Goal: Task Accomplishment & Management: Manage account settings

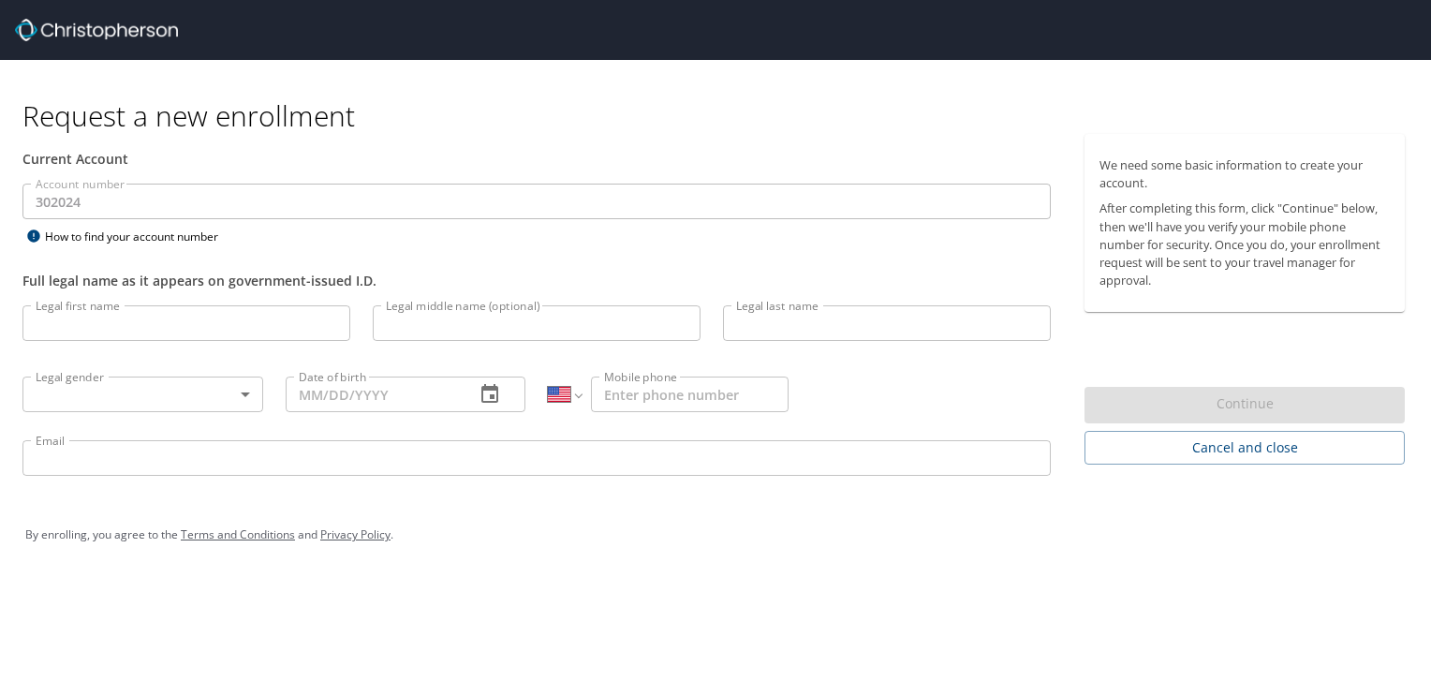
select select "US"
click at [170, 331] on input "Legal first name" at bounding box center [186, 323] width 328 height 36
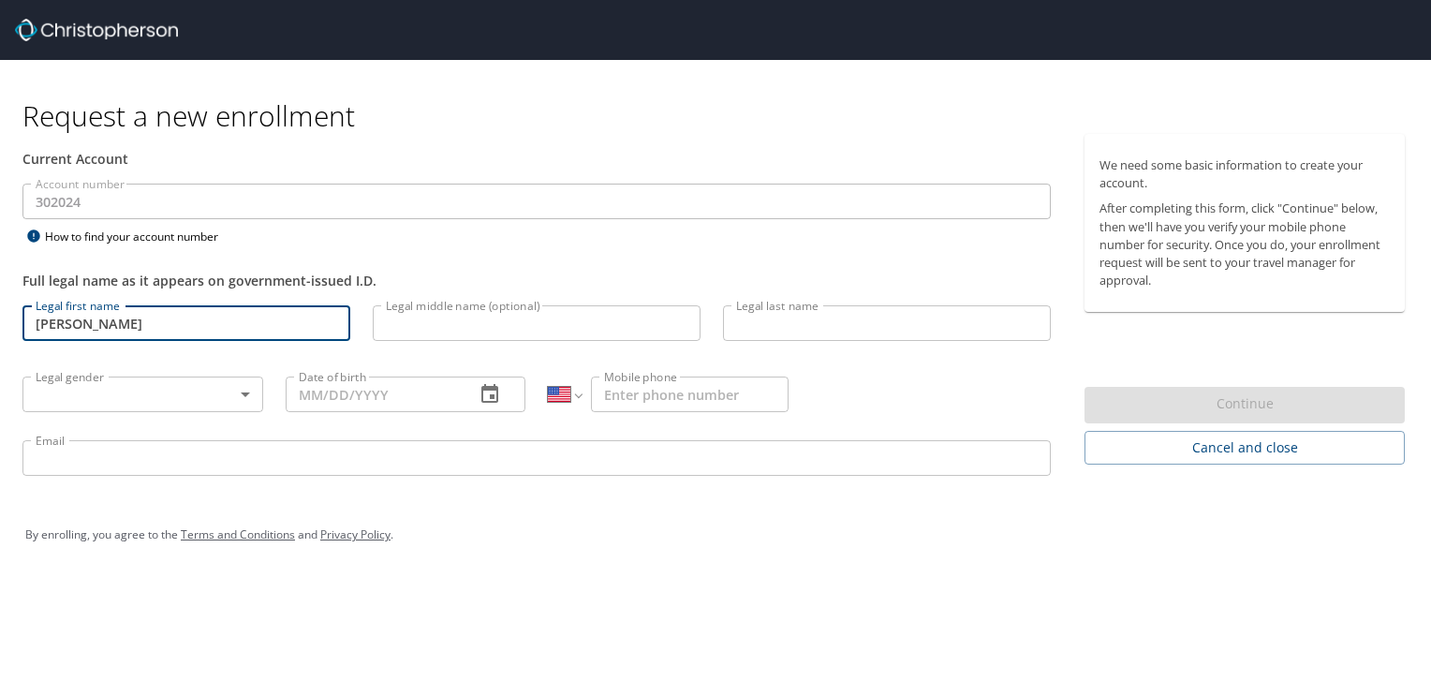
type input "Tavarus"
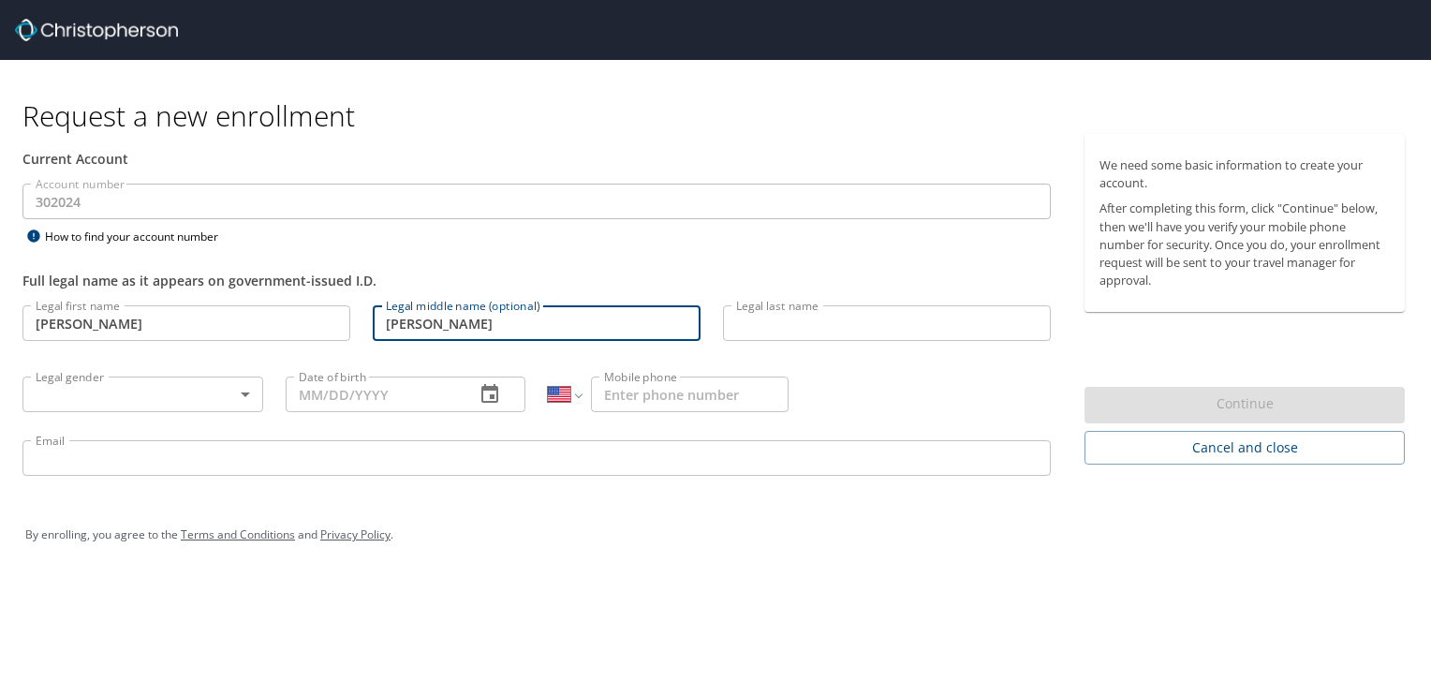
type input "Ladell"
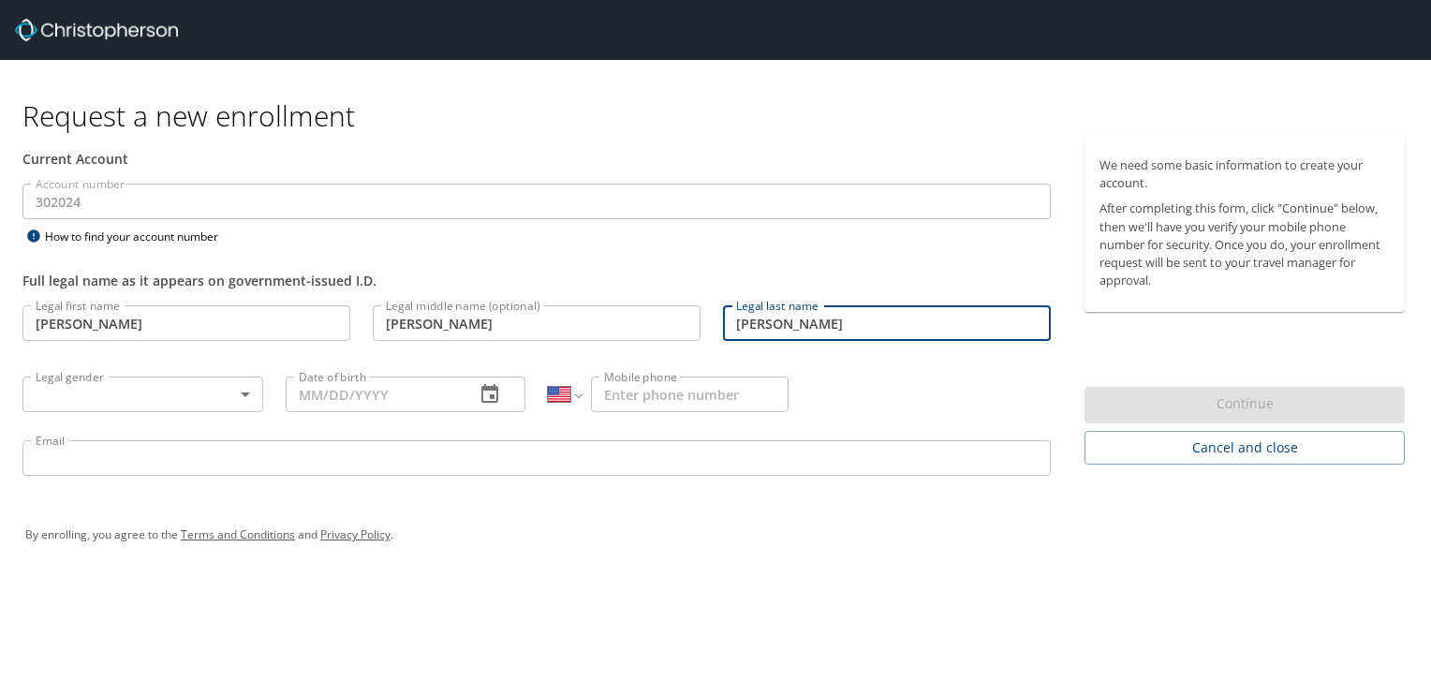
type input "Ferebee"
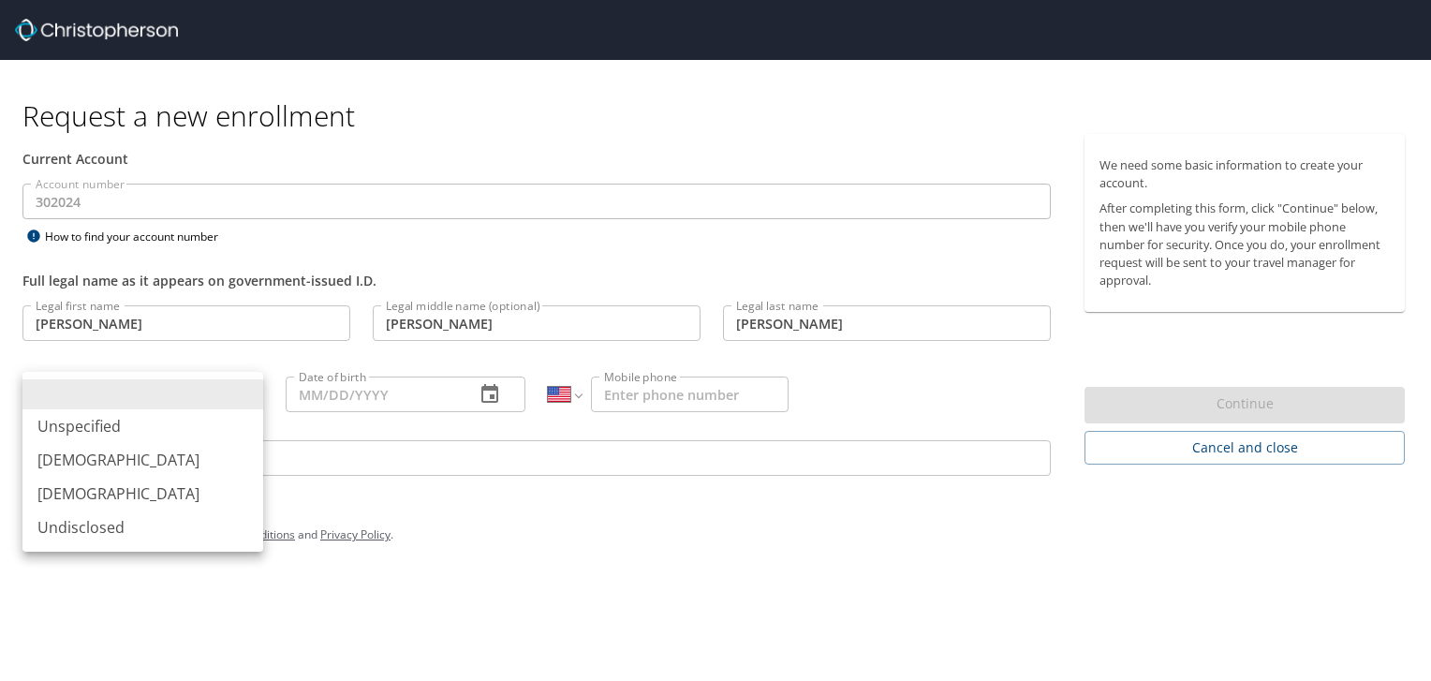
click at [244, 397] on body "Request a new enrollment Current Account Account number 302024 Account number H…" at bounding box center [715, 340] width 1431 height 681
click at [188, 461] on li "Male" at bounding box center [142, 460] width 241 height 34
type input "Male"
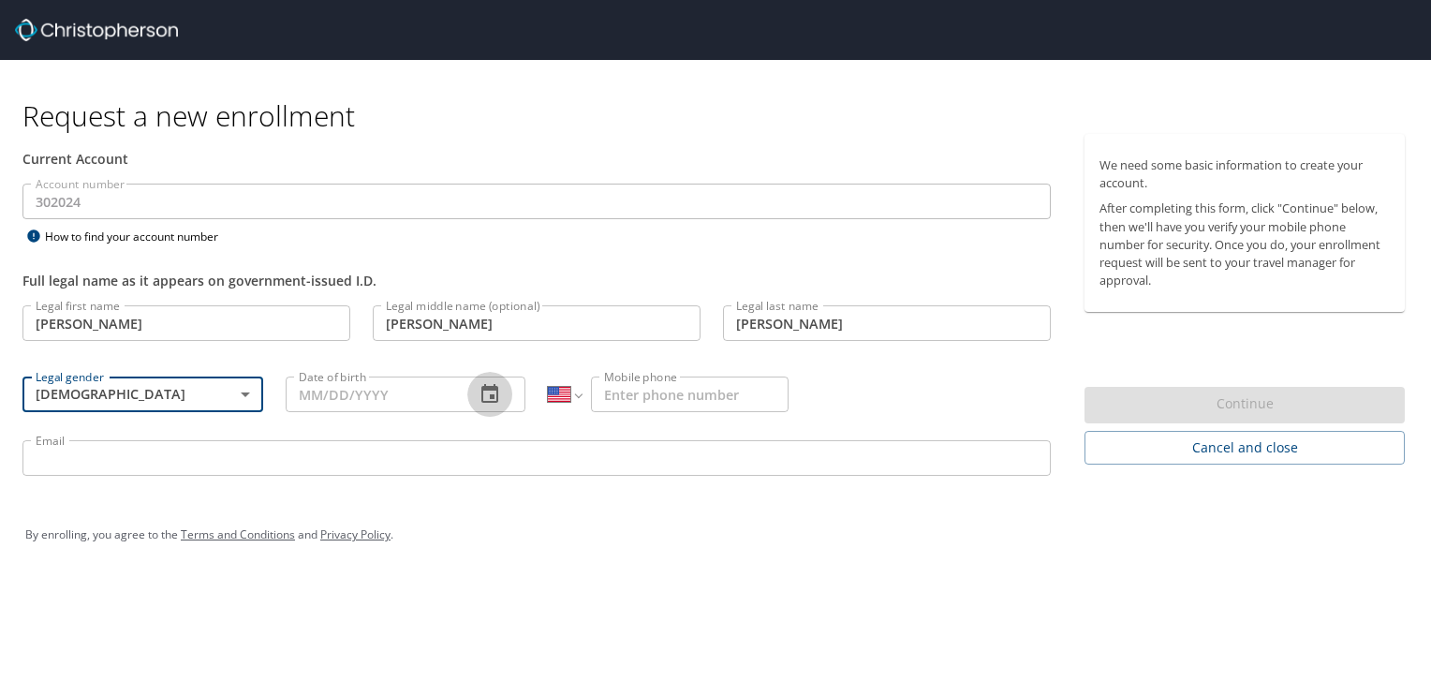
click at [480, 395] on icon "button" at bounding box center [490, 394] width 22 height 22
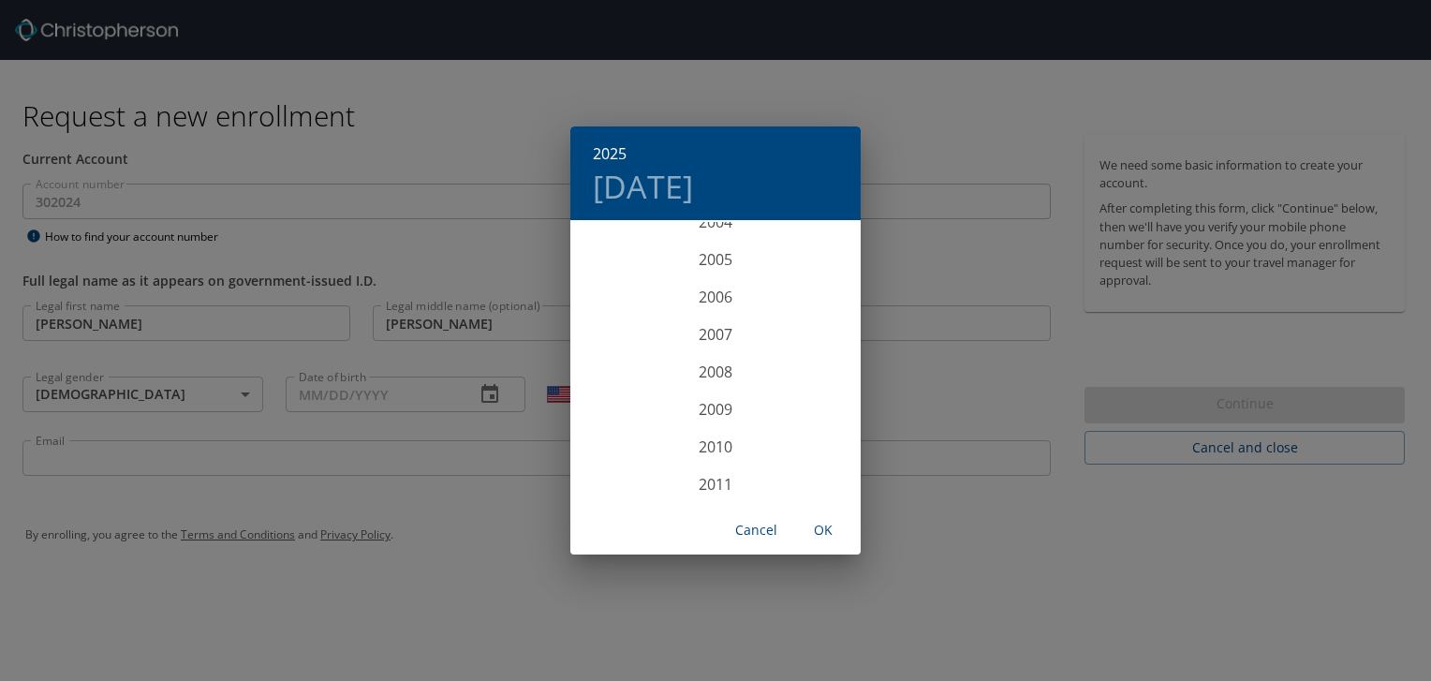
scroll to position [3859, 0]
click at [688, 192] on h4 "Mon, Sep 29" at bounding box center [643, 186] width 100 height 39
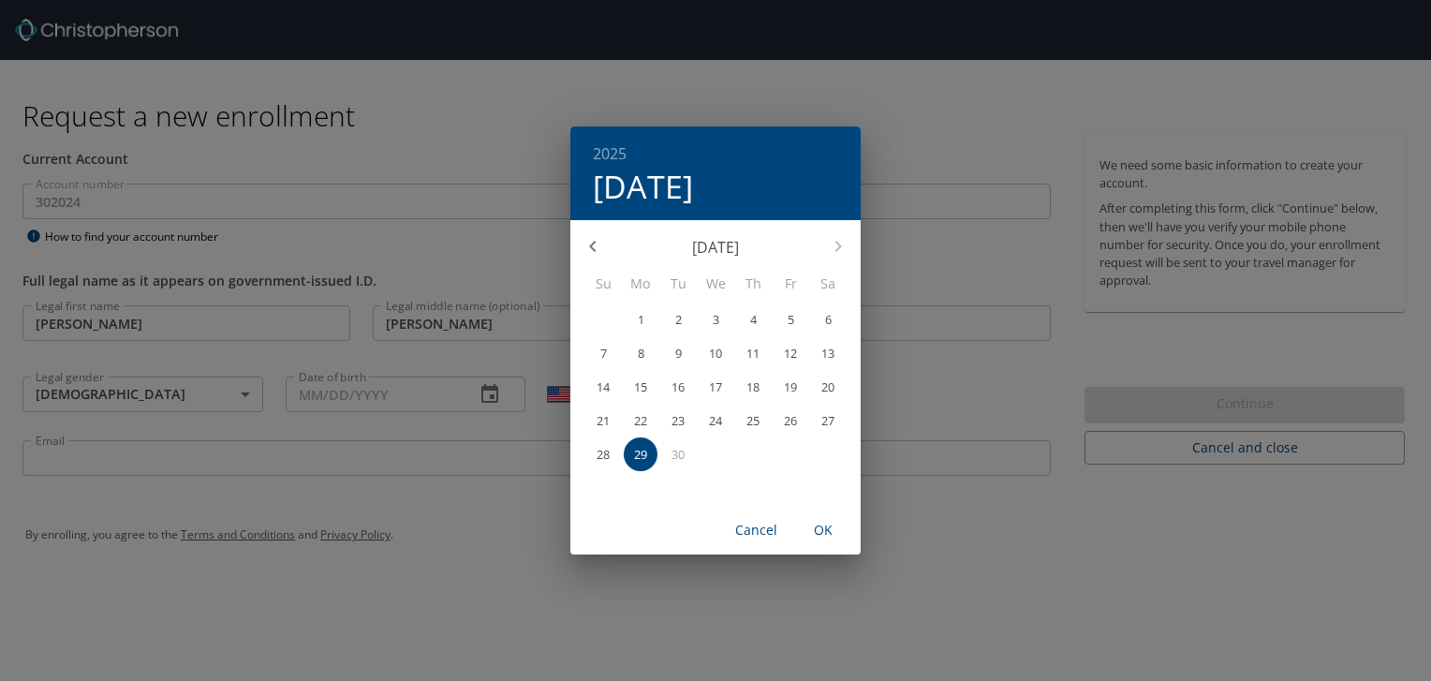
click at [688, 248] on p "September 2025" at bounding box center [715, 247] width 200 height 22
click at [692, 247] on p "September 2025" at bounding box center [715, 247] width 200 height 22
click at [647, 193] on h4 "Mon, Sep 29" at bounding box center [643, 186] width 100 height 39
click at [746, 533] on span "Cancel" at bounding box center [755, 530] width 45 height 23
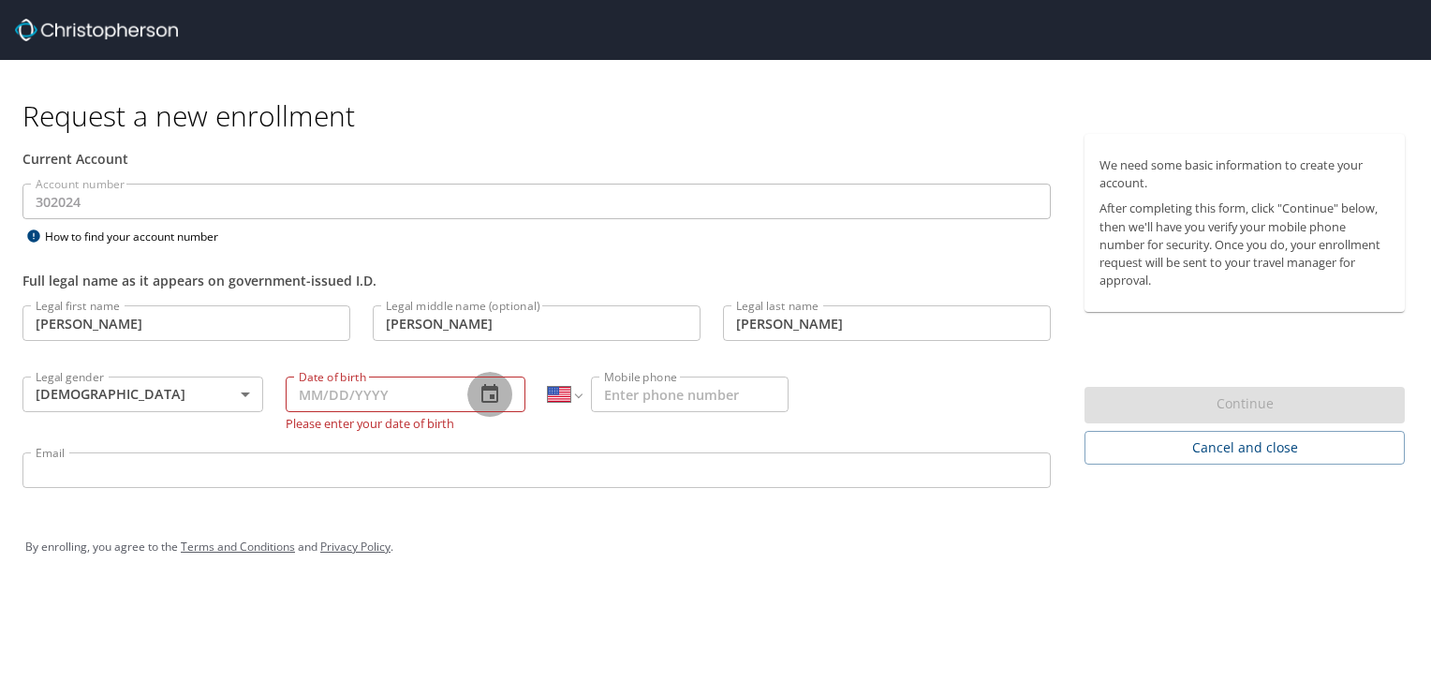
click at [488, 391] on icon "button" at bounding box center [490, 394] width 22 height 22
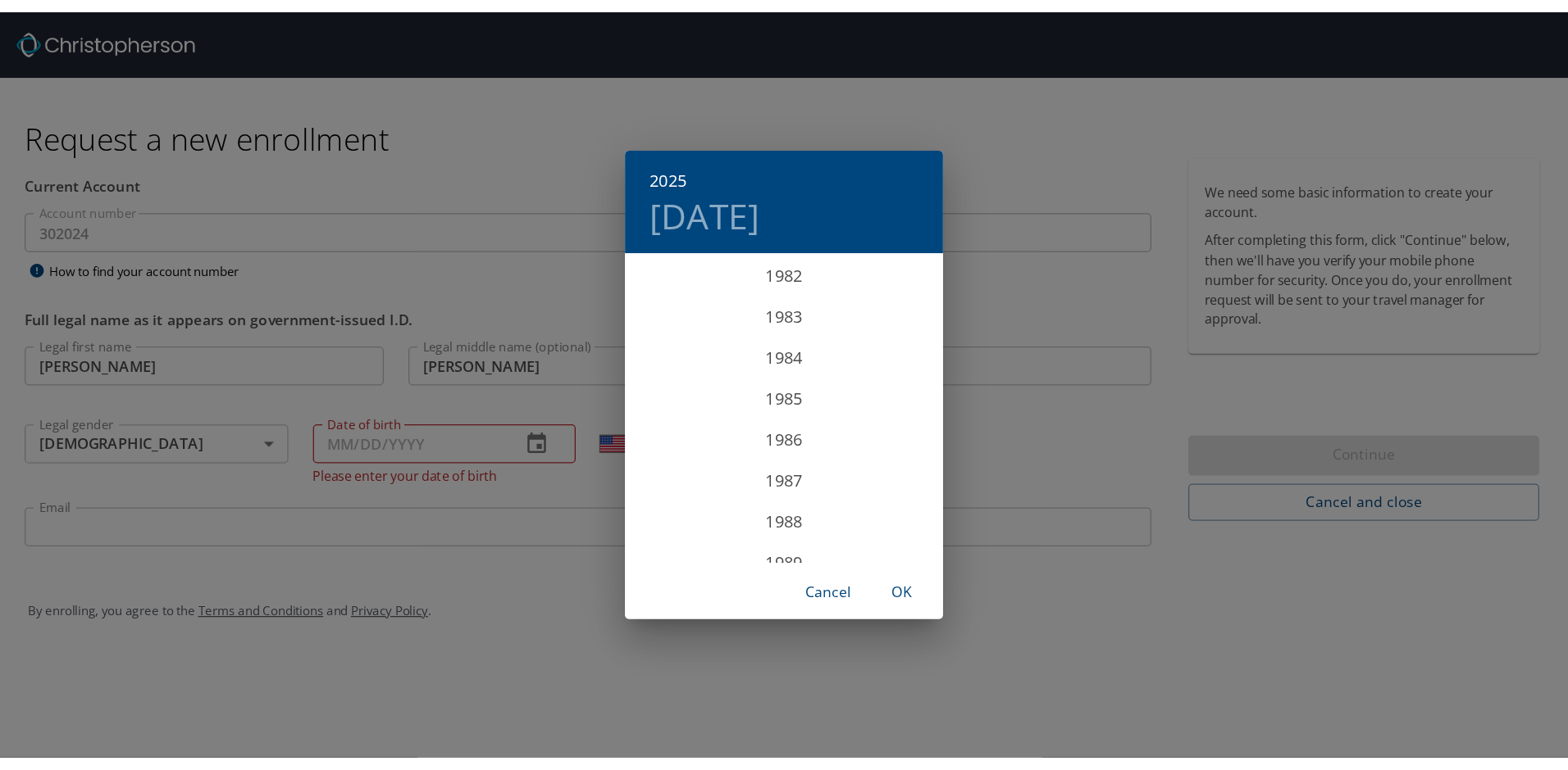
scroll to position [2639, 0]
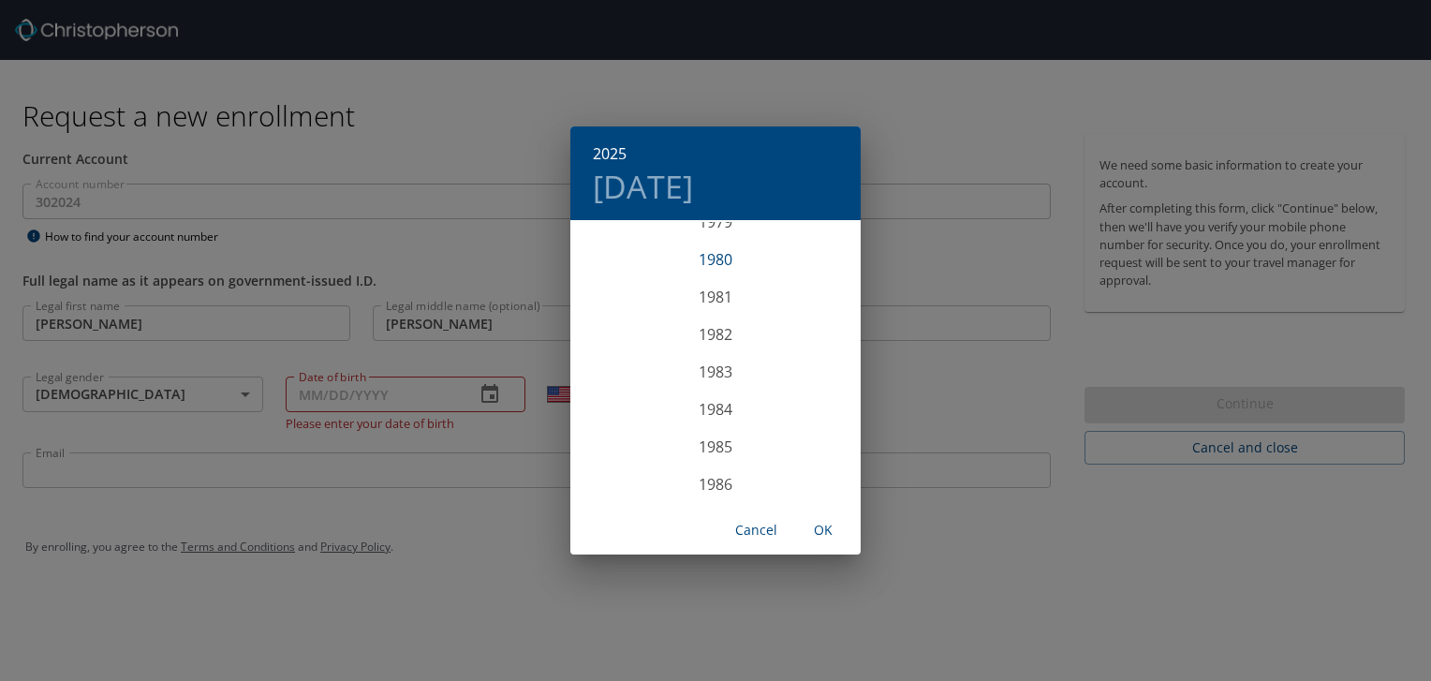
click at [716, 258] on div "1980" at bounding box center [715, 259] width 290 height 37
click at [714, 256] on div "Feb" at bounding box center [715, 257] width 96 height 70
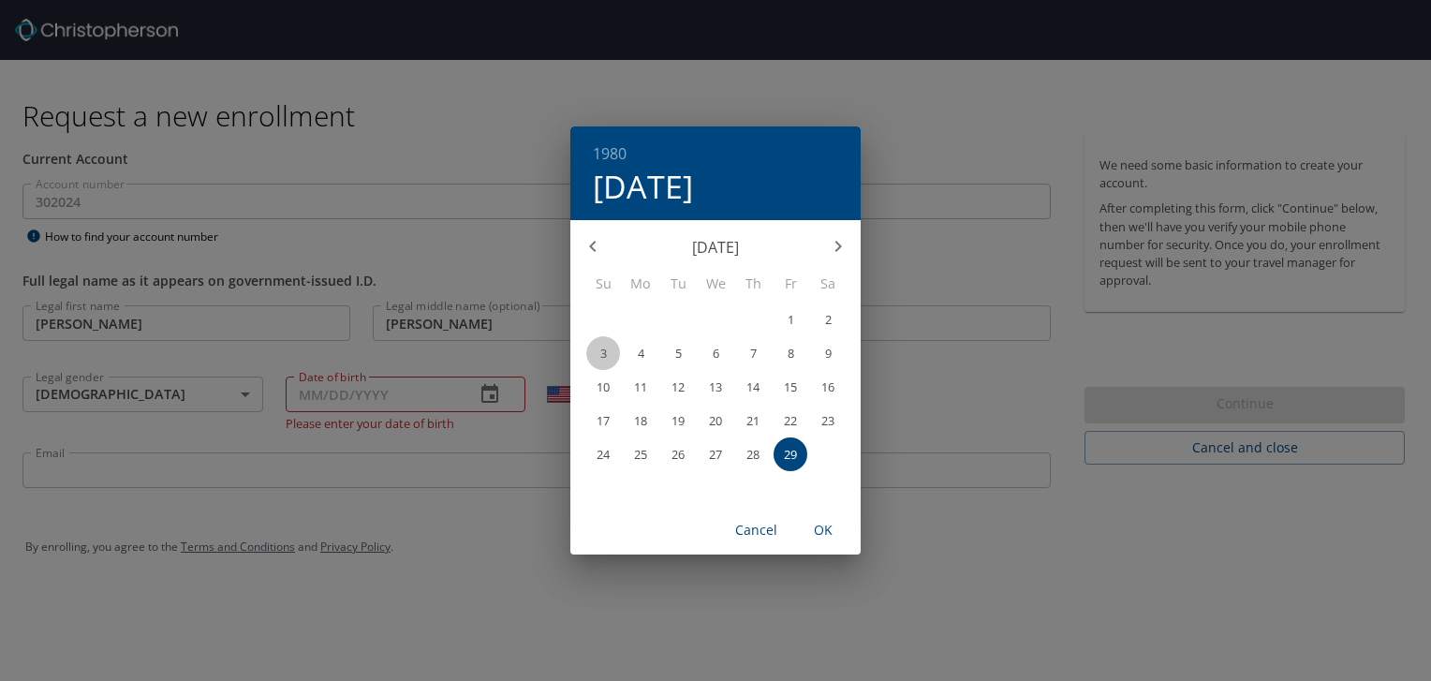
click at [600, 352] on p "3" at bounding box center [603, 353] width 7 height 12
click at [821, 521] on span "OK" at bounding box center [823, 530] width 45 height 23
type input "02/03/1980"
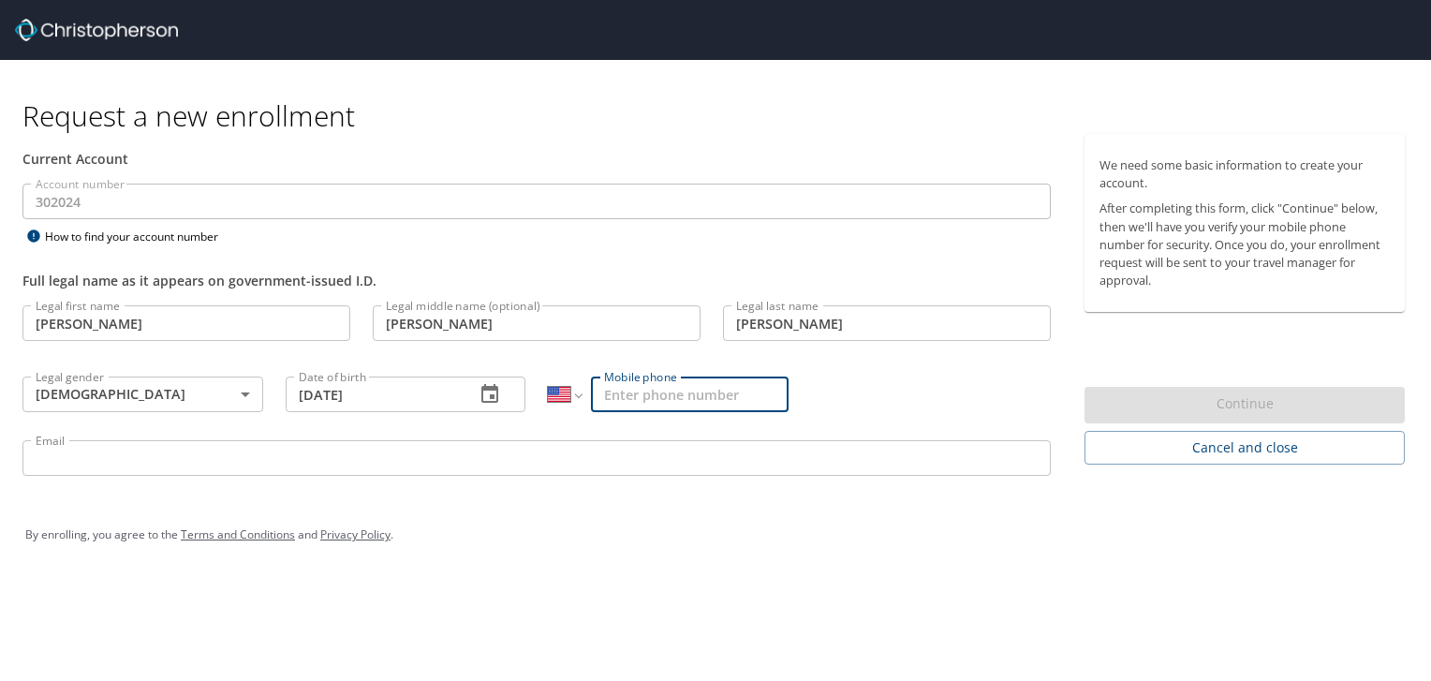
click at [706, 394] on input "Mobile phone" at bounding box center [690, 395] width 198 height 36
type input "(252) 267-1725"
click at [527, 459] on input "Email" at bounding box center [536, 458] width 1028 height 36
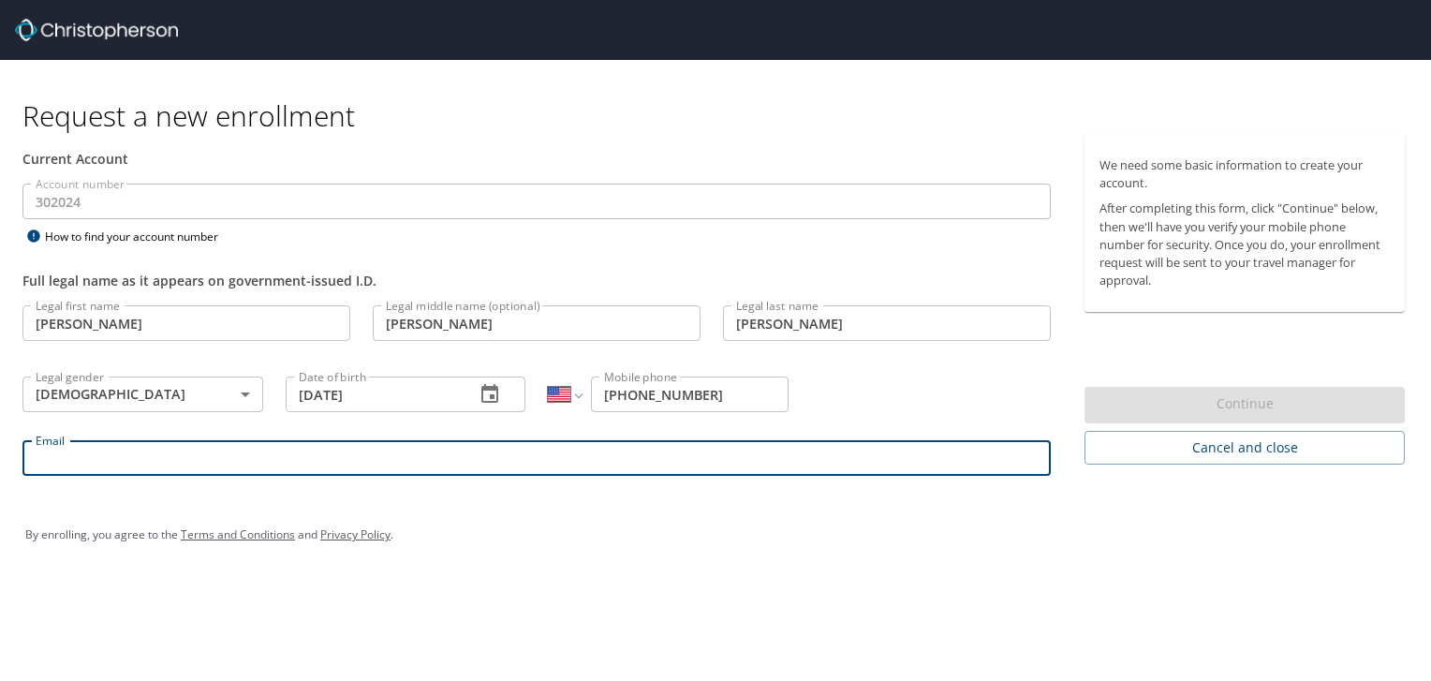
type input "a"
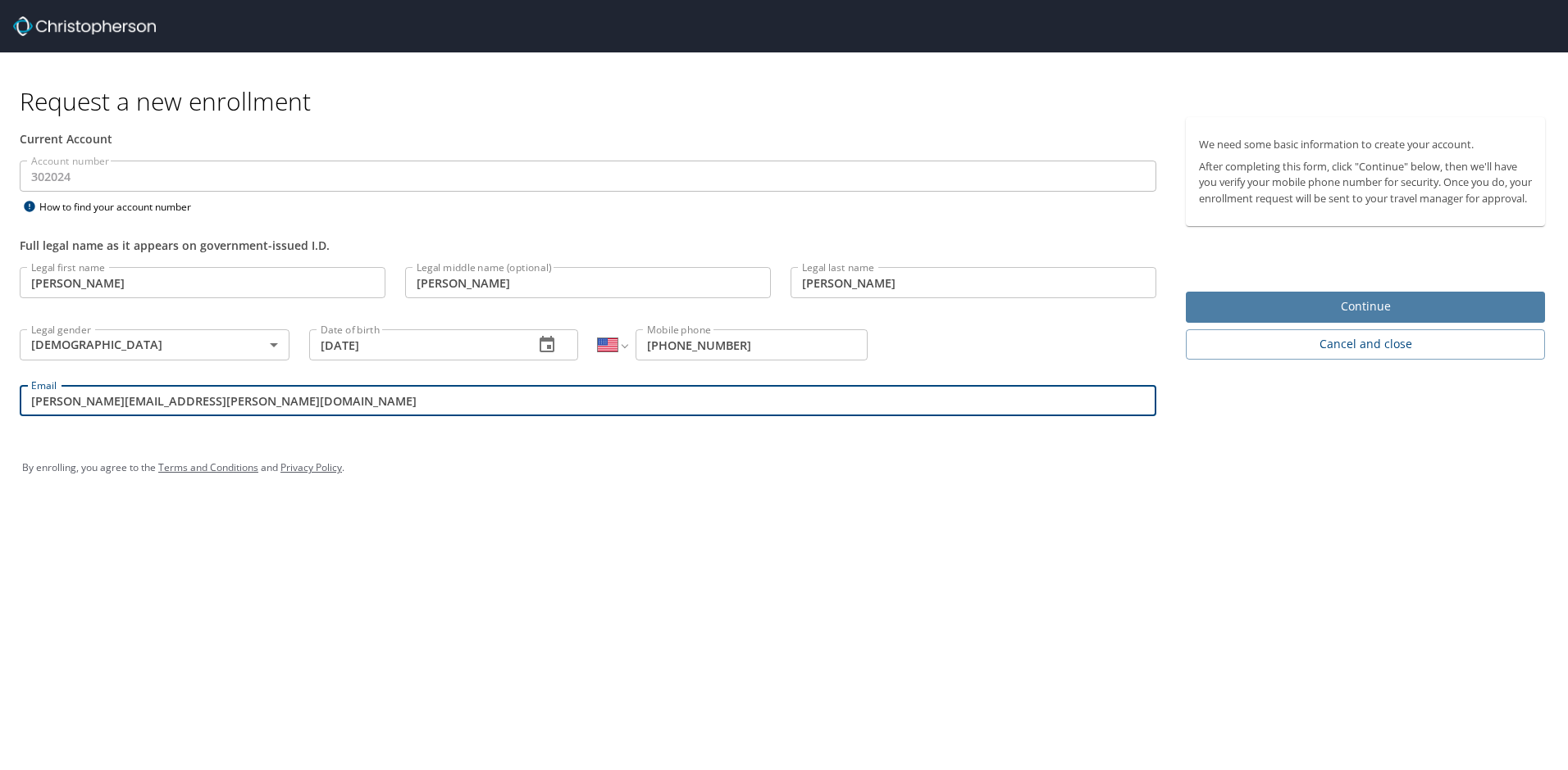
type input "tavarus.ferebee@tollivergroup.com"
click at [1243, 317] on span "Continue" at bounding box center [1365, 306] width 333 height 20
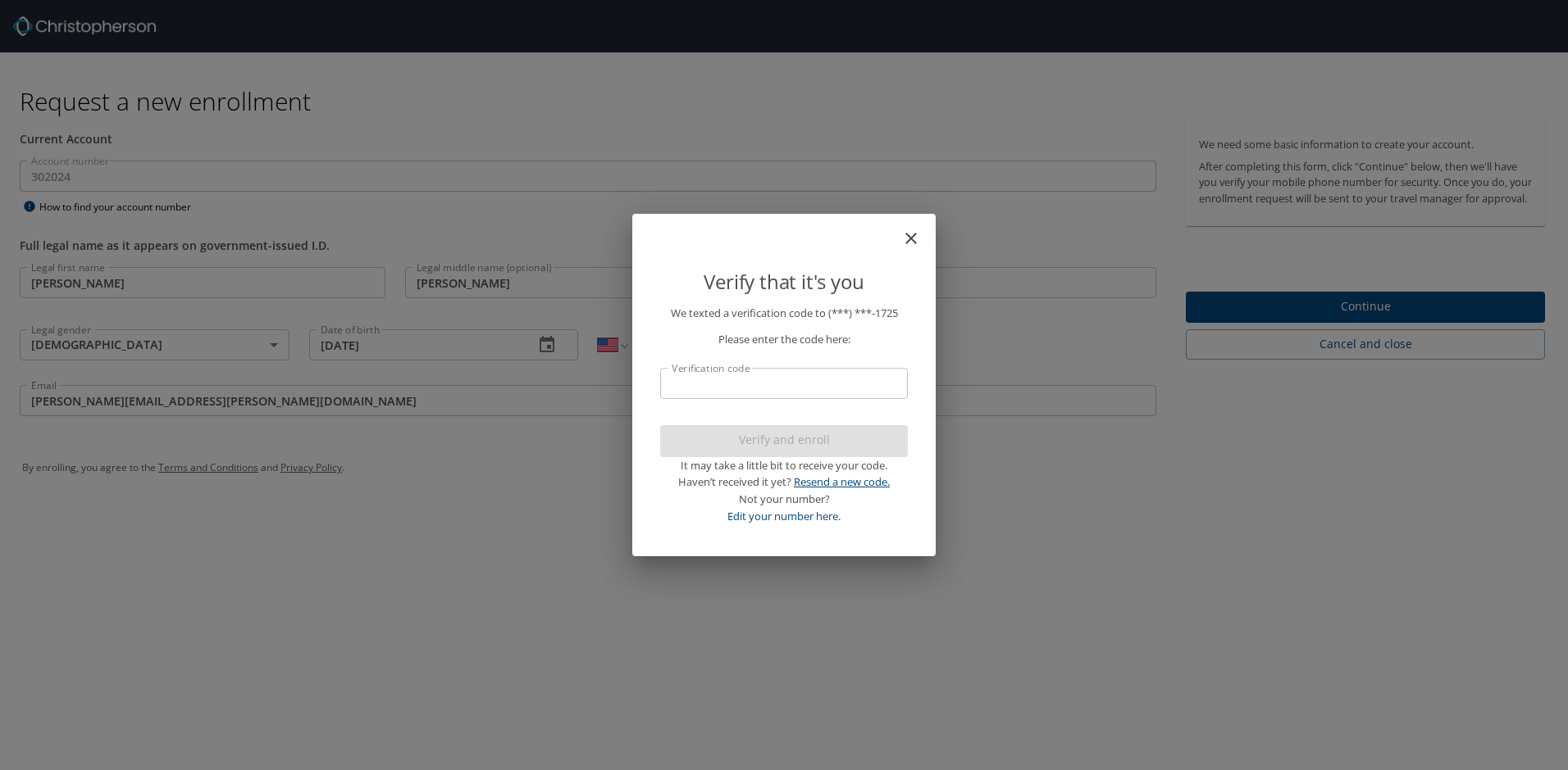
click at [856, 484] on link "Resend a new code." at bounding box center [842, 481] width 96 height 15
click at [717, 384] on input "Verification code" at bounding box center [784, 384] width 248 height 32
click at [855, 484] on link "Resend a new code." at bounding box center [842, 481] width 96 height 15
click at [793, 514] on link "Edit your number here." at bounding box center [784, 516] width 113 height 15
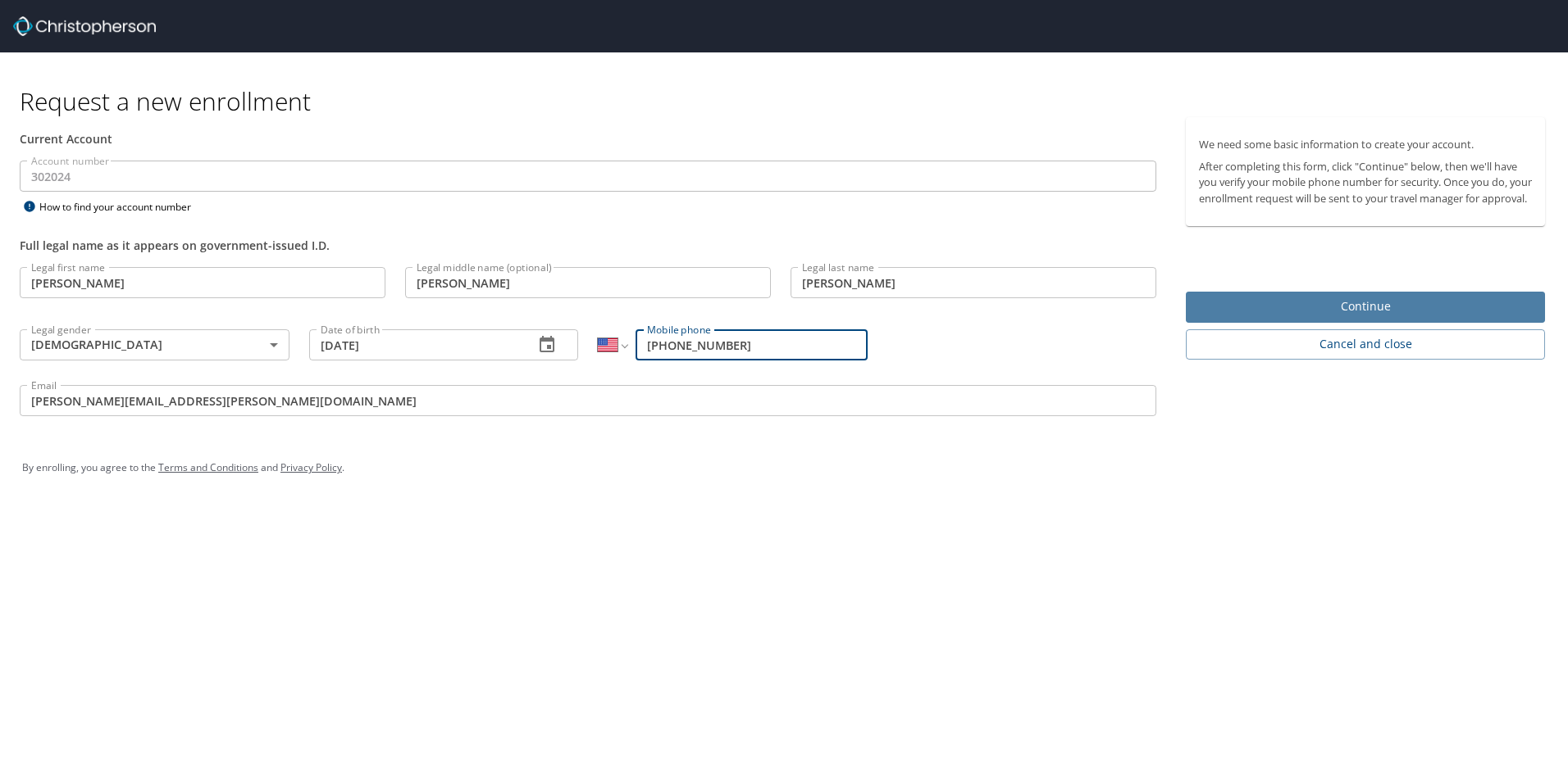
click at [1222, 316] on span "Continue" at bounding box center [1365, 306] width 333 height 20
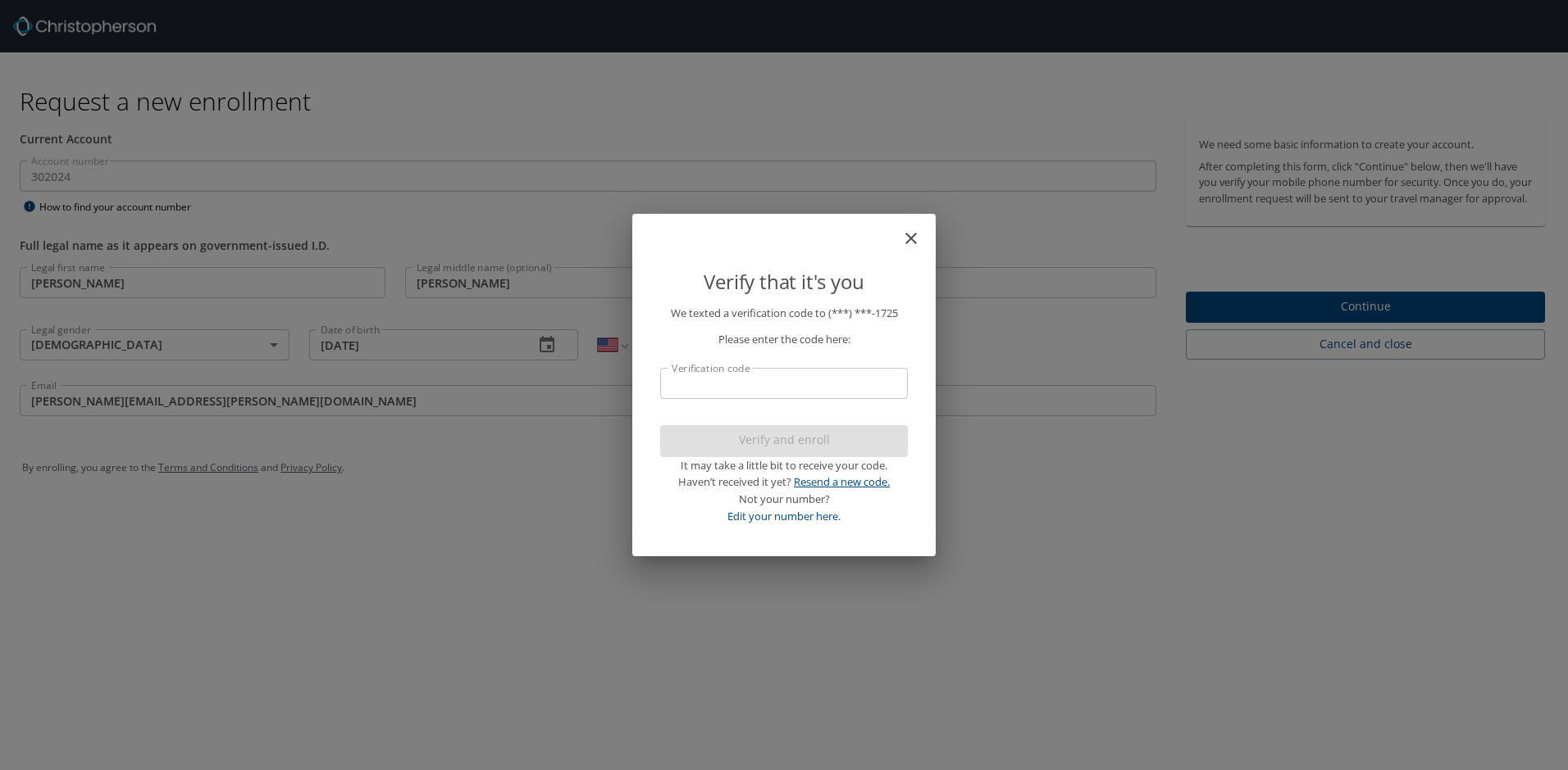
click at [880, 480] on link "Resend a new code." at bounding box center [842, 481] width 96 height 15
click at [814, 385] on input "Verification code" at bounding box center [784, 384] width 248 height 32
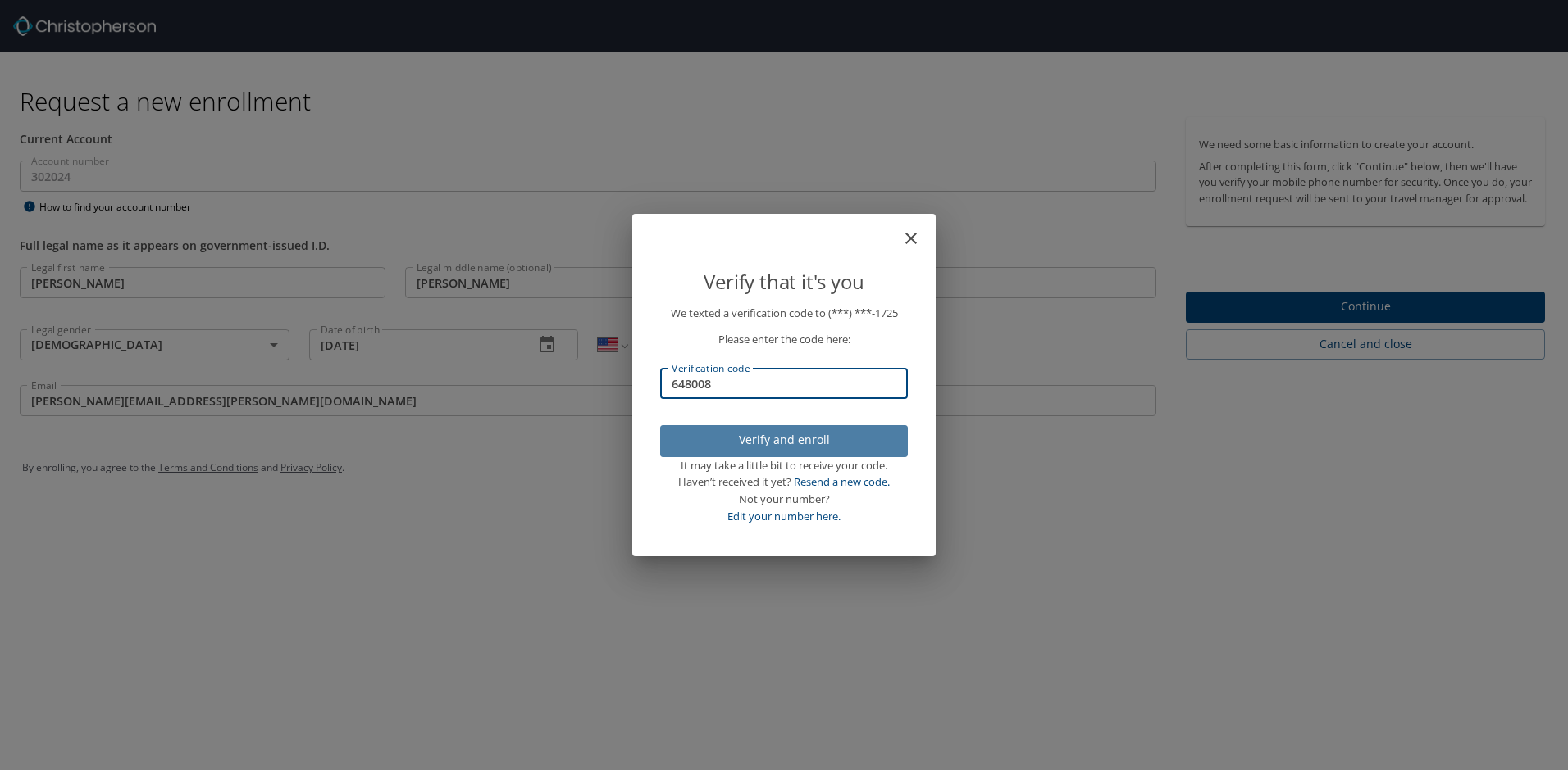
click at [869, 434] on span "Verify and enroll" at bounding box center [784, 440] width 221 height 20
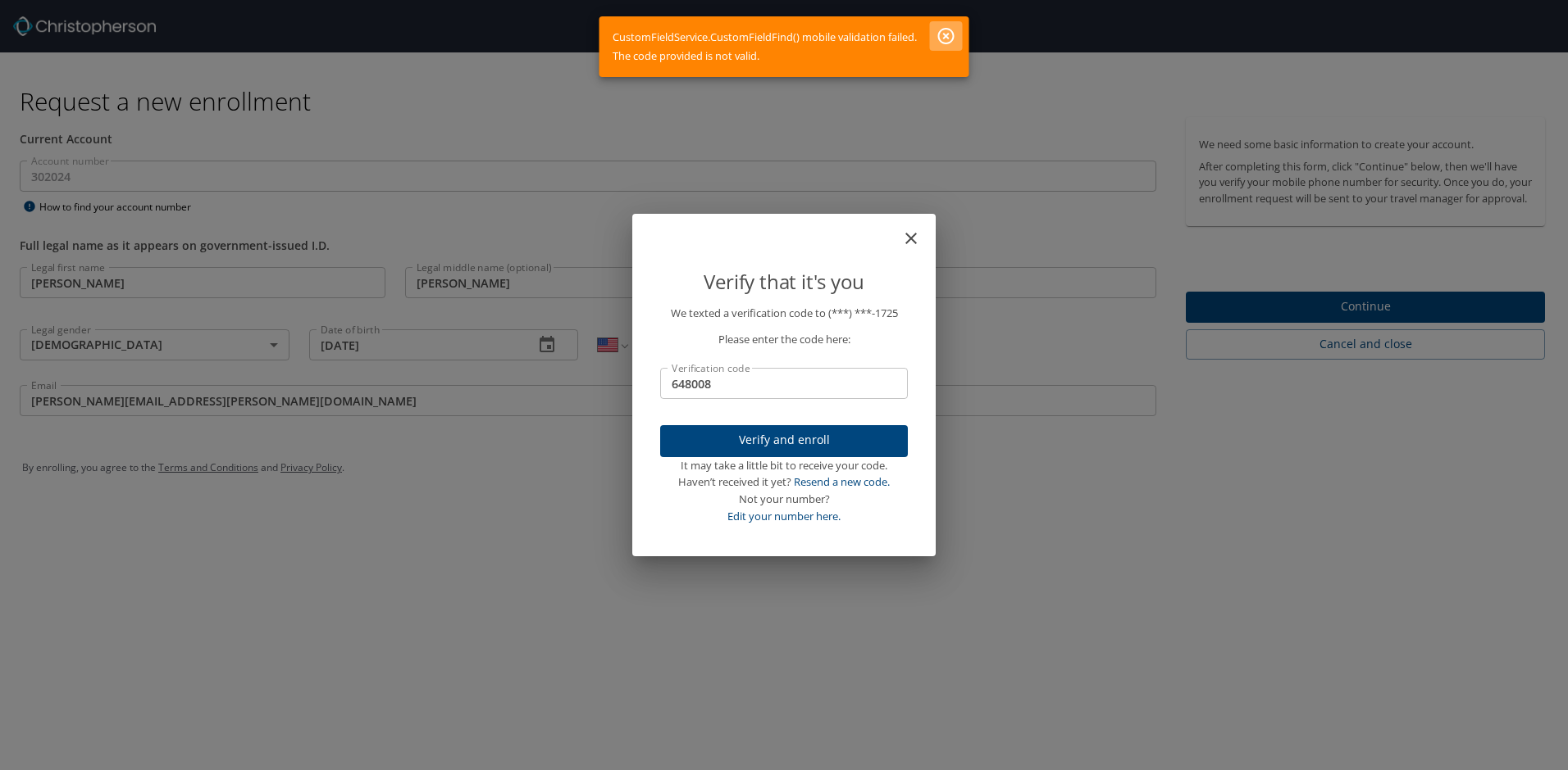
click at [941, 33] on icon "button" at bounding box center [946, 36] width 19 height 19
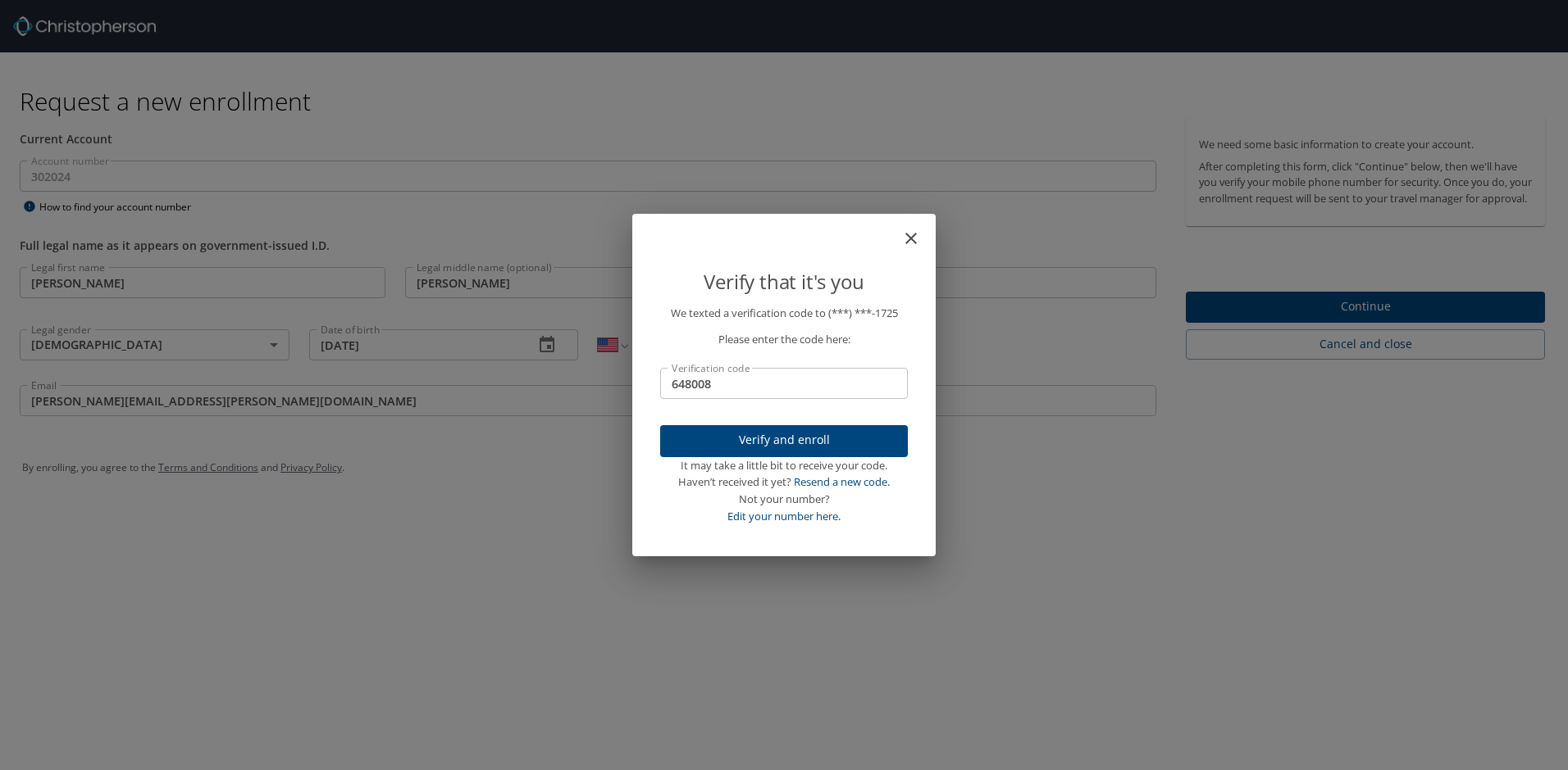
click at [727, 381] on input "648008" at bounding box center [784, 384] width 248 height 32
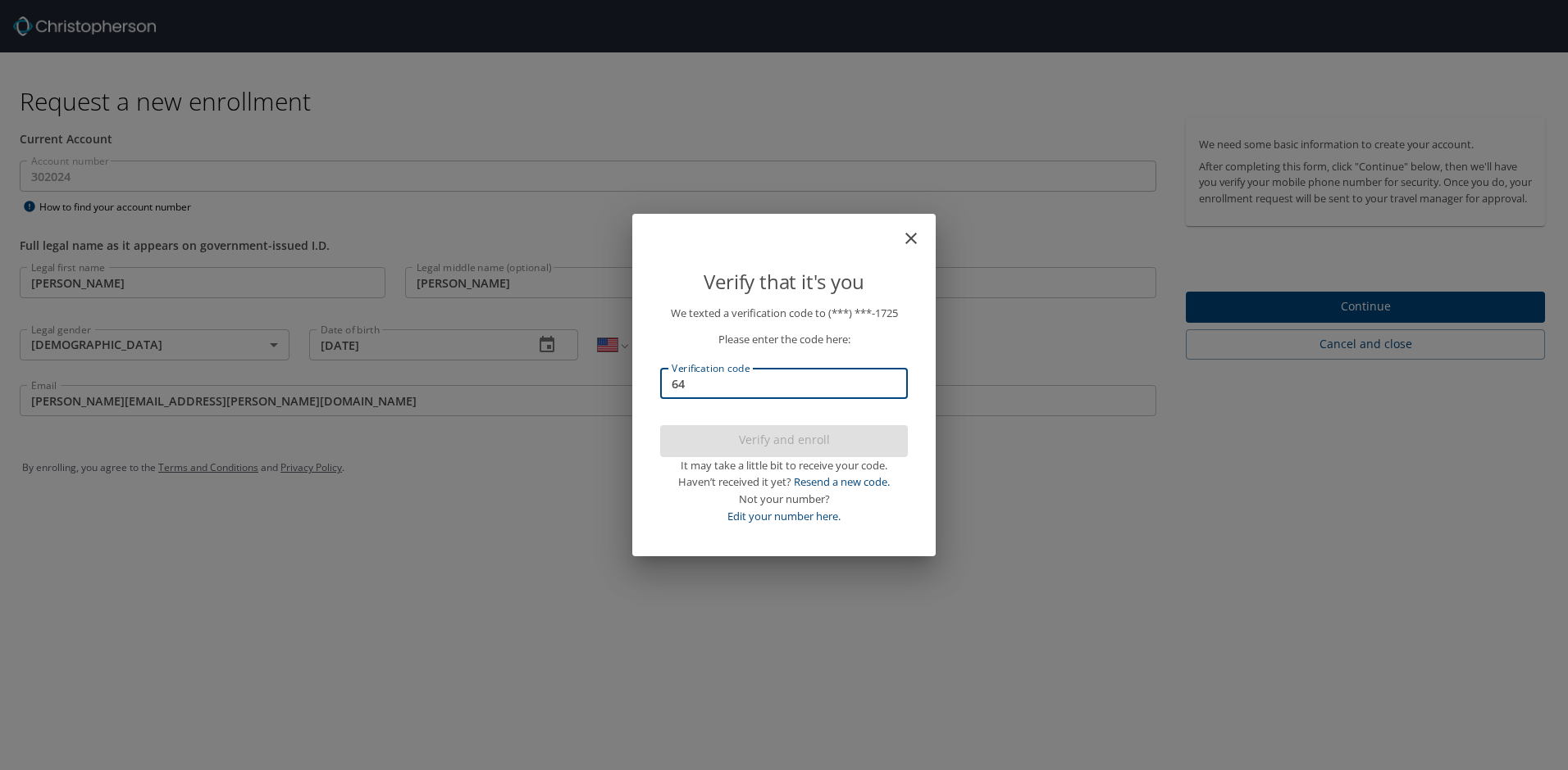
type input "6"
type input "281167"
click at [853, 435] on span "Verify and enroll" at bounding box center [784, 440] width 221 height 20
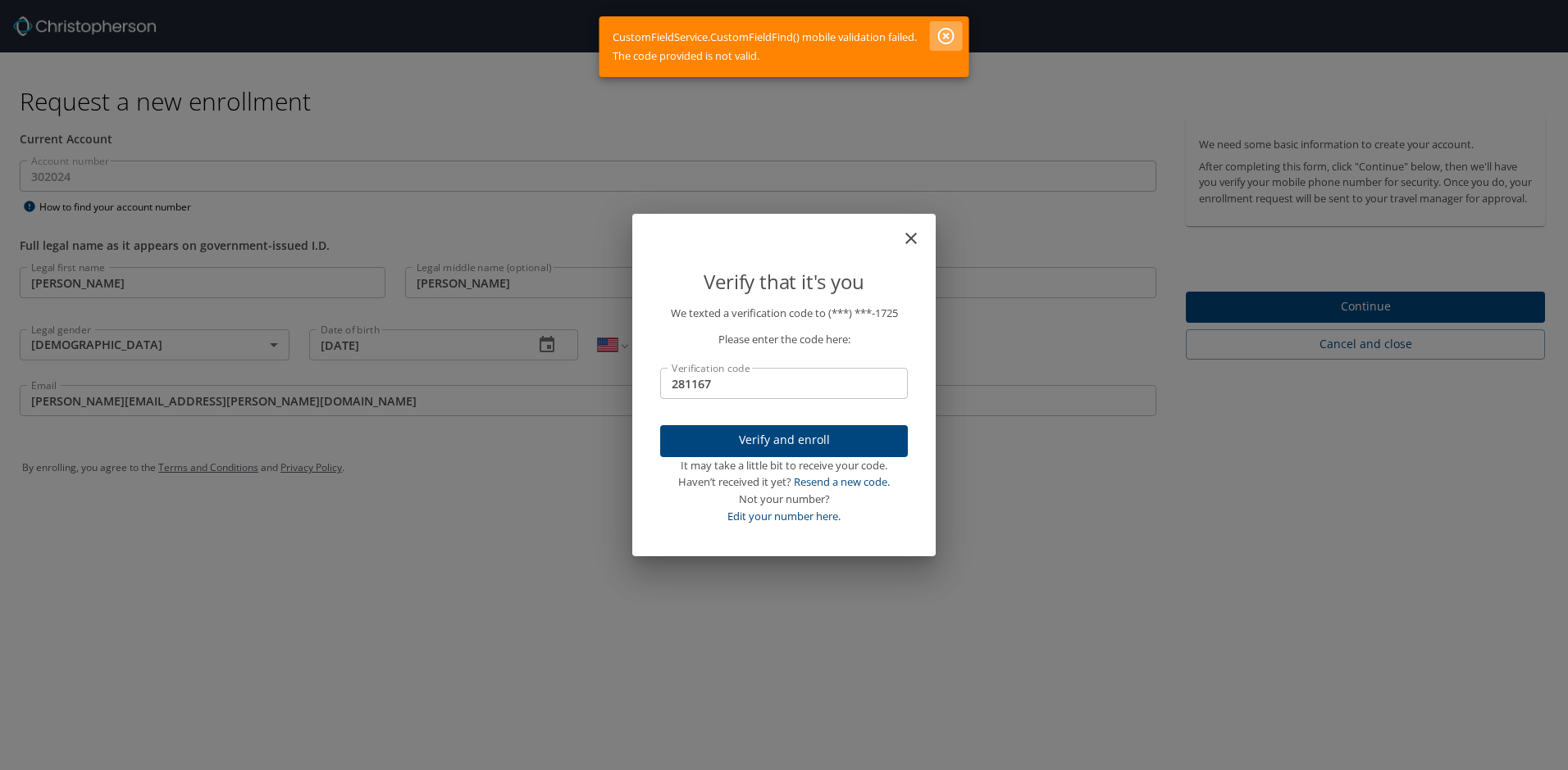
click at [947, 35] on icon "button" at bounding box center [946, 36] width 17 height 17
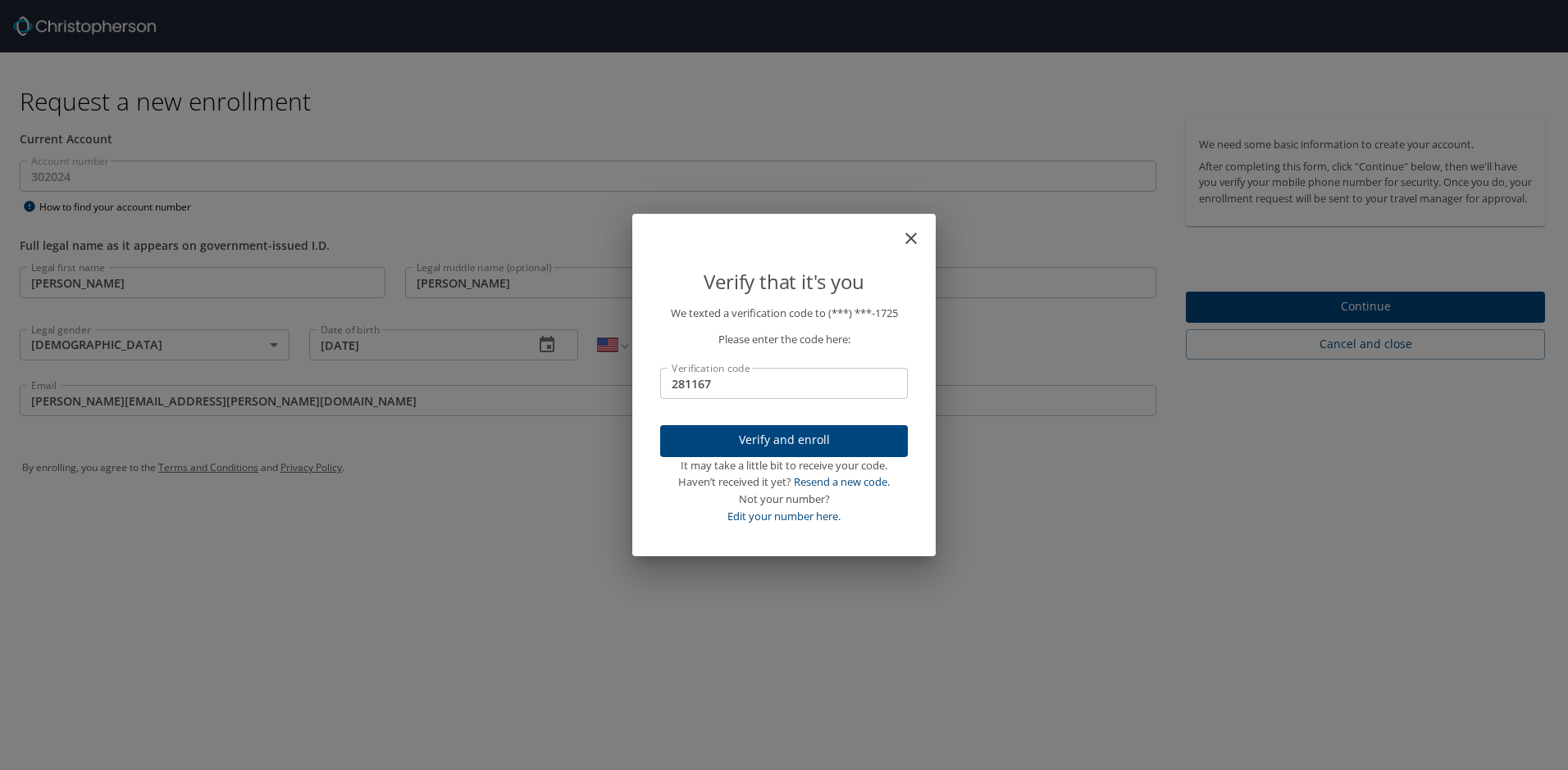
click at [746, 384] on input "281167" at bounding box center [784, 384] width 248 height 32
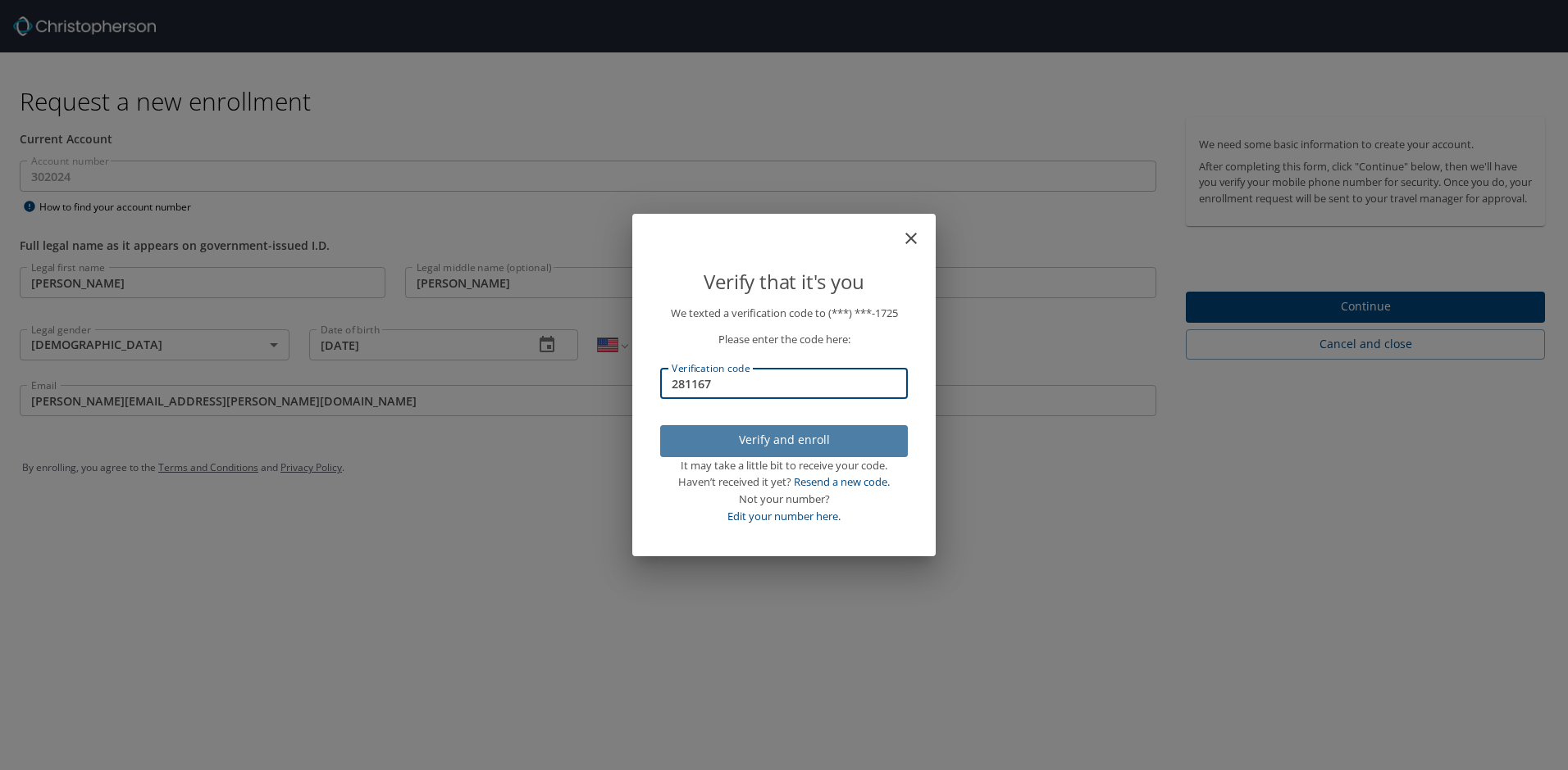
click at [803, 441] on span "Verify and enroll" at bounding box center [784, 440] width 221 height 20
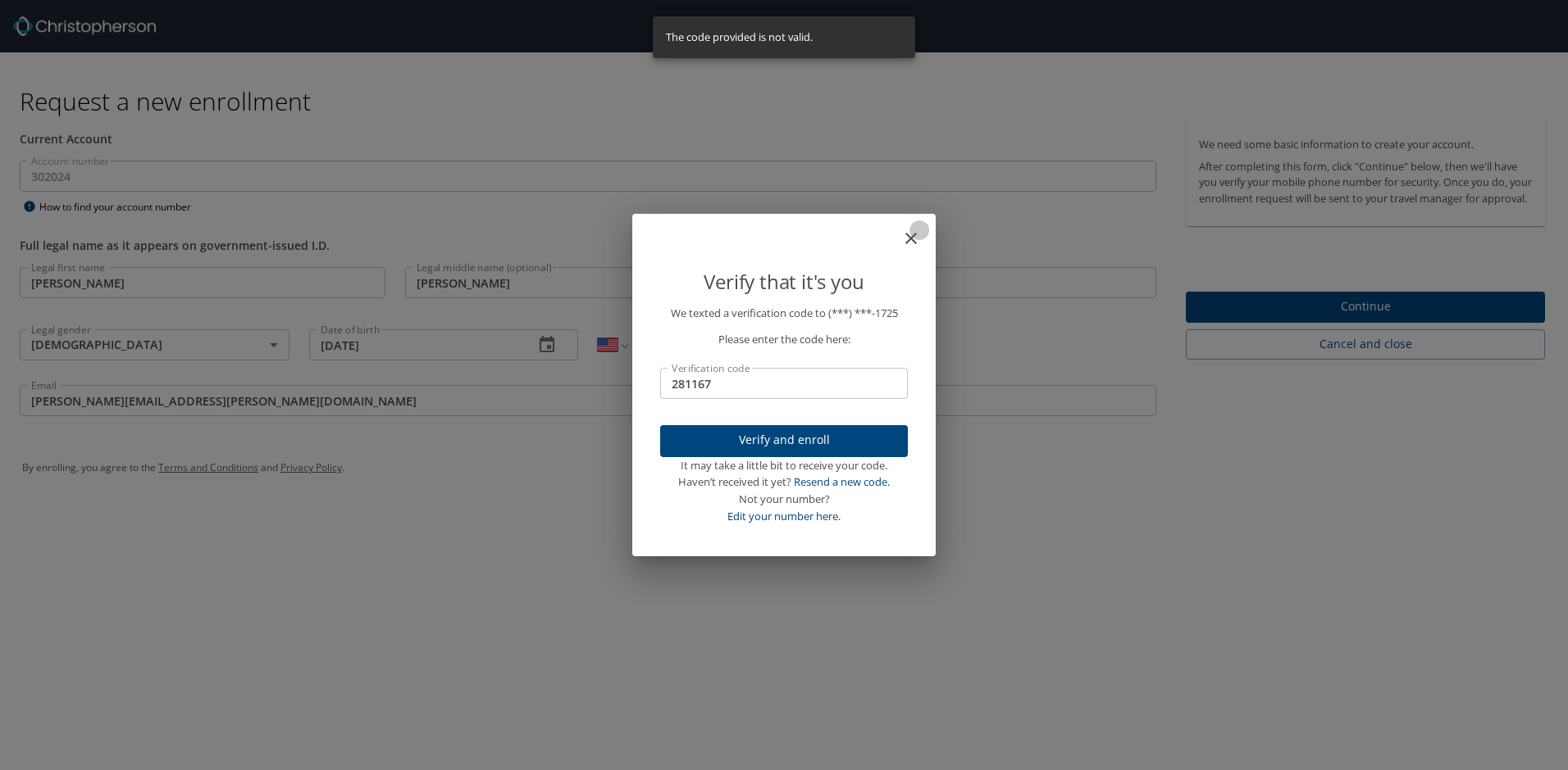
click at [913, 237] on icon "close" at bounding box center [911, 238] width 11 height 11
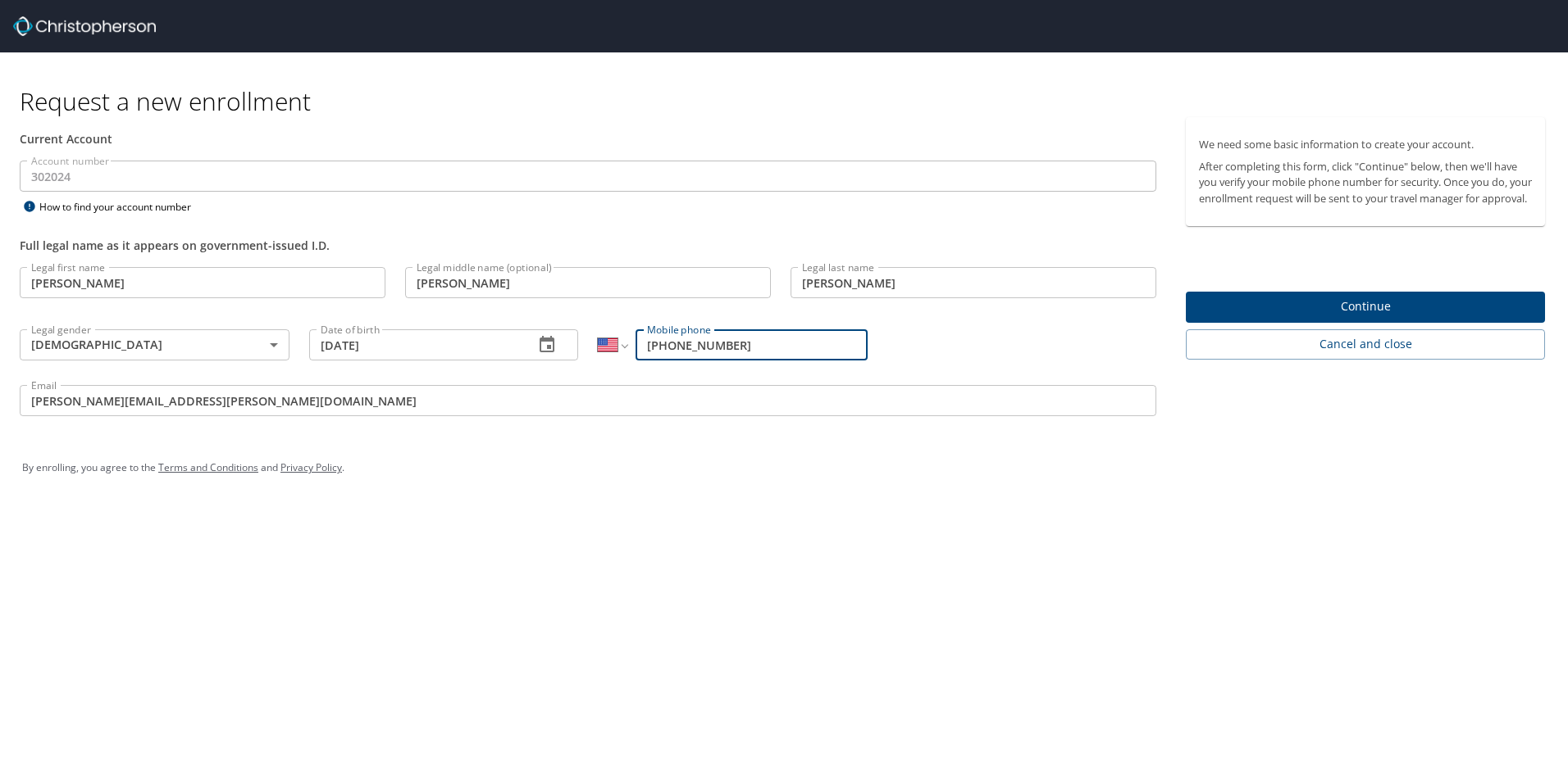
click at [1213, 317] on span "Continue" at bounding box center [1365, 306] width 333 height 20
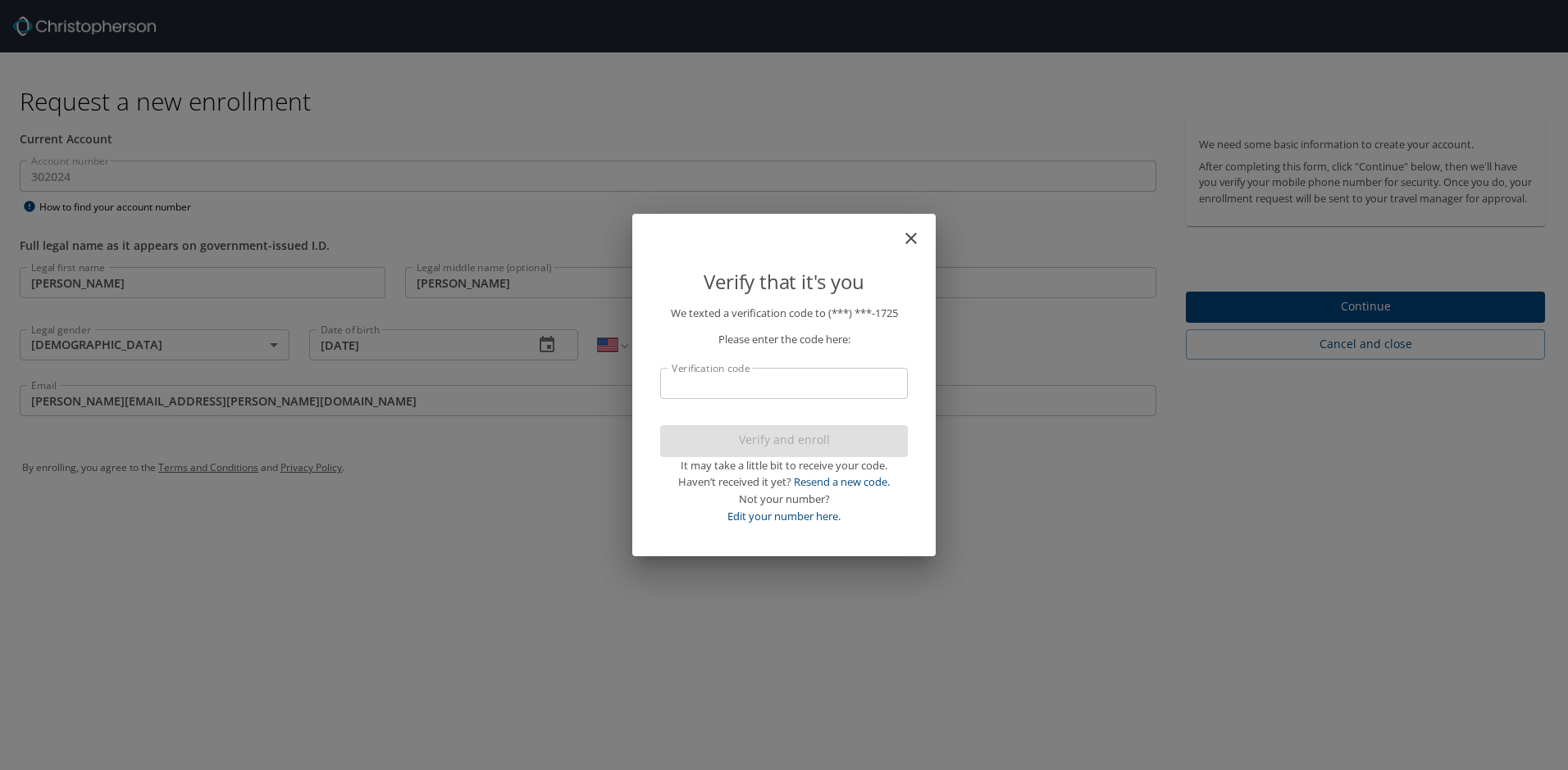
click at [818, 382] on input "Verification code" at bounding box center [784, 384] width 248 height 32
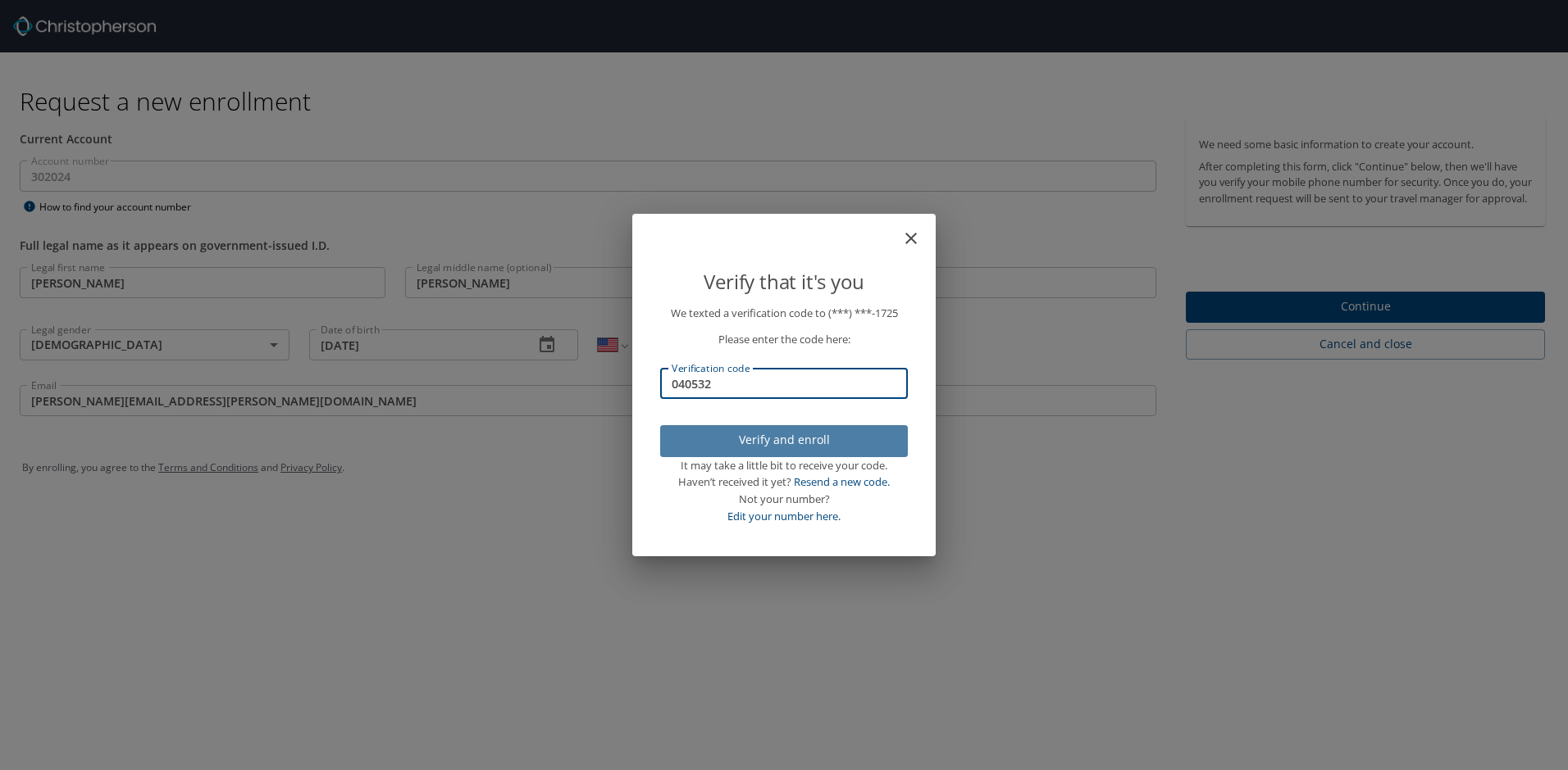
click at [815, 442] on span "Verify and enroll" at bounding box center [784, 440] width 221 height 20
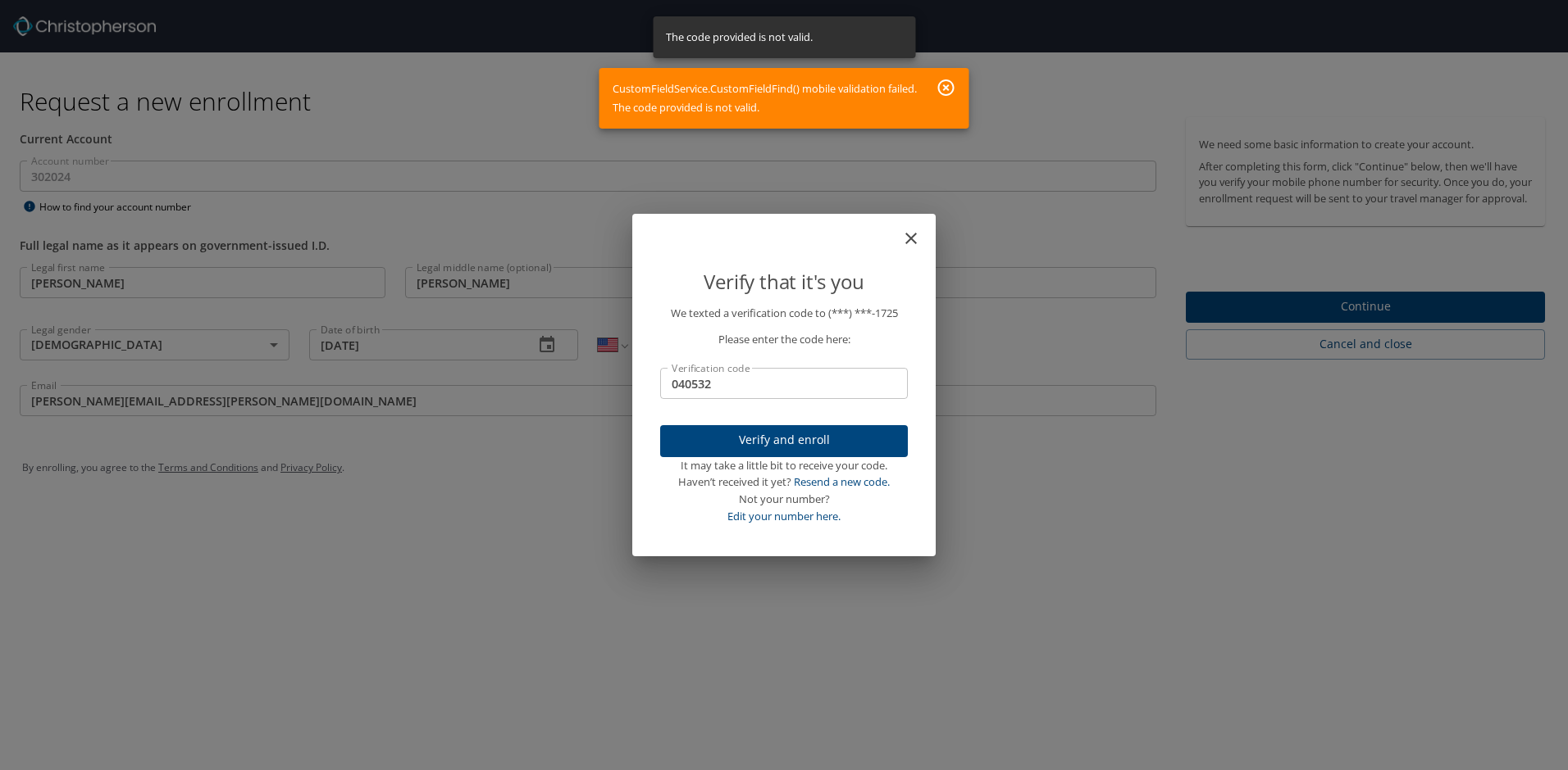
click at [940, 88] on icon "button" at bounding box center [946, 88] width 19 height 19
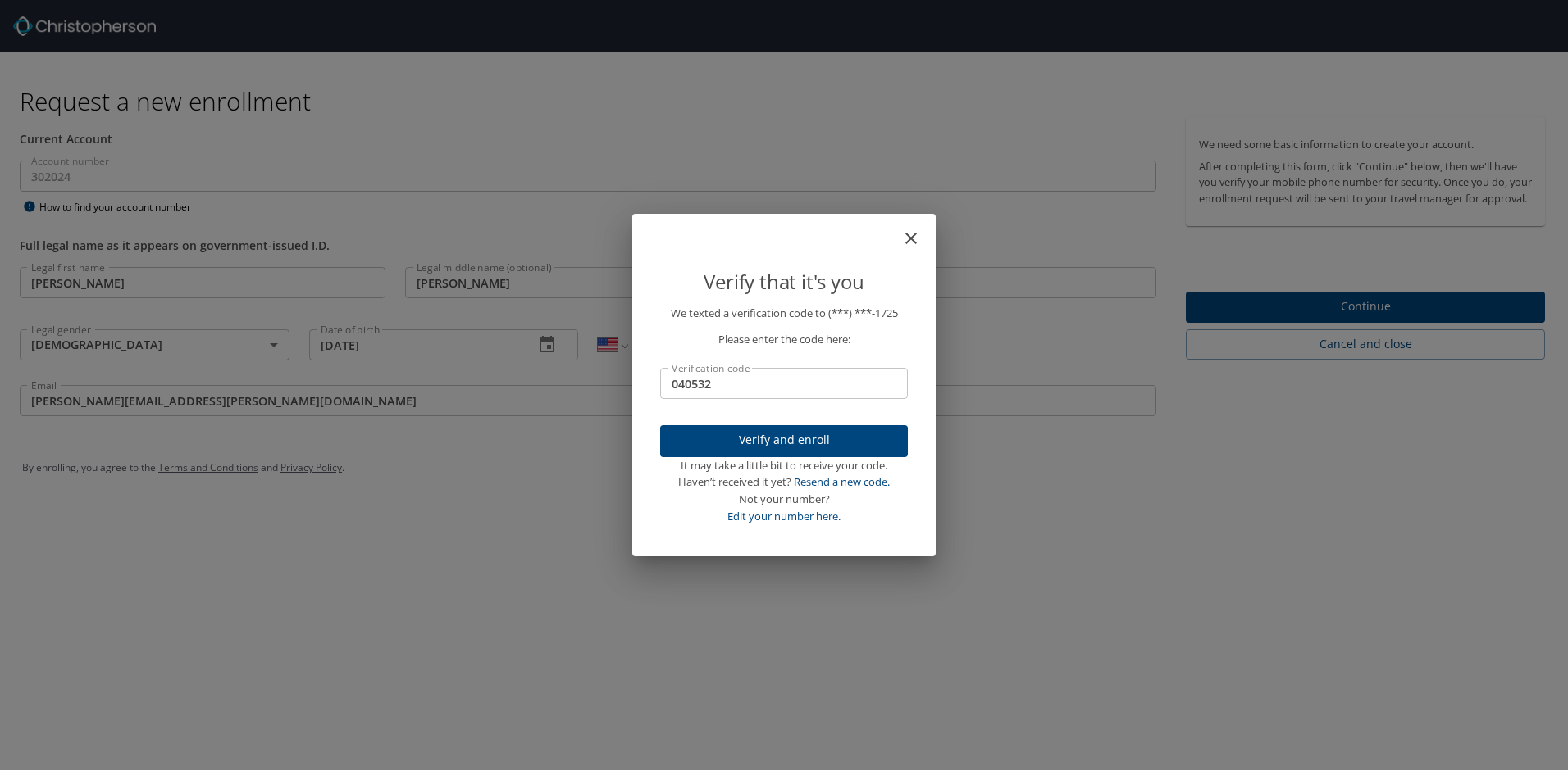
click at [797, 382] on input "040532" at bounding box center [784, 384] width 248 height 32
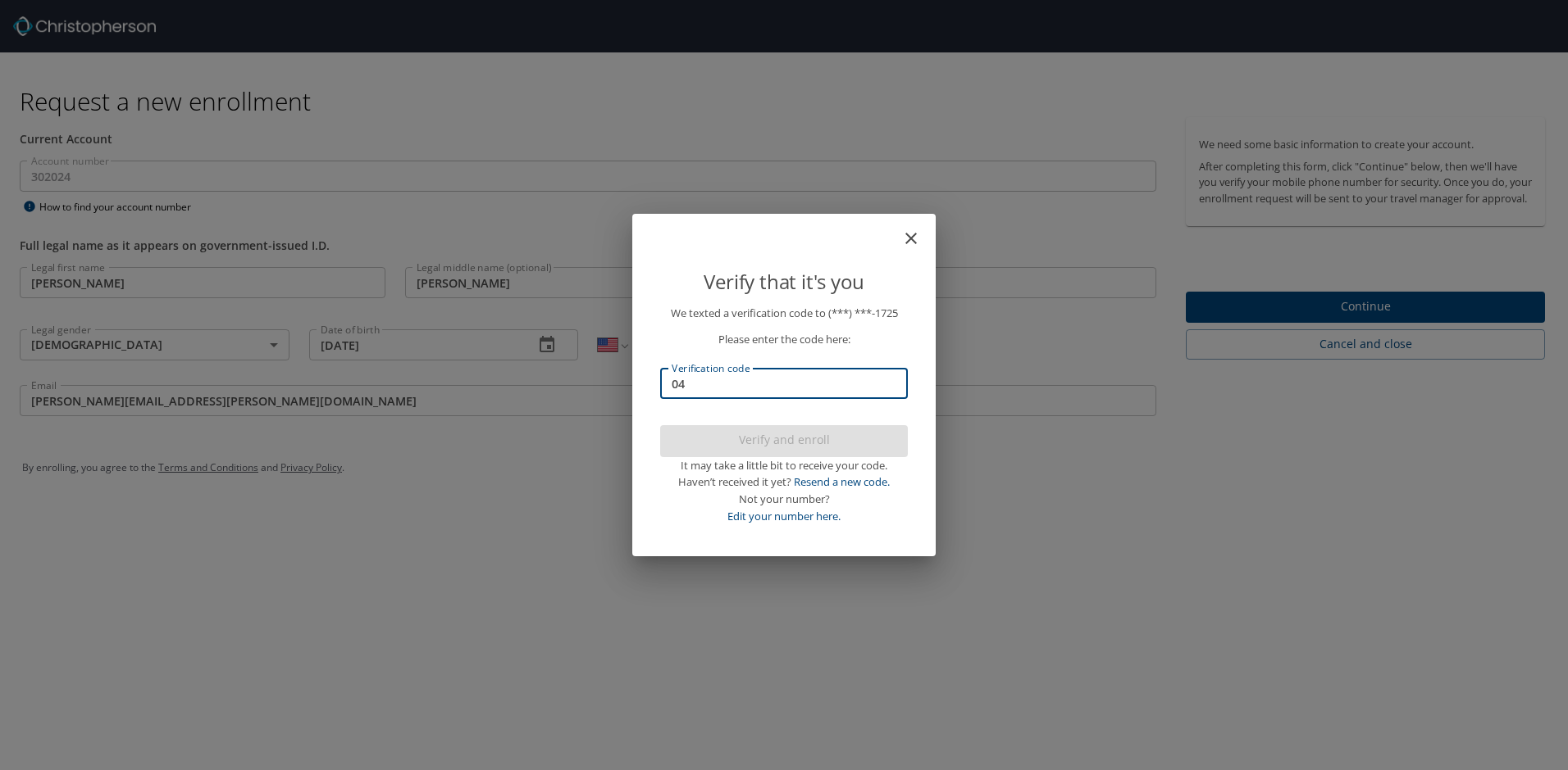
type input "0"
click at [800, 382] on input "Verification code" at bounding box center [784, 384] width 248 height 32
type input "3"
click at [785, 438] on span "Verify and enroll" at bounding box center [784, 440] width 221 height 20
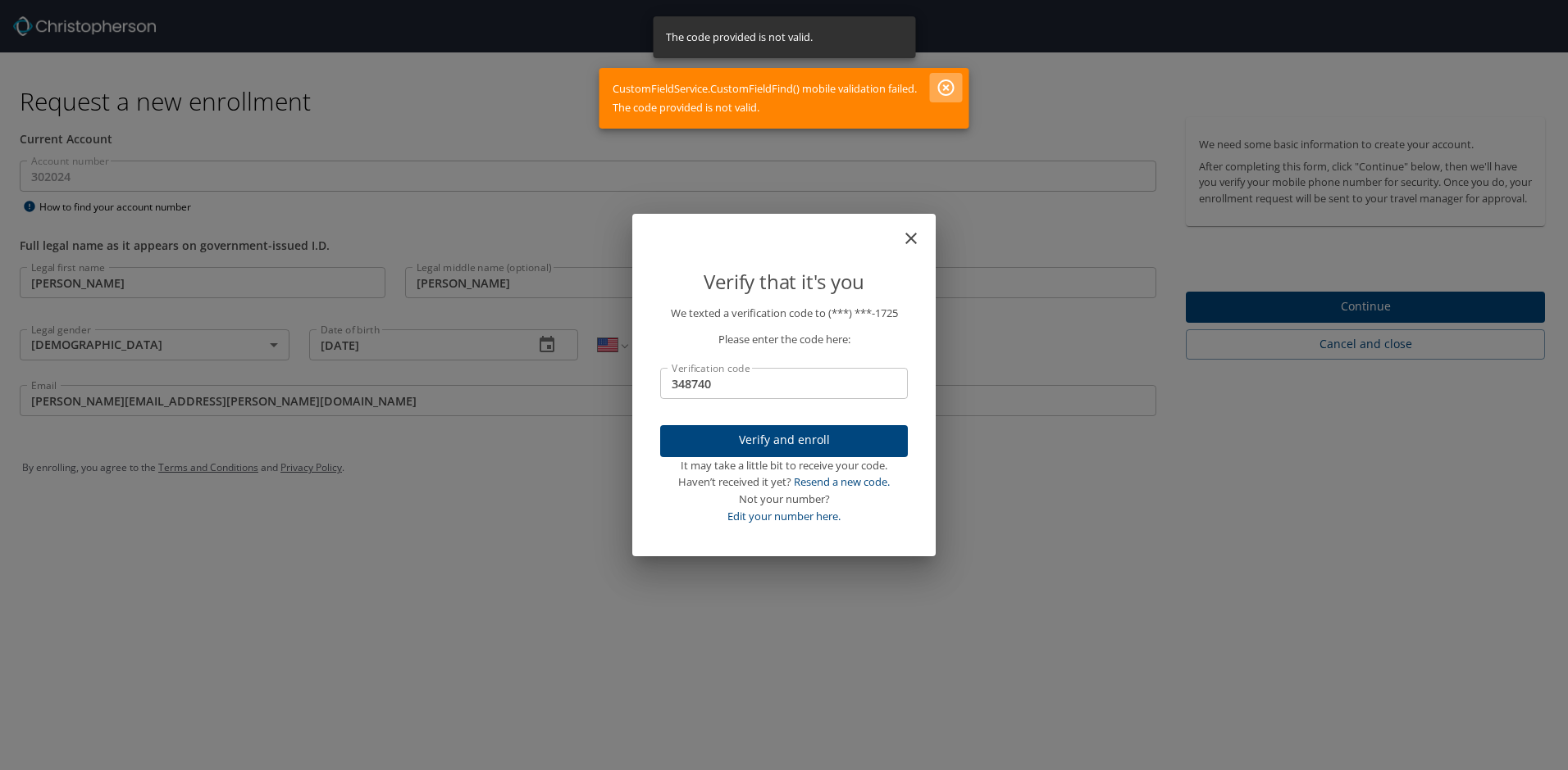
click at [943, 90] on icon "button" at bounding box center [946, 88] width 17 height 17
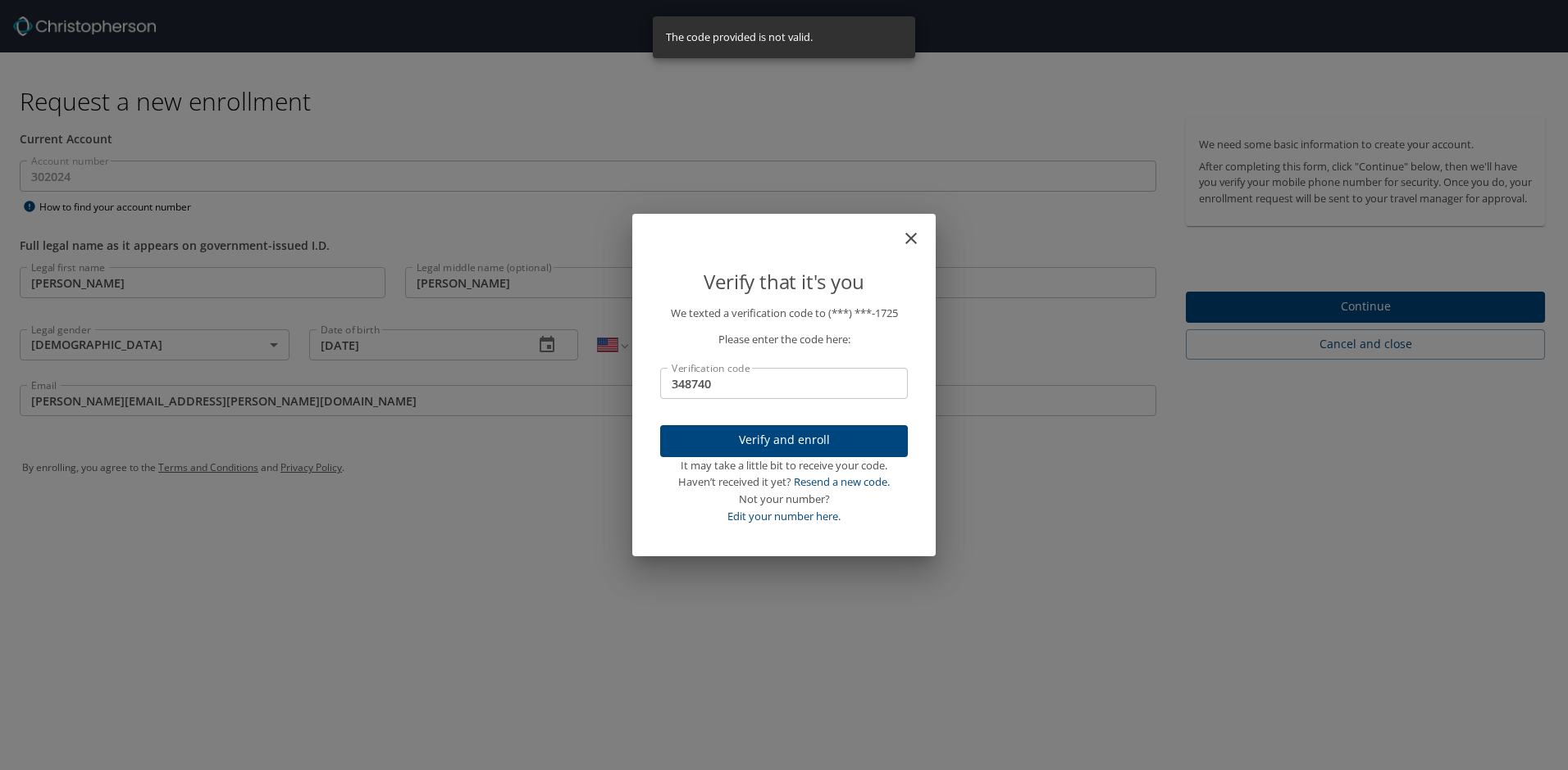
click at [758, 388] on input "348740" at bounding box center [784, 384] width 248 height 32
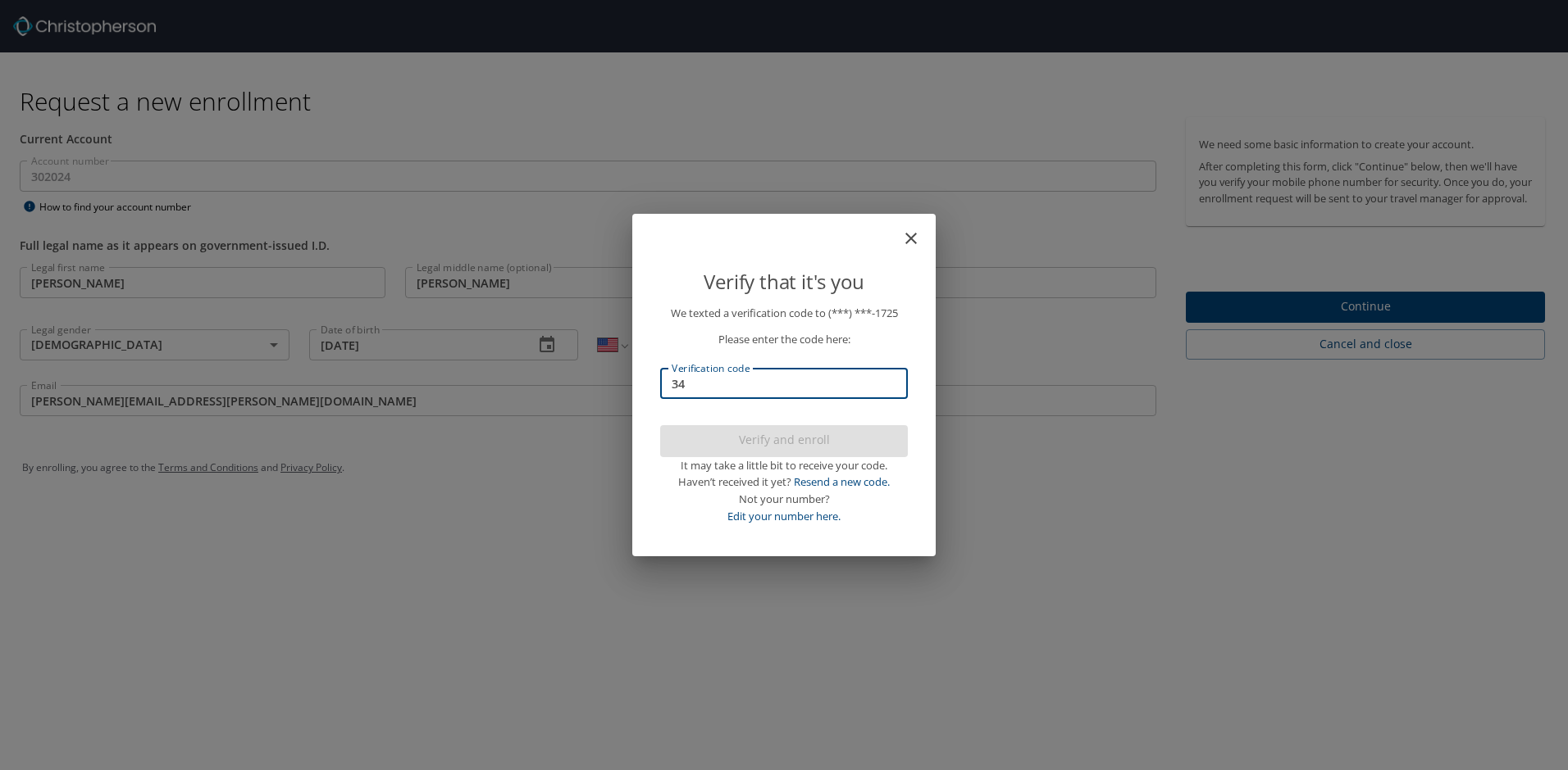
type input "3"
click at [777, 382] on input "Verification code" at bounding box center [784, 384] width 248 height 32
click at [791, 438] on span "Verify and enroll" at bounding box center [784, 440] width 221 height 20
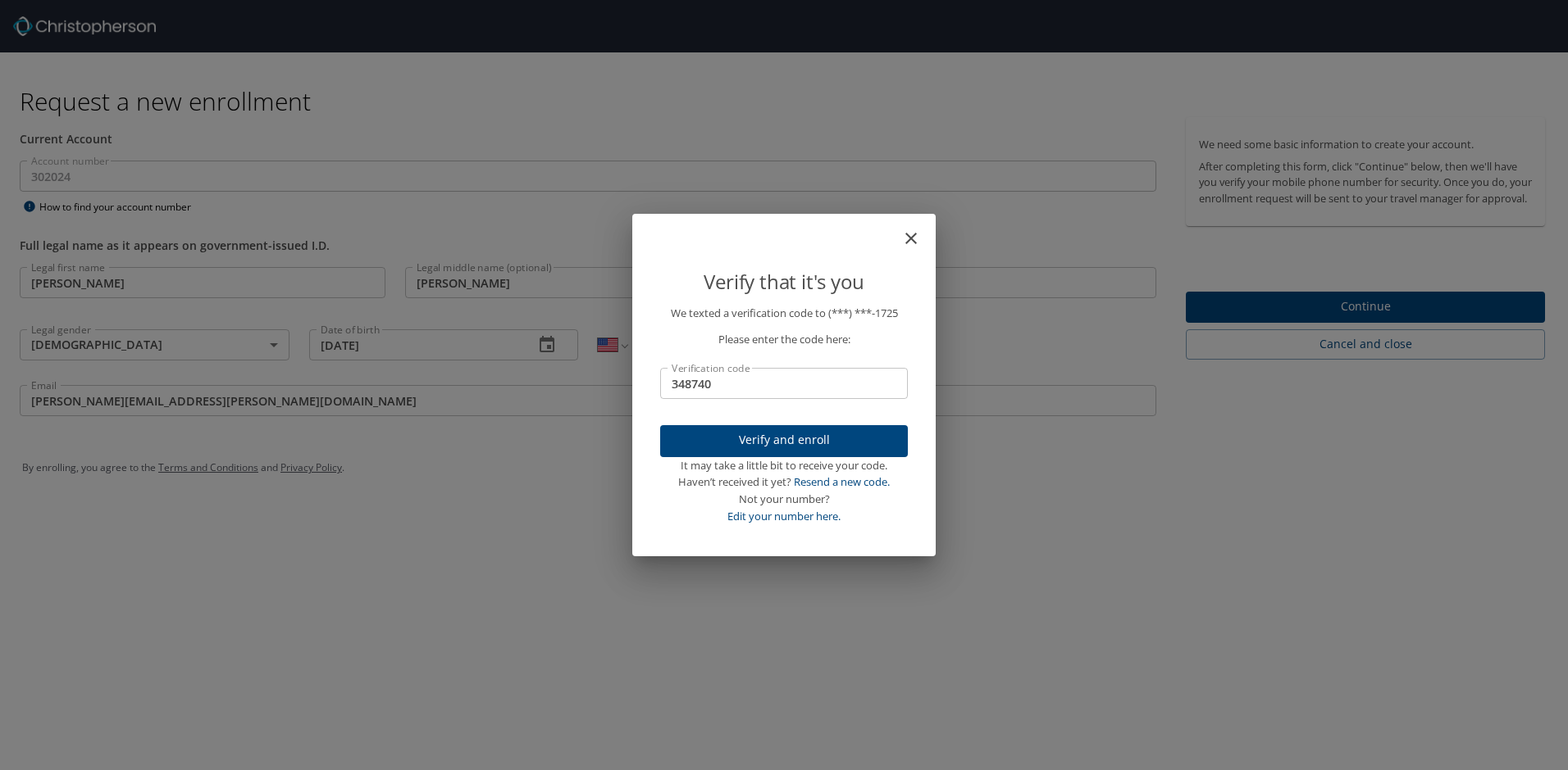
click at [821, 390] on input "348740" at bounding box center [784, 384] width 248 height 32
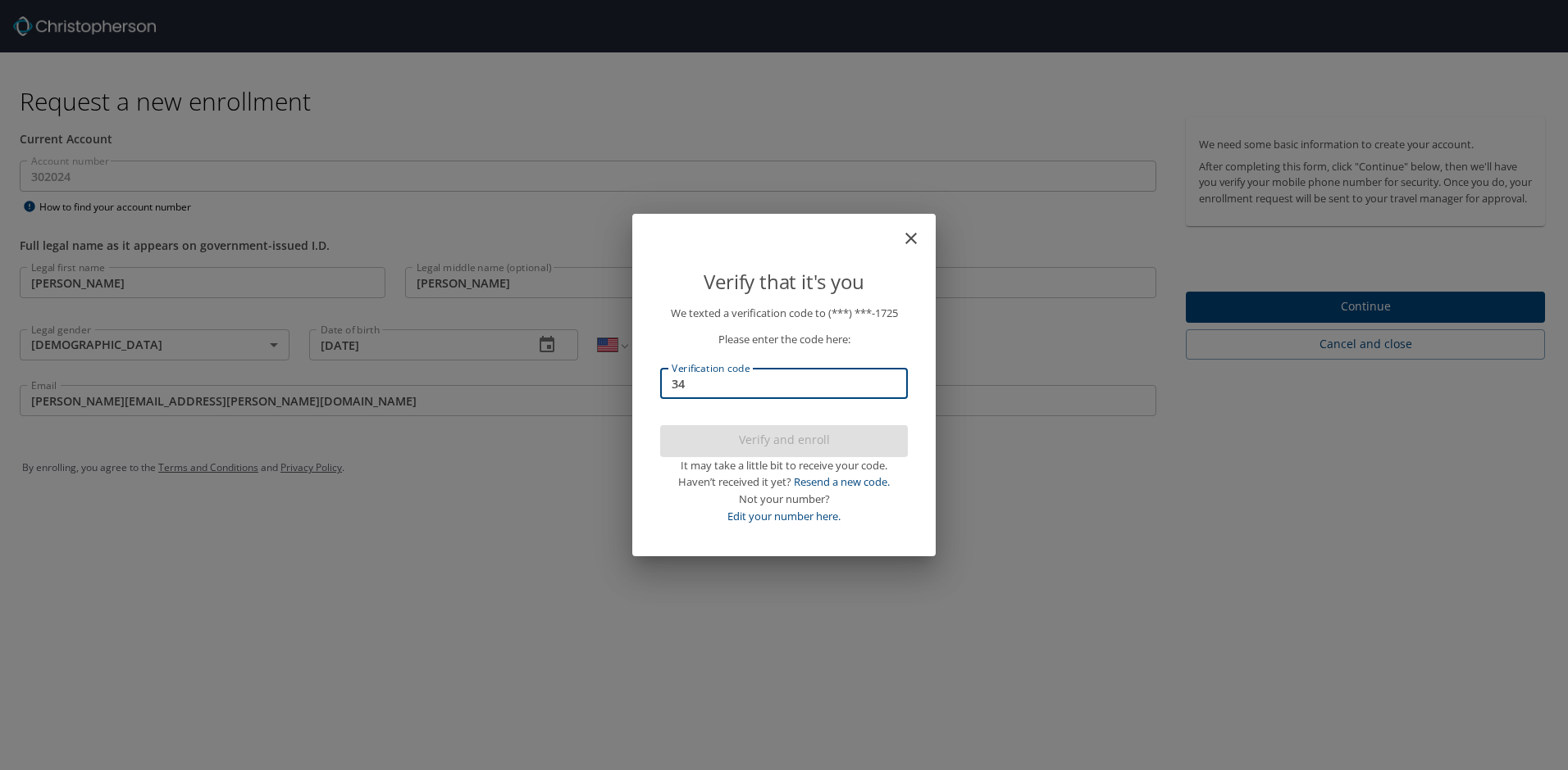
type input "3"
click at [814, 391] on input "Verification code" at bounding box center [784, 384] width 248 height 32
type input "348740"
click at [784, 429] on button "Verify and enroll" at bounding box center [784, 441] width 248 height 32
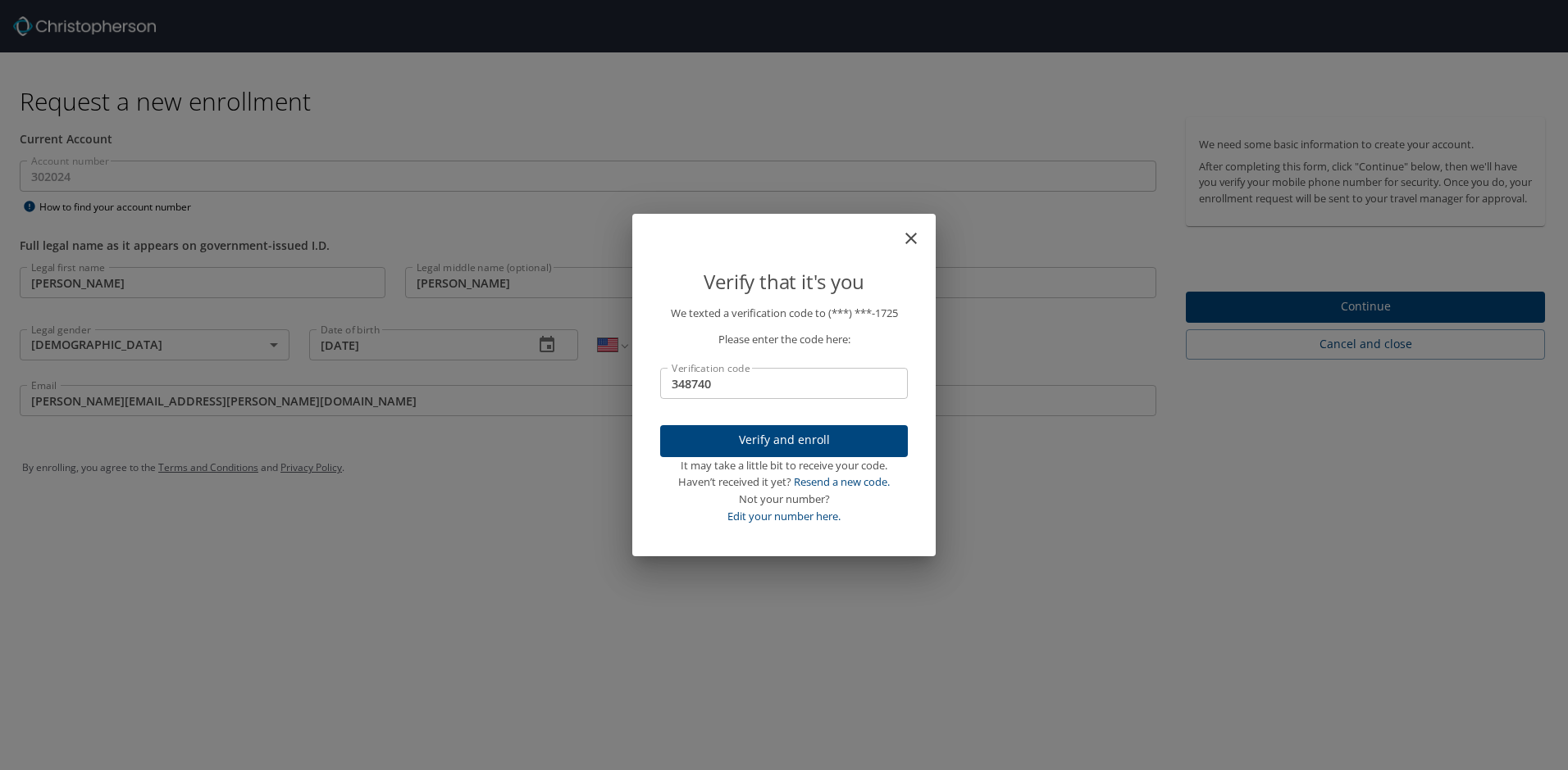
click at [787, 388] on input "348740" at bounding box center [784, 384] width 248 height 32
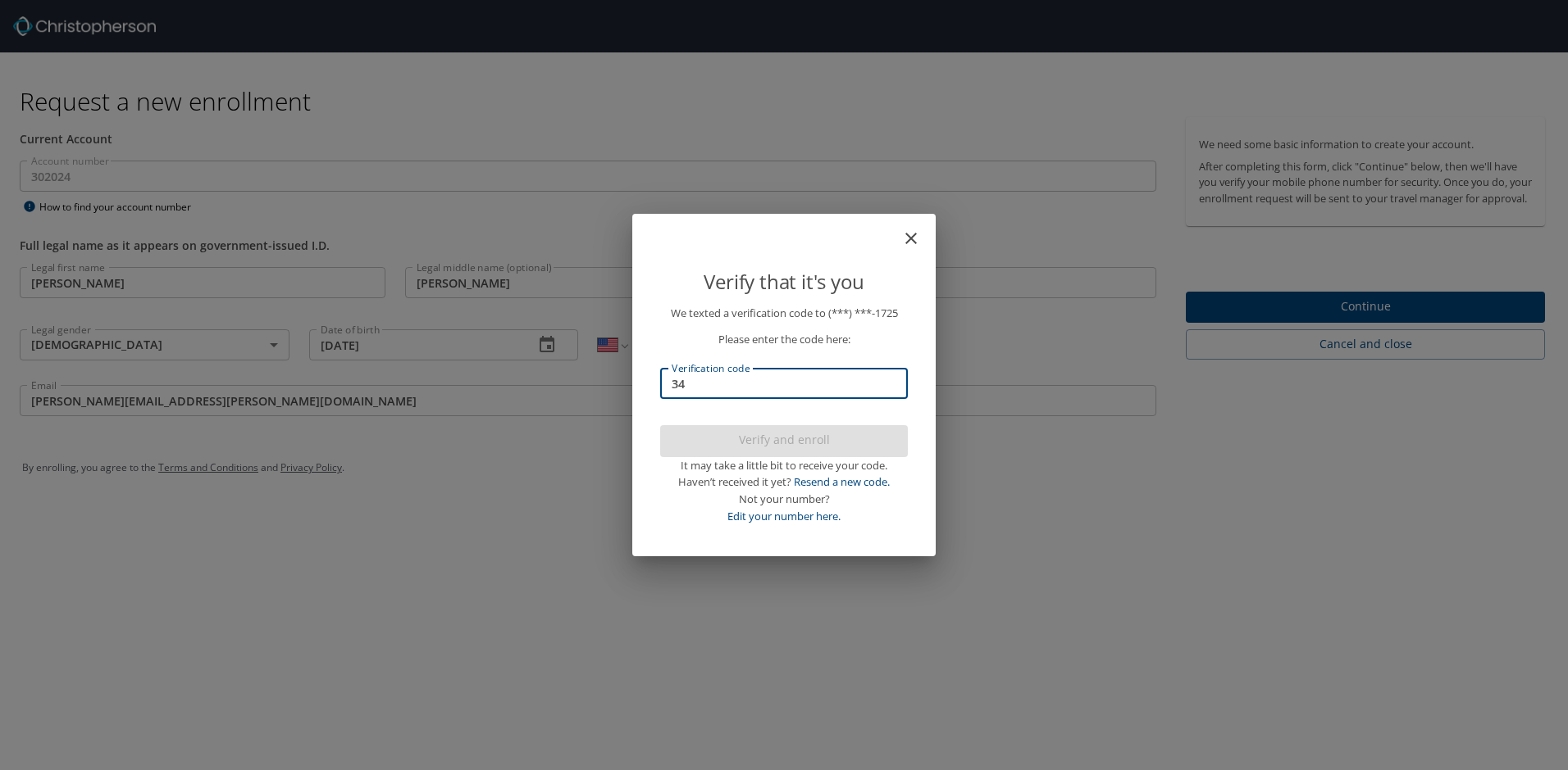
type input "3"
type input "723835"
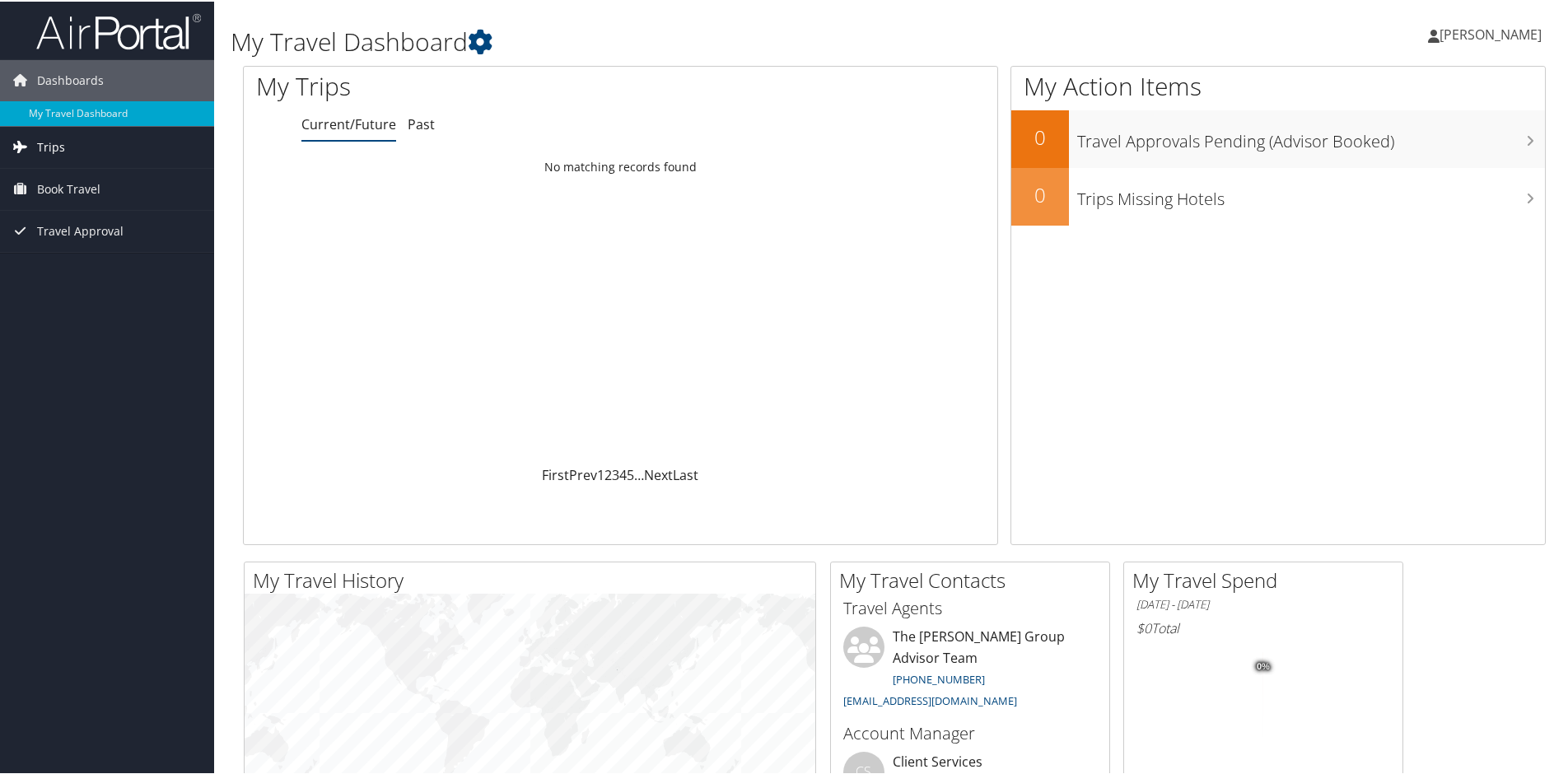
click at [69, 145] on link "Trips" at bounding box center [107, 145] width 215 height 41
click at [73, 260] on span "Book Travel" at bounding box center [69, 261] width 63 height 41
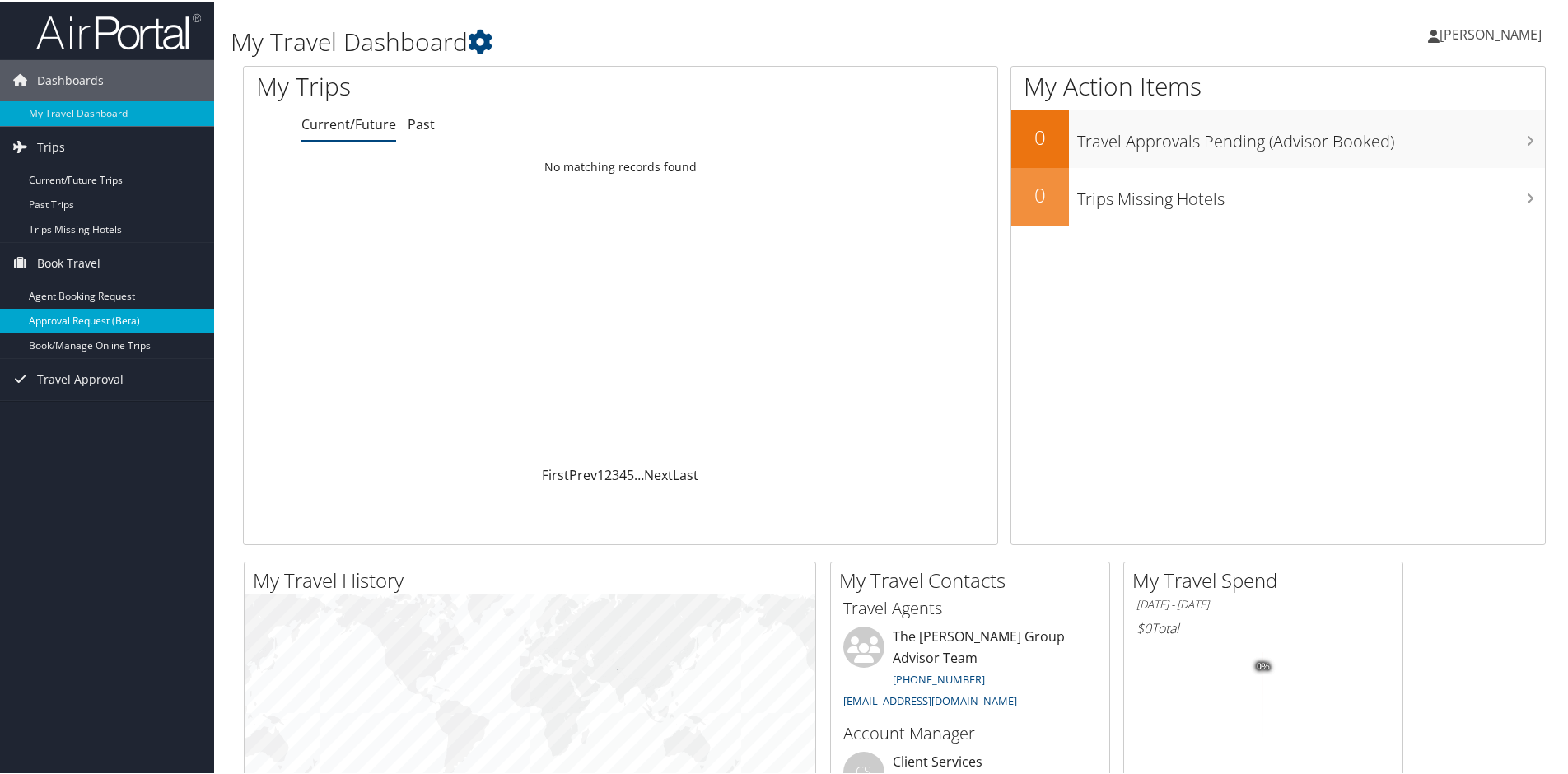
click at [145, 315] on link "Approval Request (Beta)" at bounding box center [107, 319] width 215 height 25
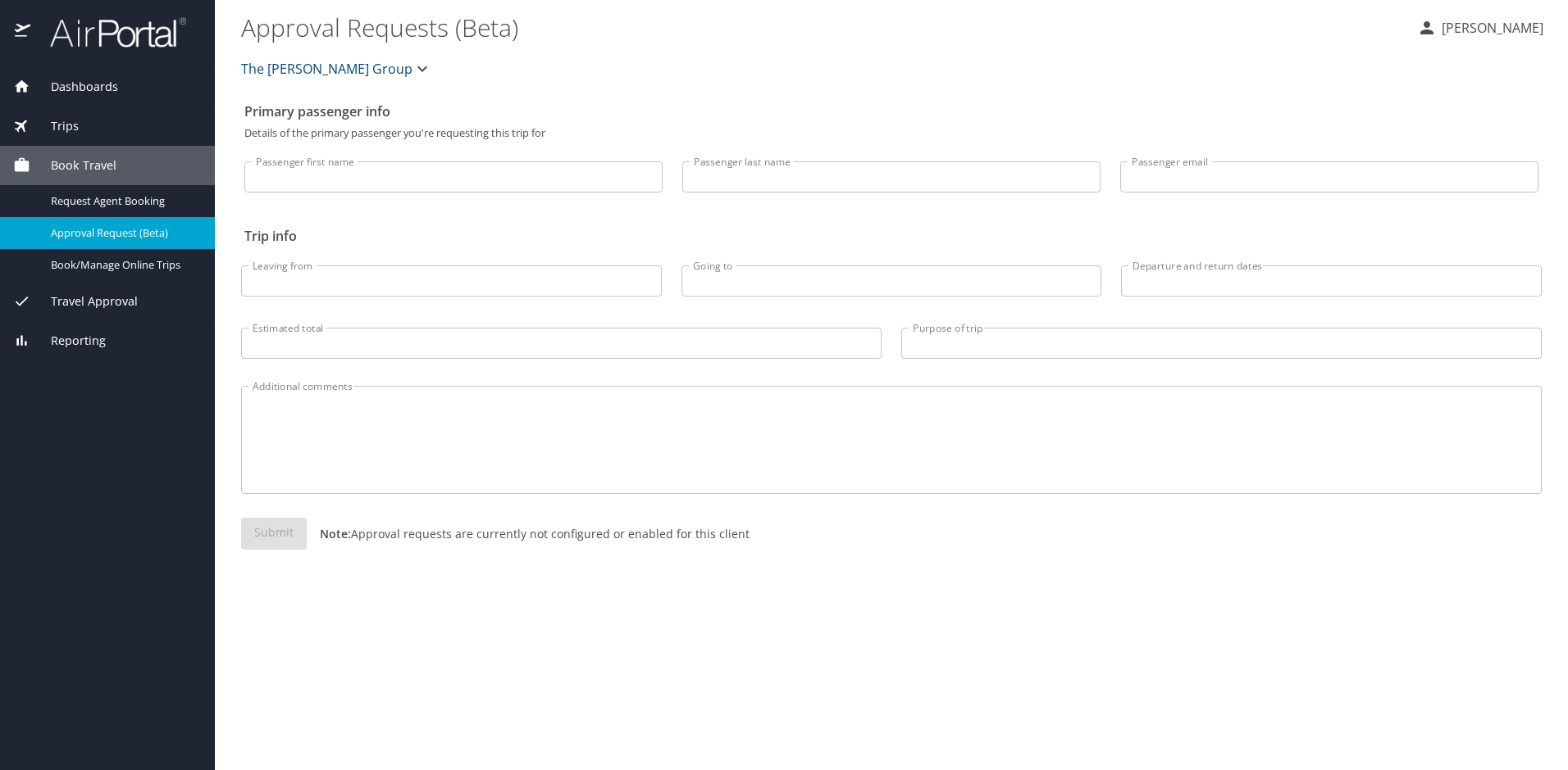
select select "US"
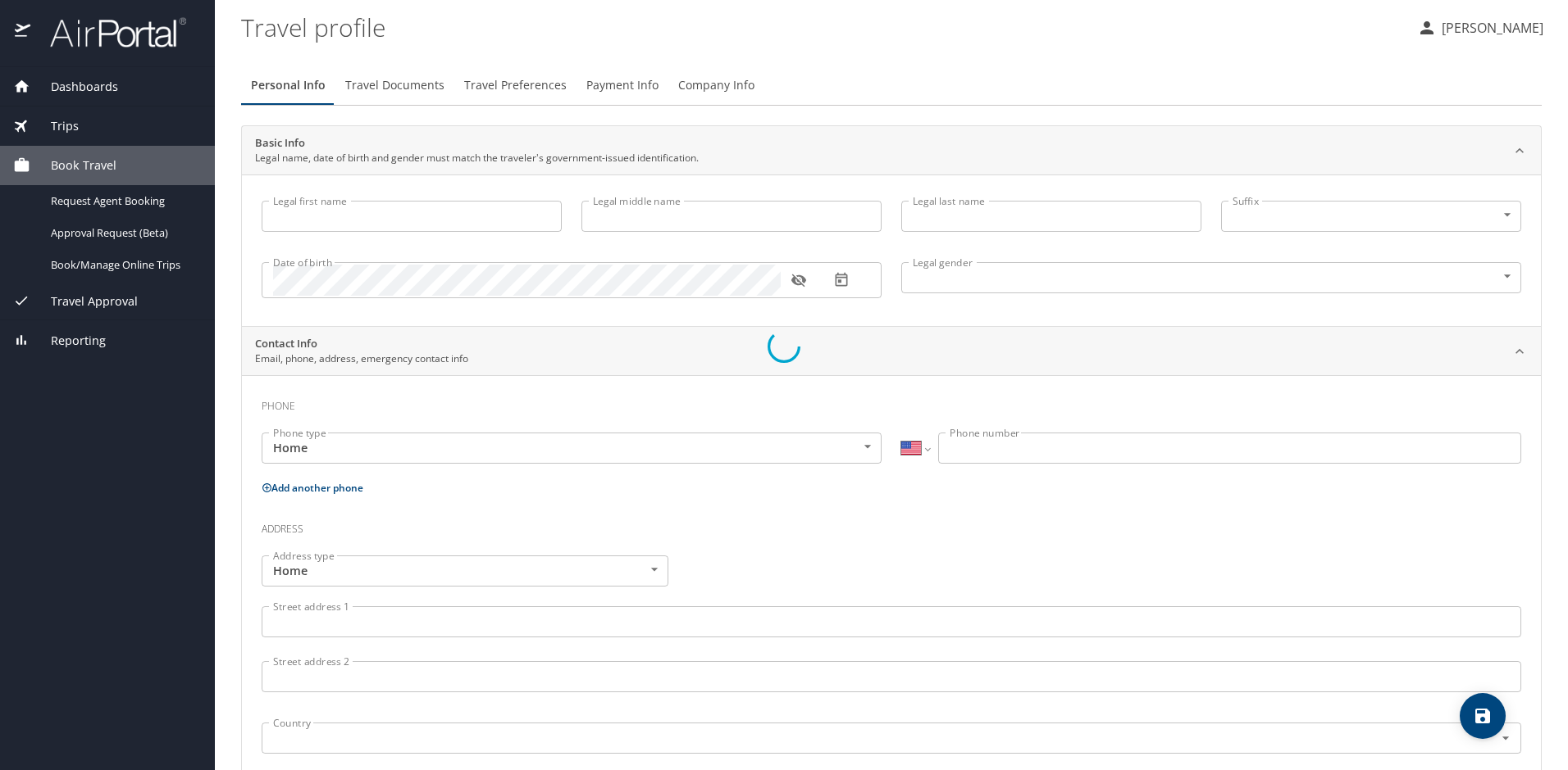
type input "[PERSON_NAME]"
type input "Ferebee"
type input "[DEMOGRAPHIC_DATA]"
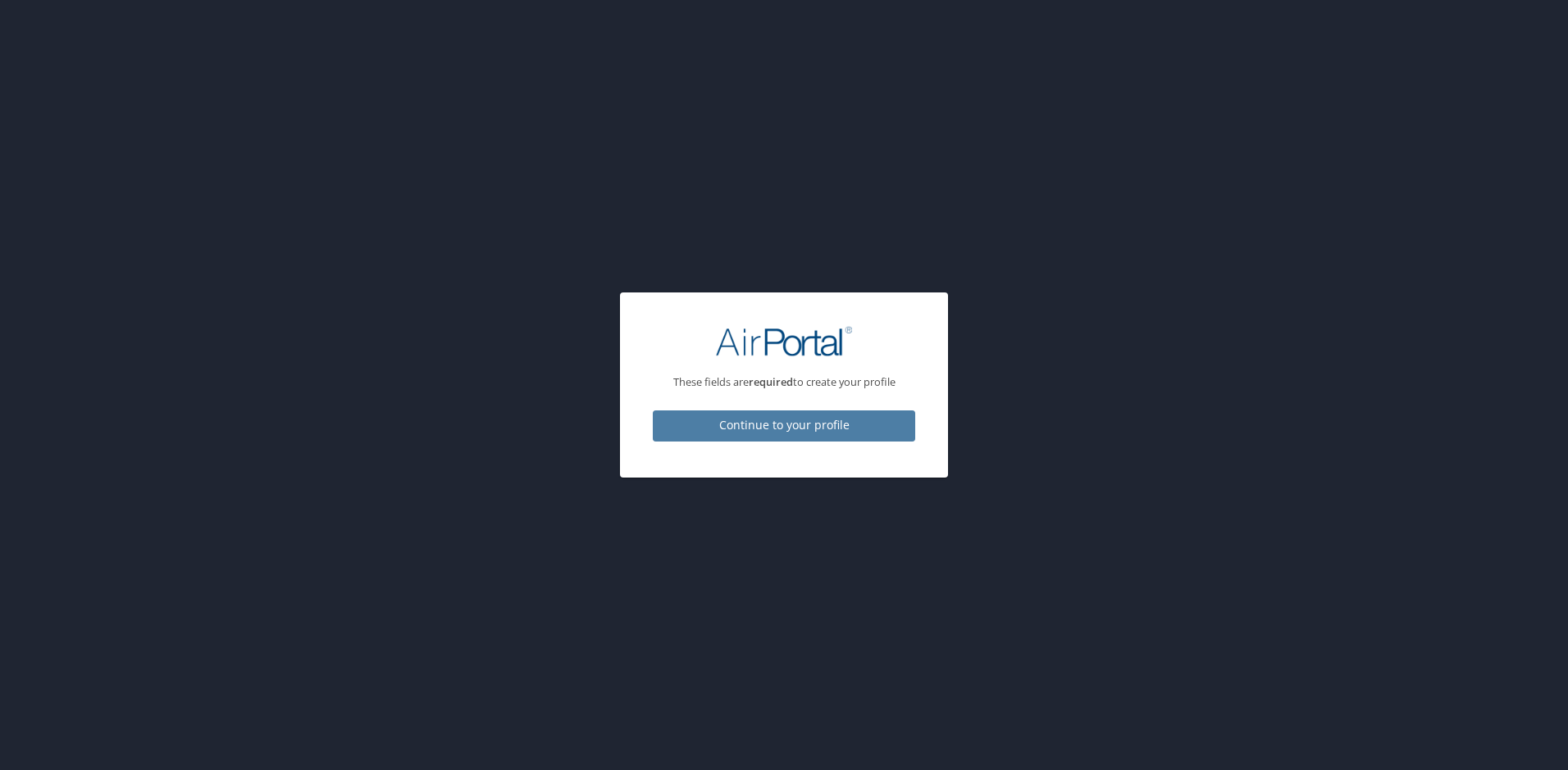
click at [688, 430] on span "Continue to your profile" at bounding box center [784, 425] width 236 height 20
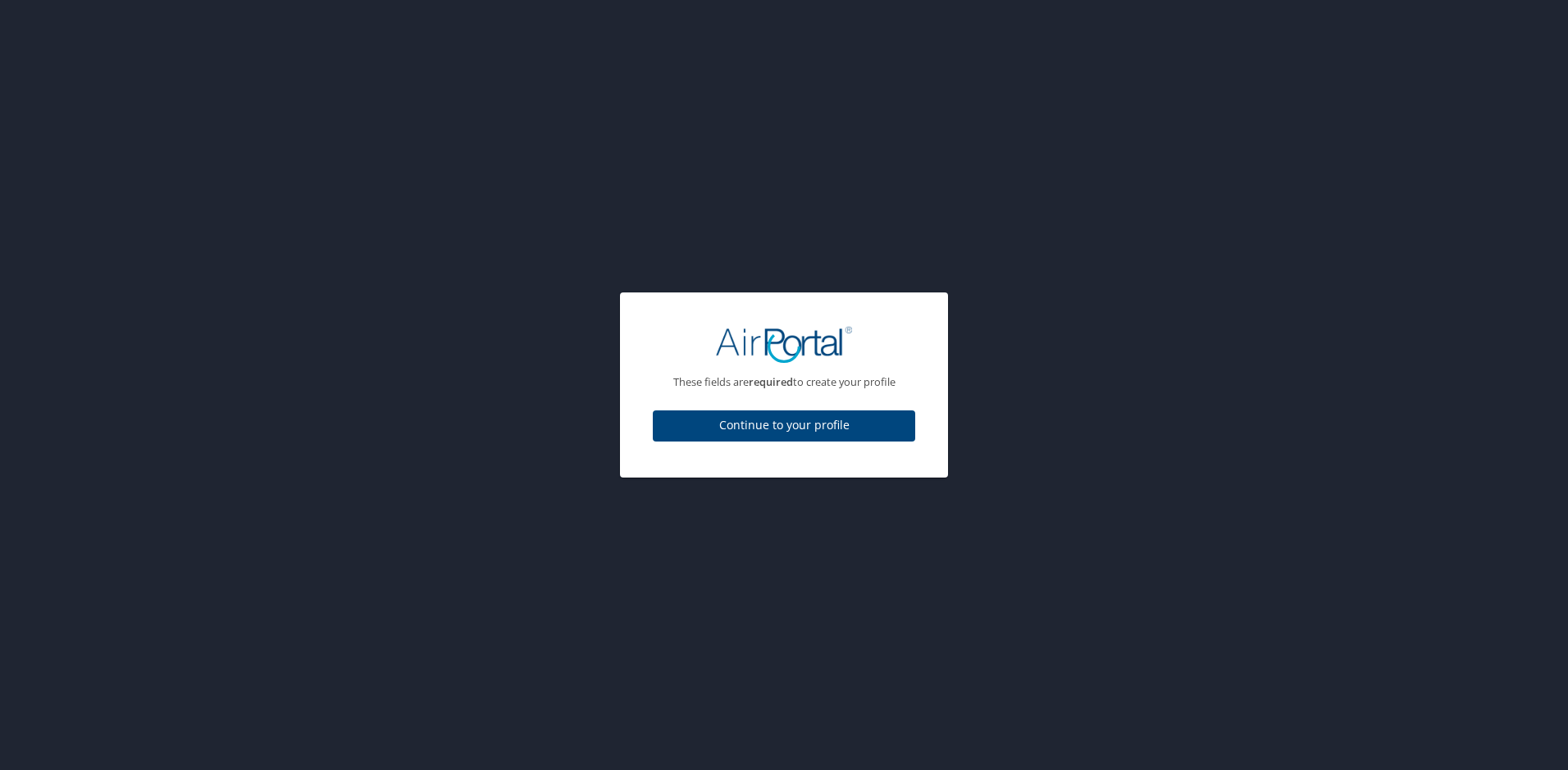
select select "US"
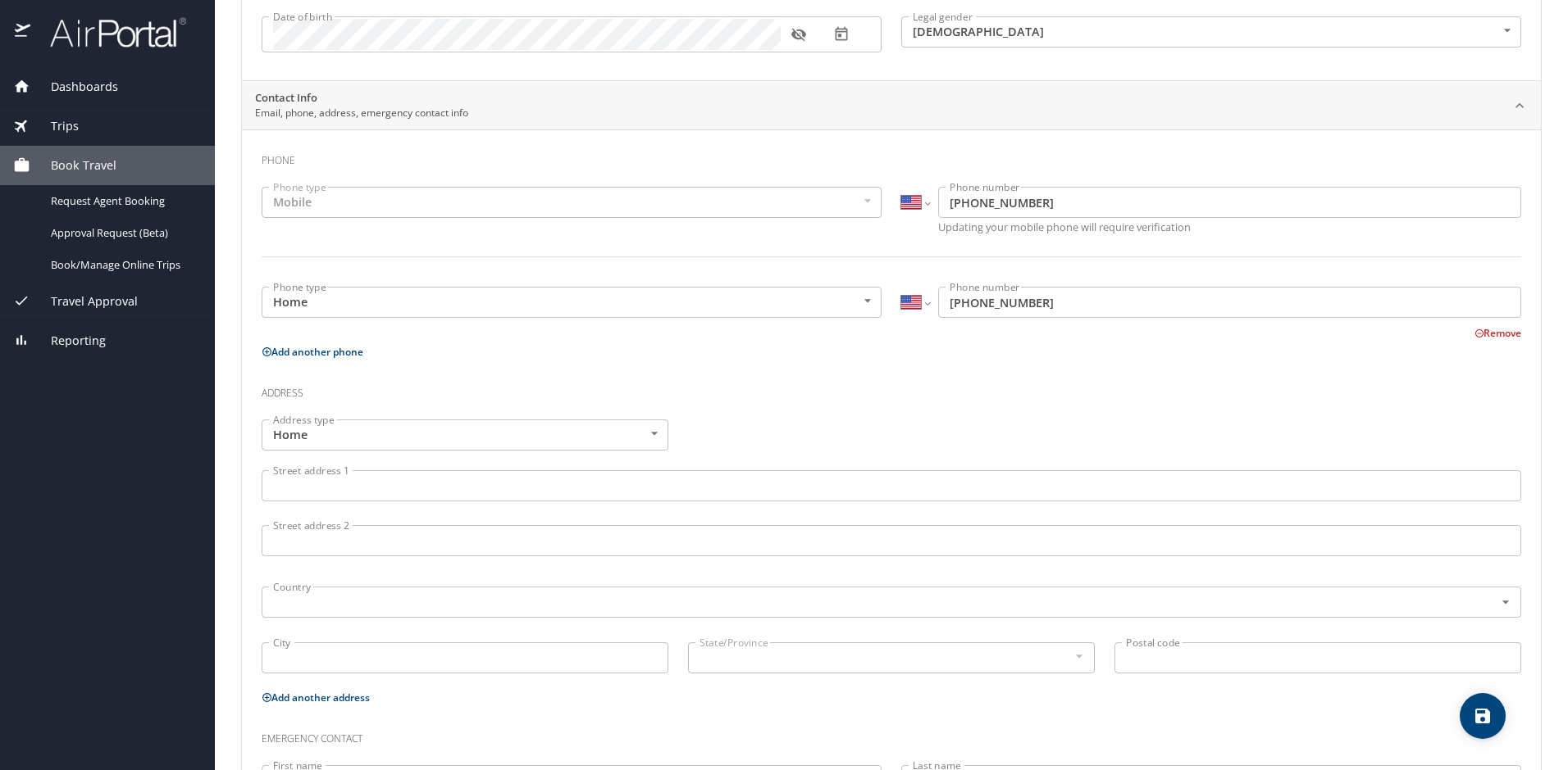
scroll to position [382, 0]
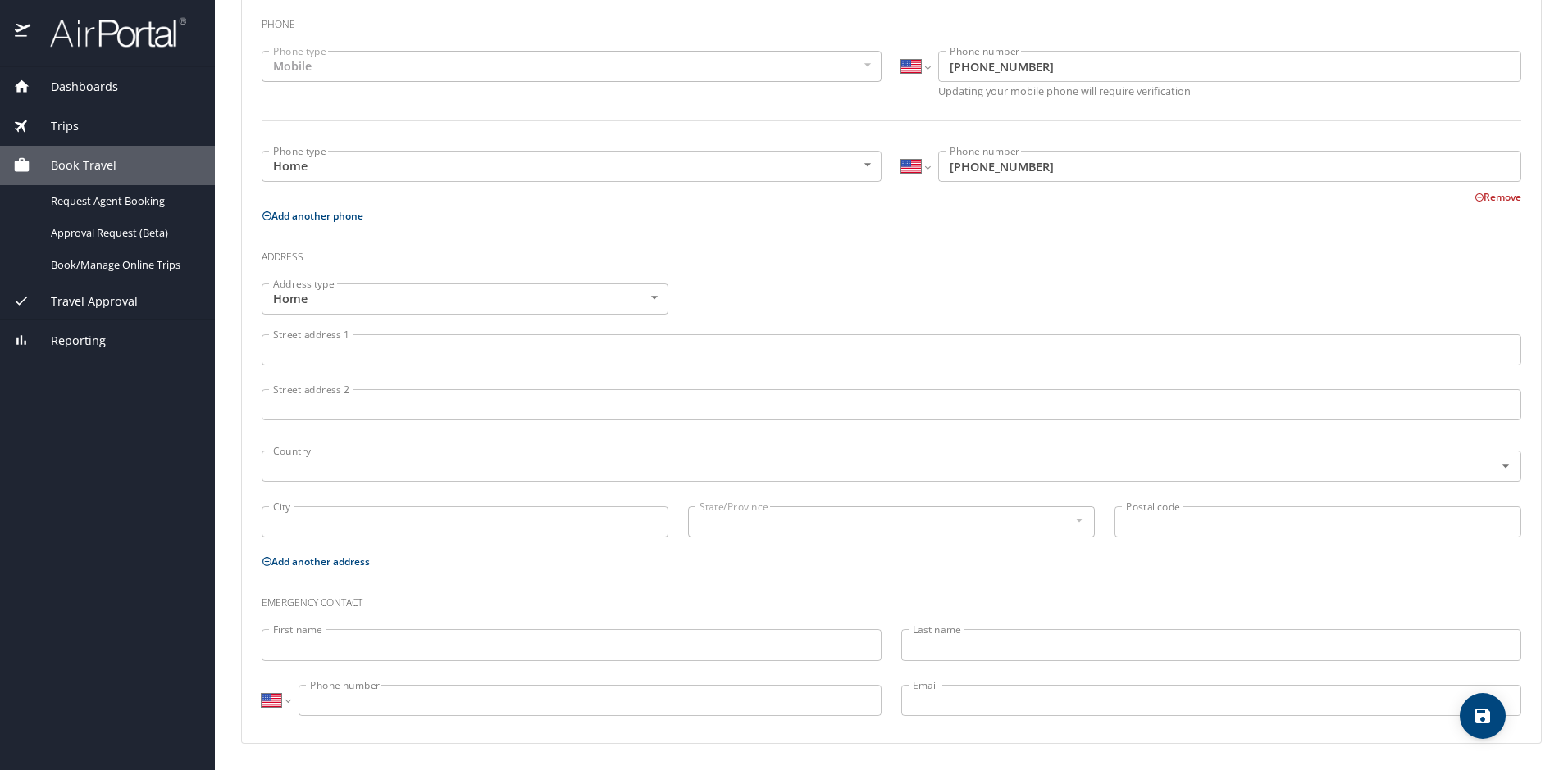
click at [90, 83] on span "Dashboards" at bounding box center [74, 87] width 88 height 18
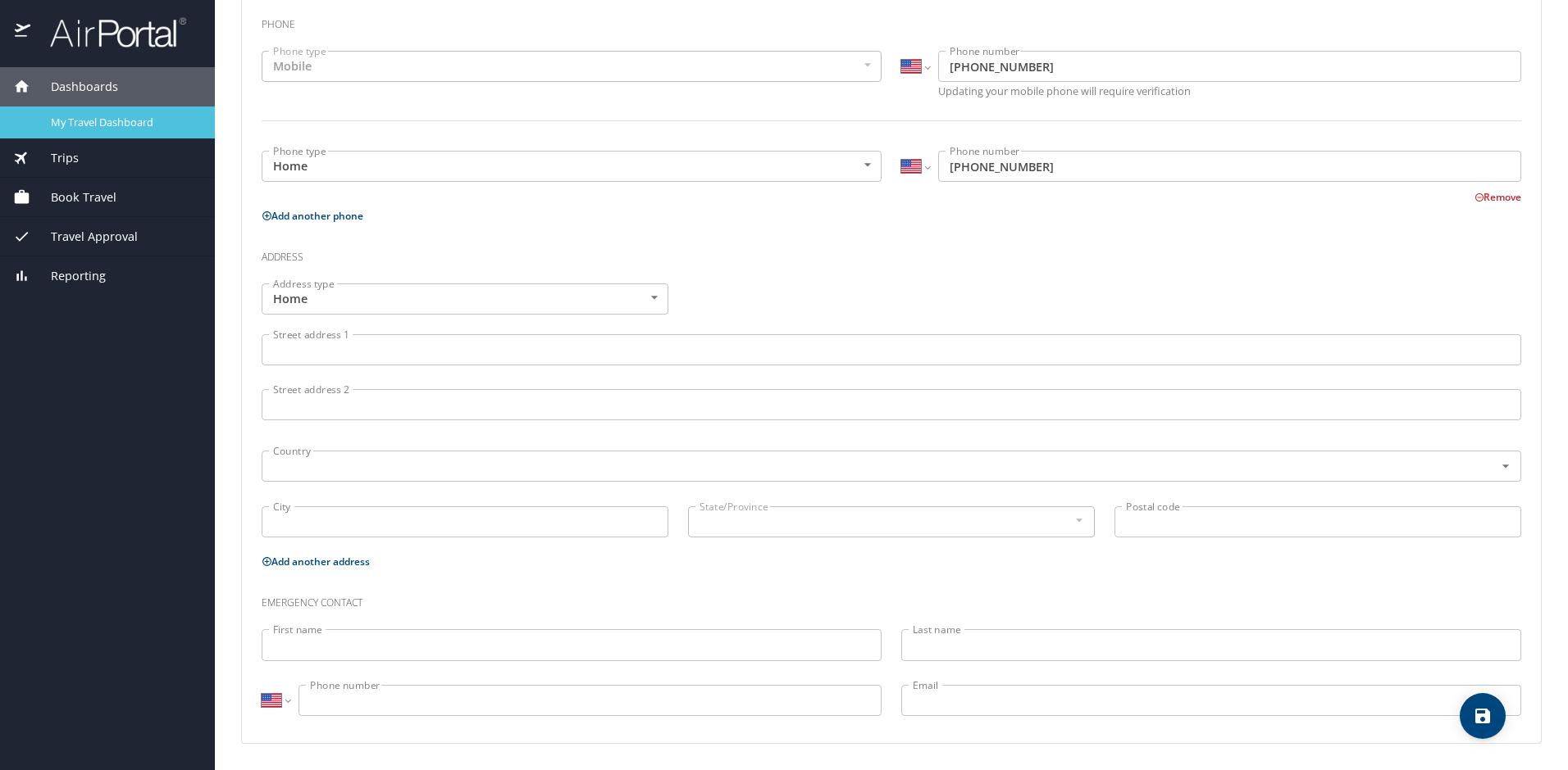
click at [109, 122] on span "My Travel Dashboard" at bounding box center [123, 122] width 144 height 16
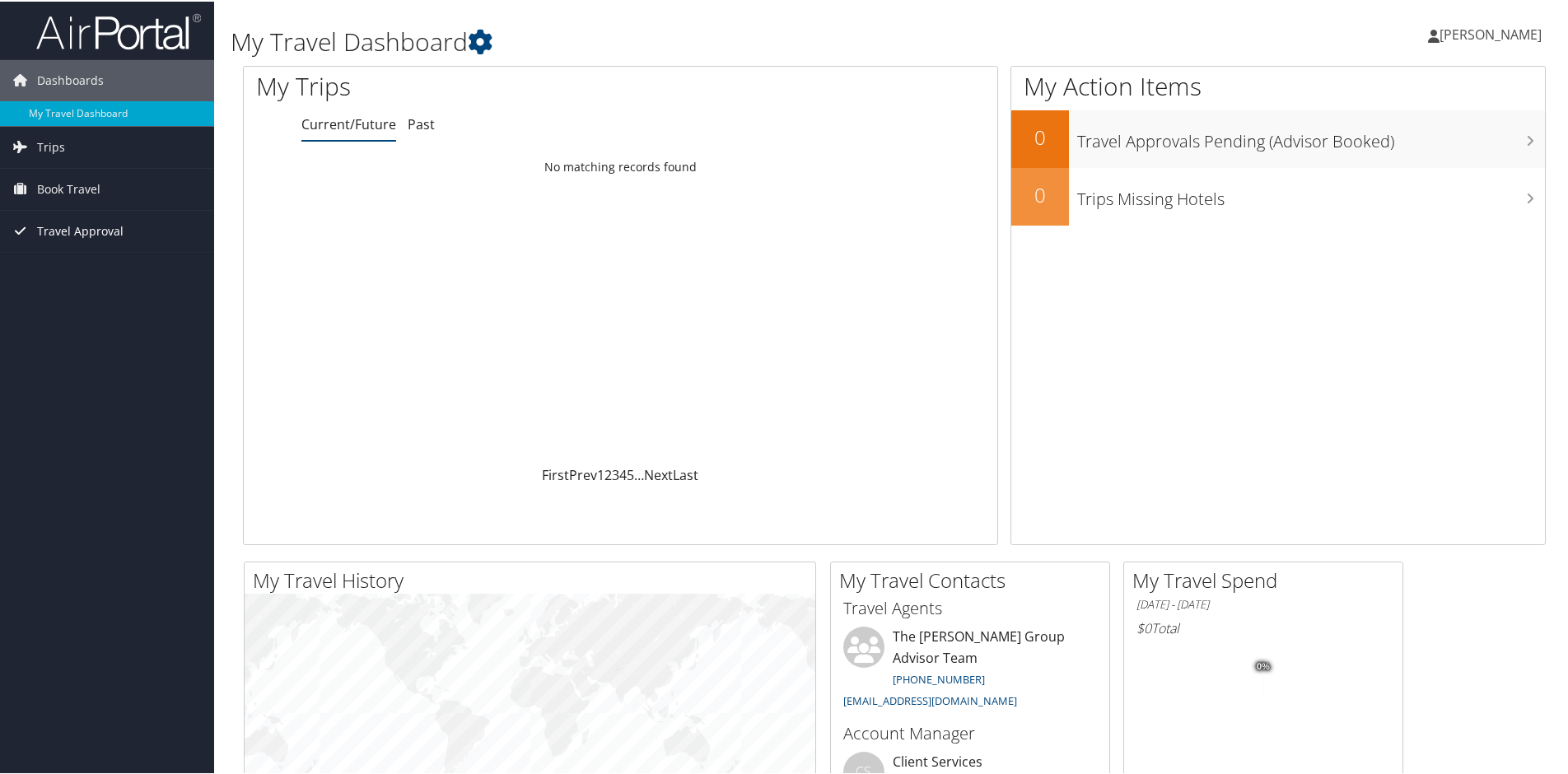
click at [74, 224] on span "Travel Approval" at bounding box center [80, 230] width 86 height 41
click at [56, 185] on span "Book Travel" at bounding box center [69, 187] width 63 height 41
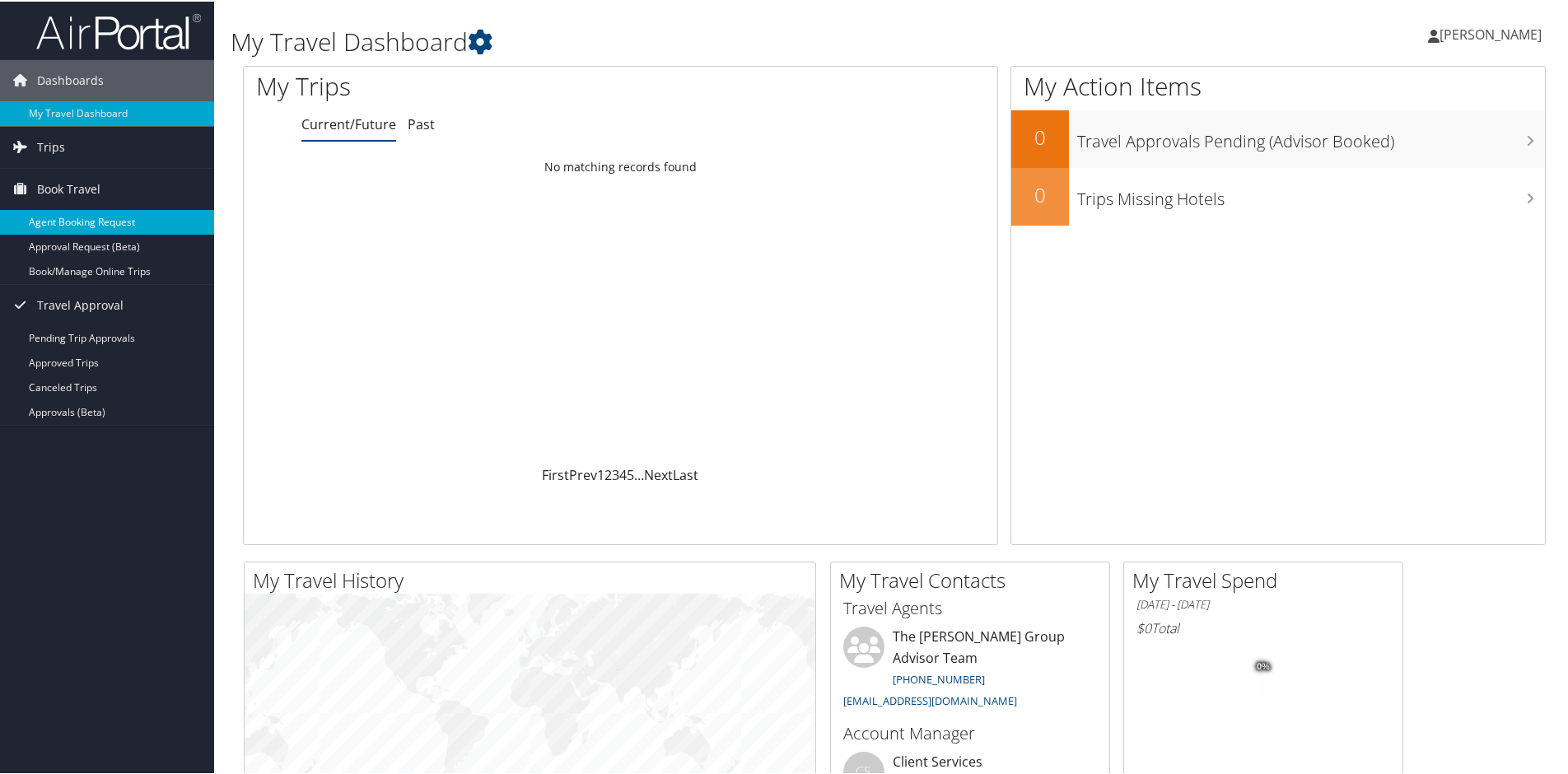
click at [62, 221] on link "Agent Booking Request" at bounding box center [107, 221] width 215 height 25
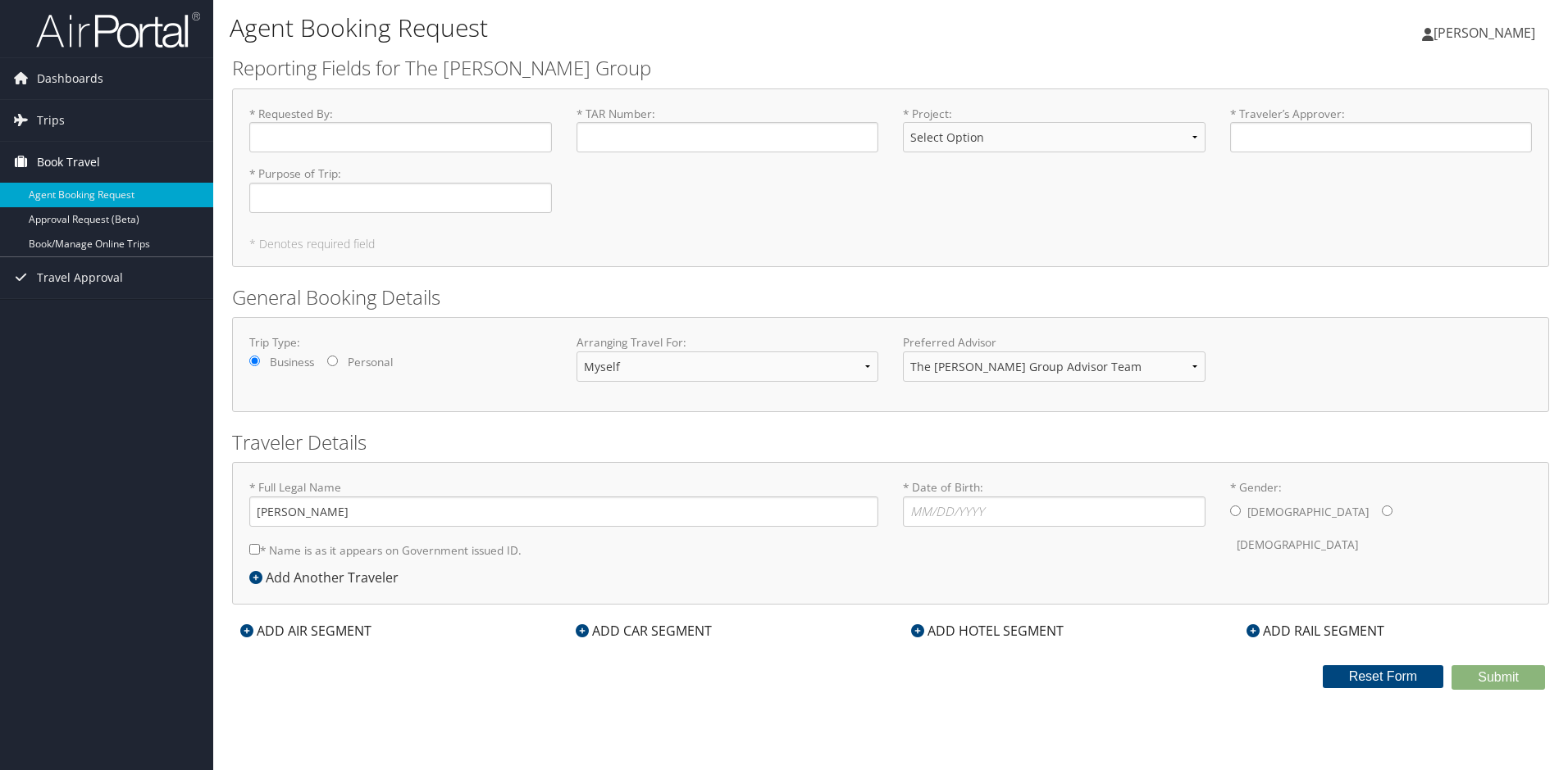
click at [88, 154] on span "Book Travel" at bounding box center [68, 162] width 63 height 41
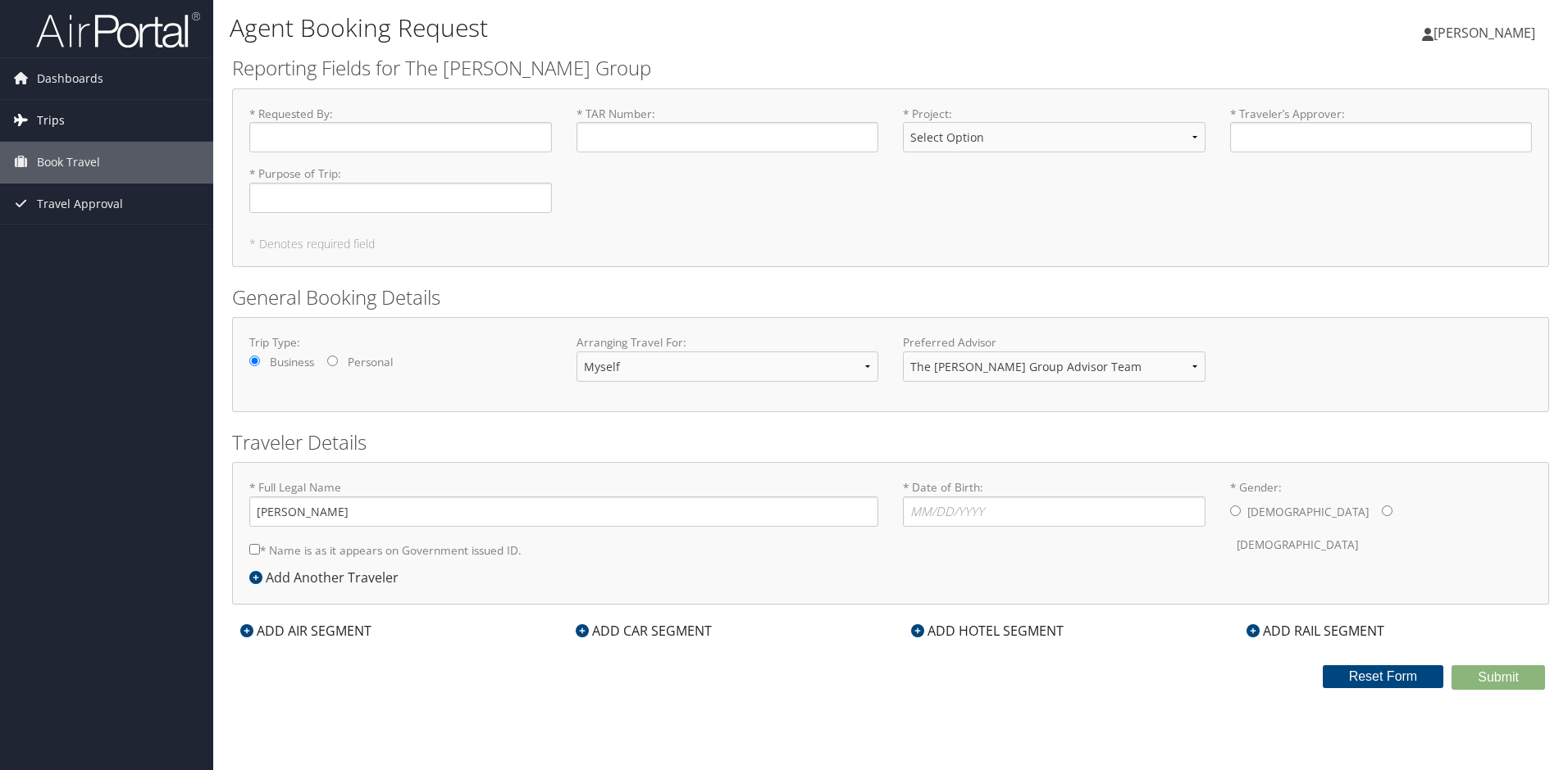
click at [46, 118] on span "Trips" at bounding box center [51, 120] width 28 height 41
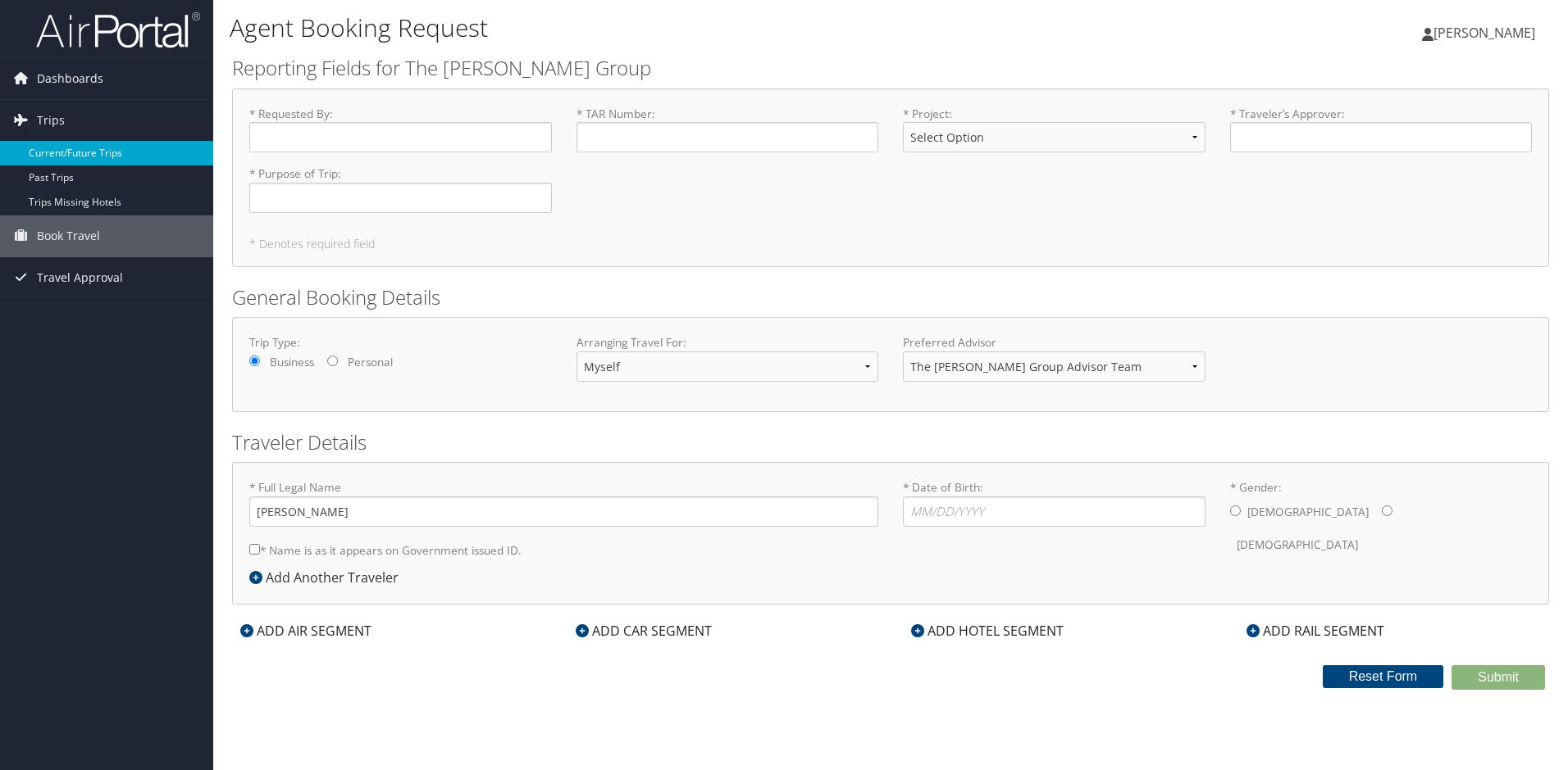
click at [59, 148] on link "Current/Future Trips" at bounding box center [107, 153] width 214 height 24
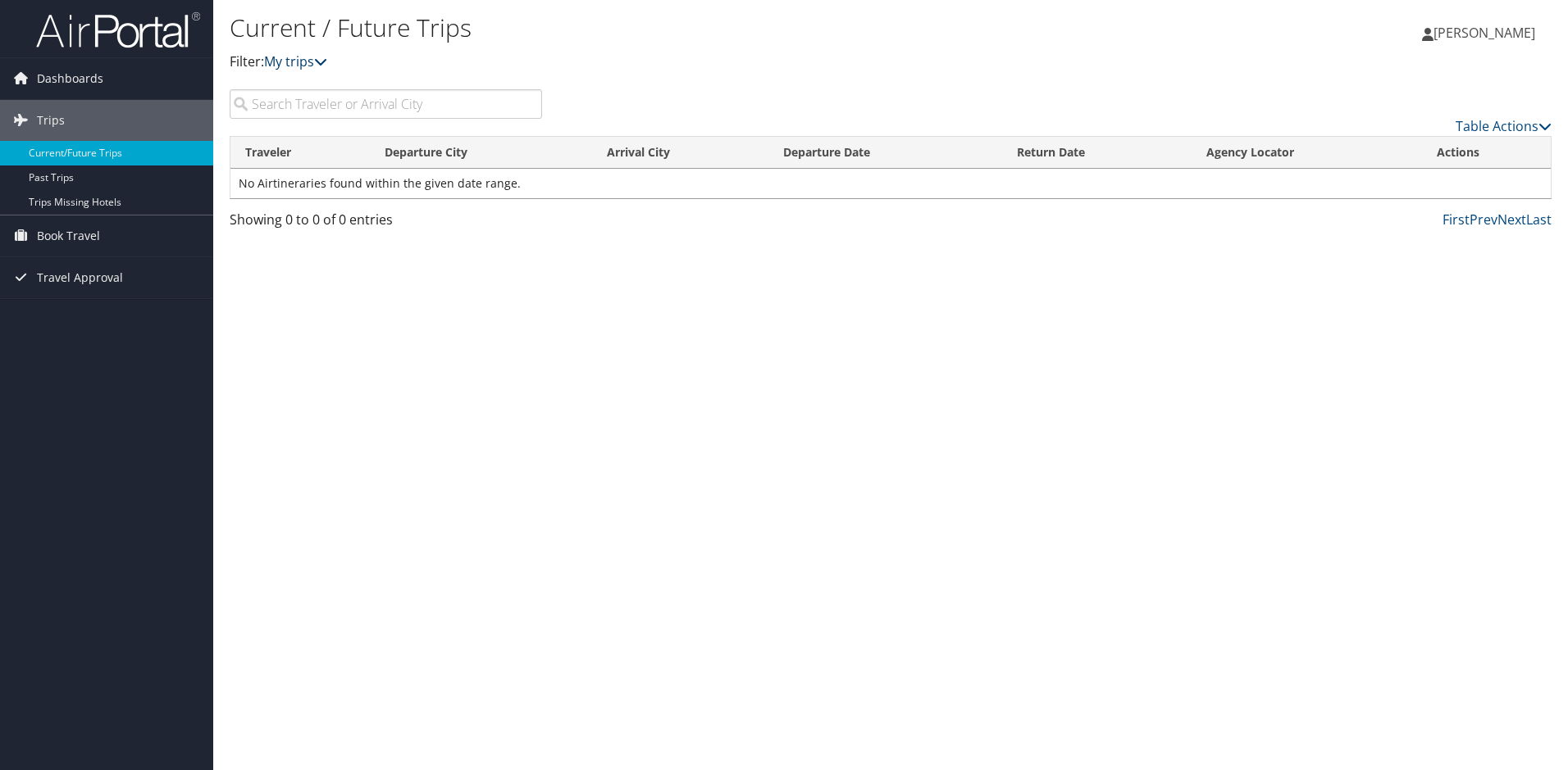
click at [322, 66] on icon at bounding box center [320, 61] width 13 height 13
click at [299, 63] on link "My trips" at bounding box center [296, 61] width 63 height 18
click at [327, 60] on icon at bounding box center [320, 61] width 13 height 13
click at [101, 80] on span "Dashboards" at bounding box center [70, 78] width 67 height 41
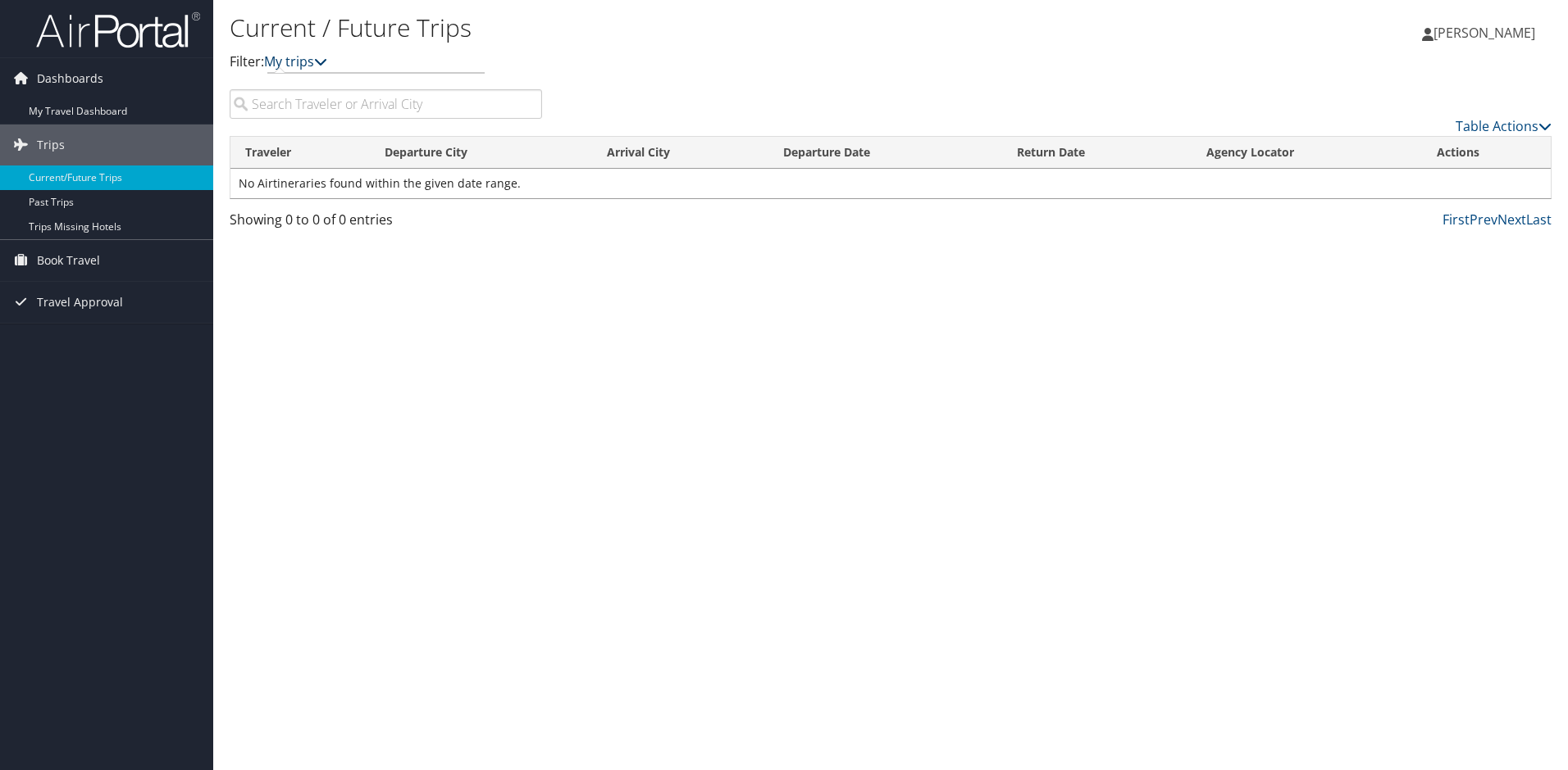
click at [327, 63] on icon at bounding box center [320, 61] width 13 height 13
click at [327, 59] on icon at bounding box center [320, 61] width 13 height 13
click at [320, 108] on input "search" at bounding box center [385, 104] width 313 height 30
click at [321, 108] on input "search" at bounding box center [385, 104] width 313 height 30
click at [102, 78] on link "Dashboards" at bounding box center [107, 78] width 214 height 41
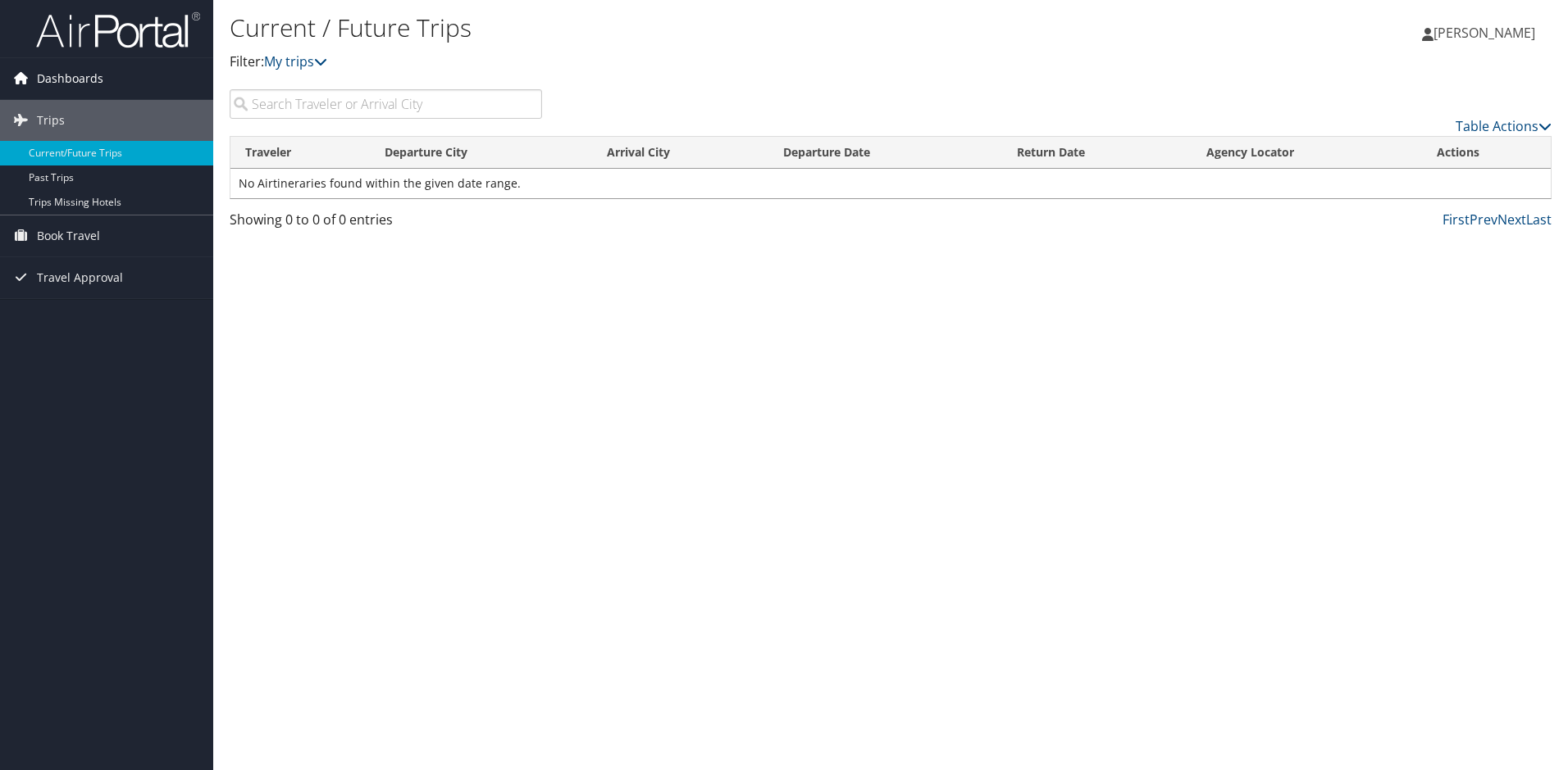
click at [110, 77] on link "Dashboards" at bounding box center [107, 78] width 214 height 41
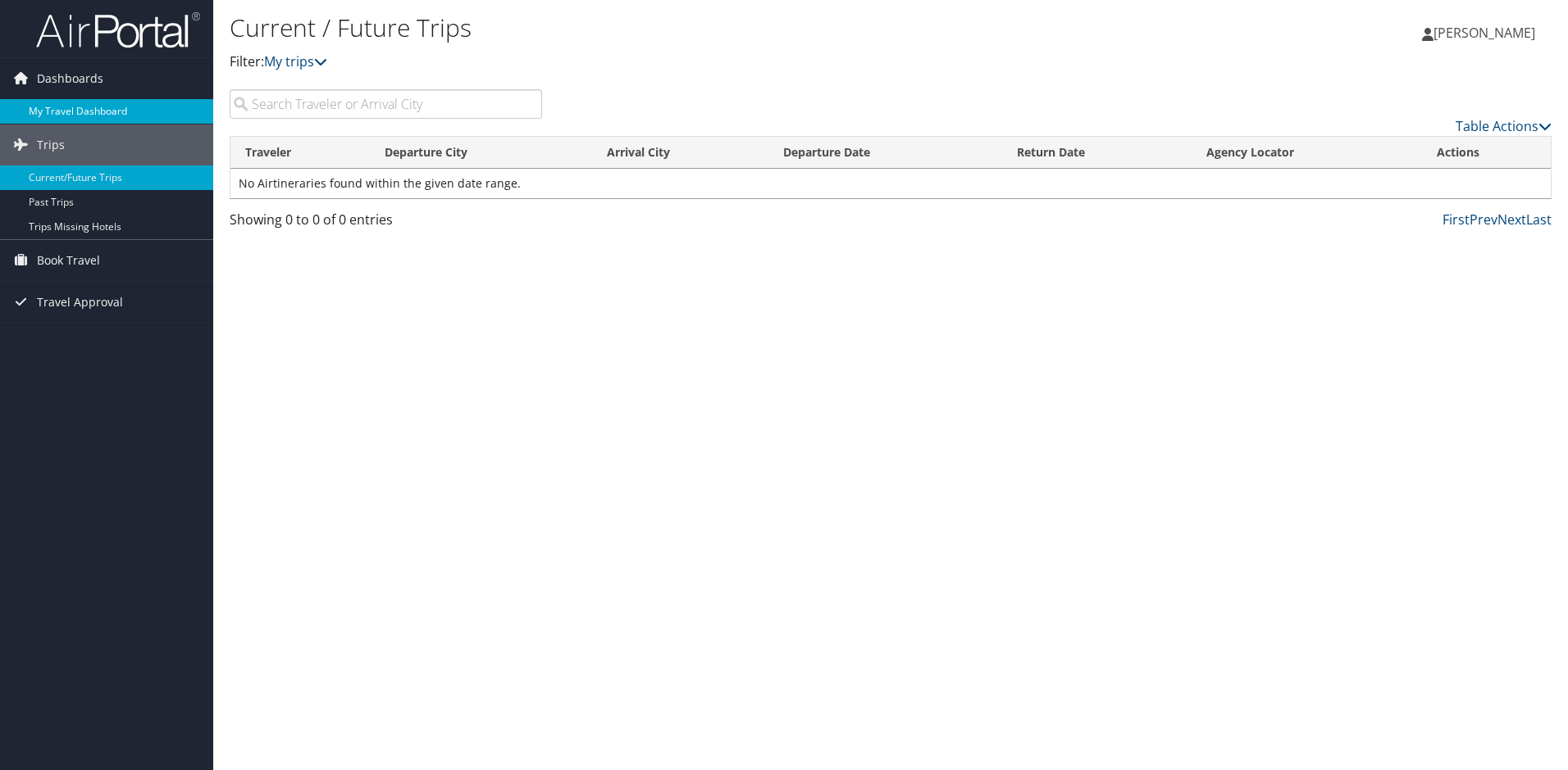
click at [115, 108] on link "My Travel Dashboard" at bounding box center [107, 111] width 214 height 24
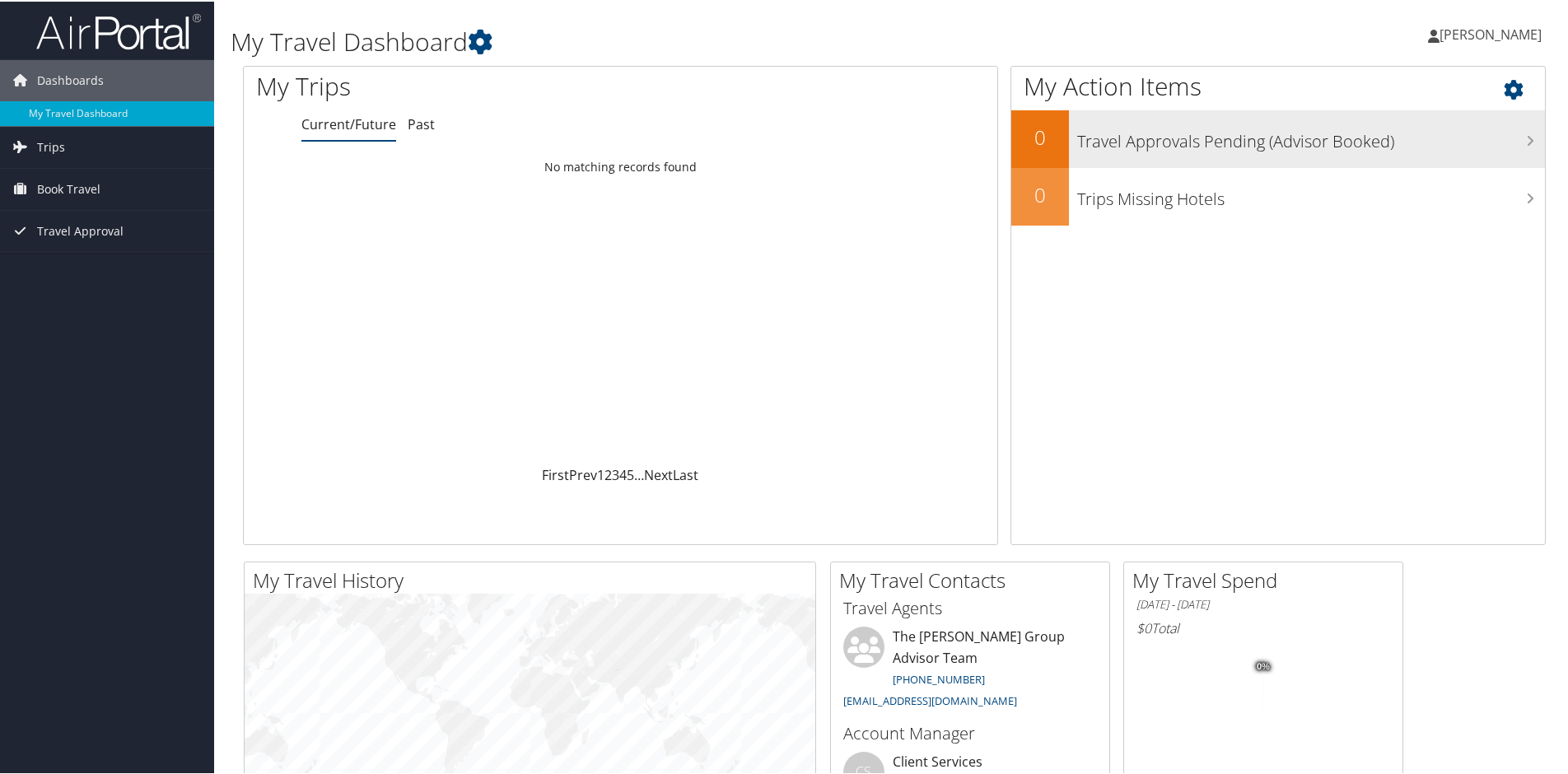
click at [1426, 131] on h3 "Travel Approvals Pending (Advisor Booked)" at bounding box center [1311, 136] width 468 height 32
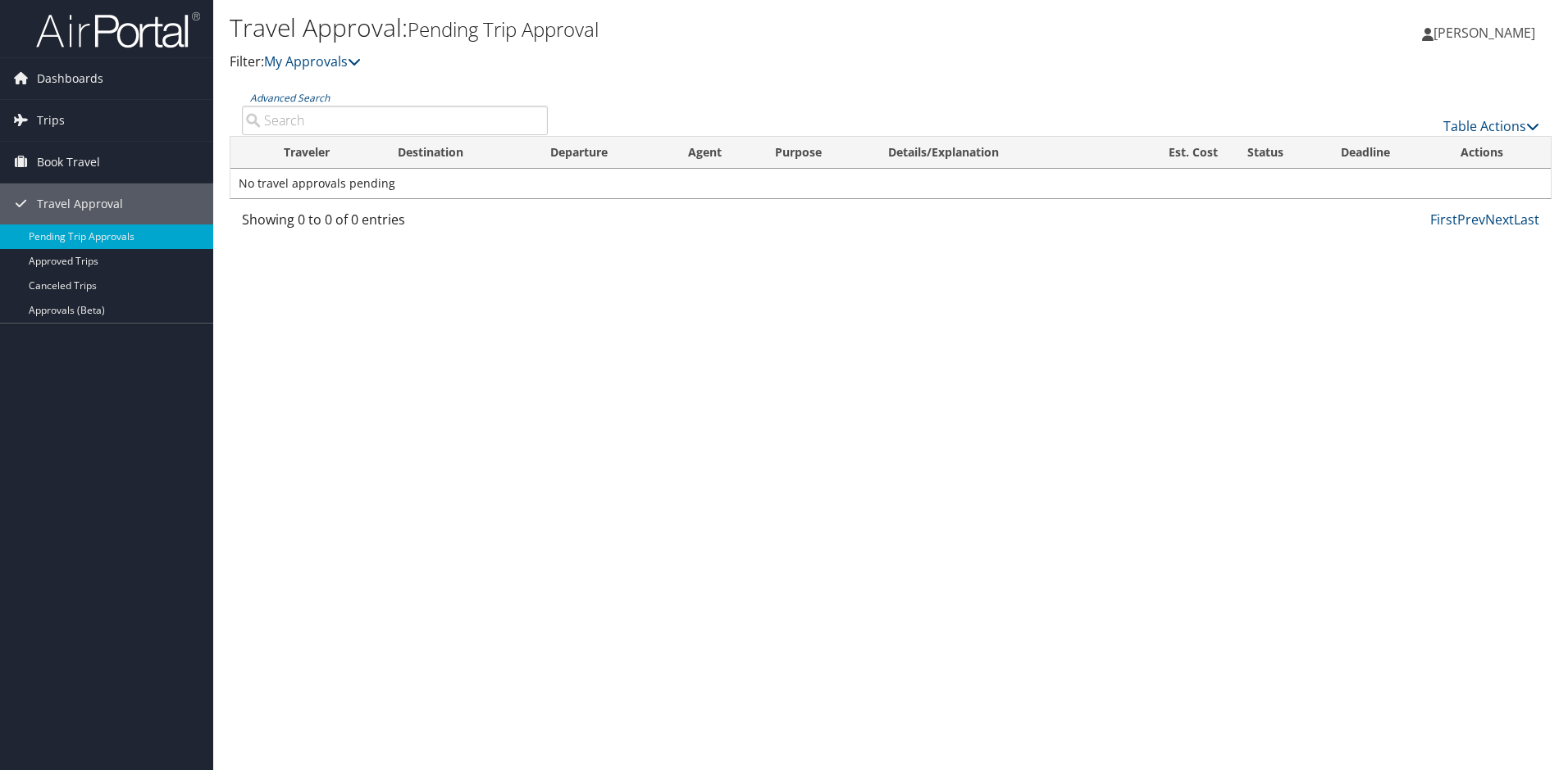
click at [1485, 33] on span "[PERSON_NAME]" at bounding box center [1484, 32] width 102 height 18
click at [1435, 140] on link "View Travel Profile" at bounding box center [1443, 146] width 183 height 28
click at [1083, 35] on div "[PERSON_NAME] [PERSON_NAME] My Settings Travel Agency Contacts View Travel Prof…" at bounding box center [1306, 39] width 523 height 63
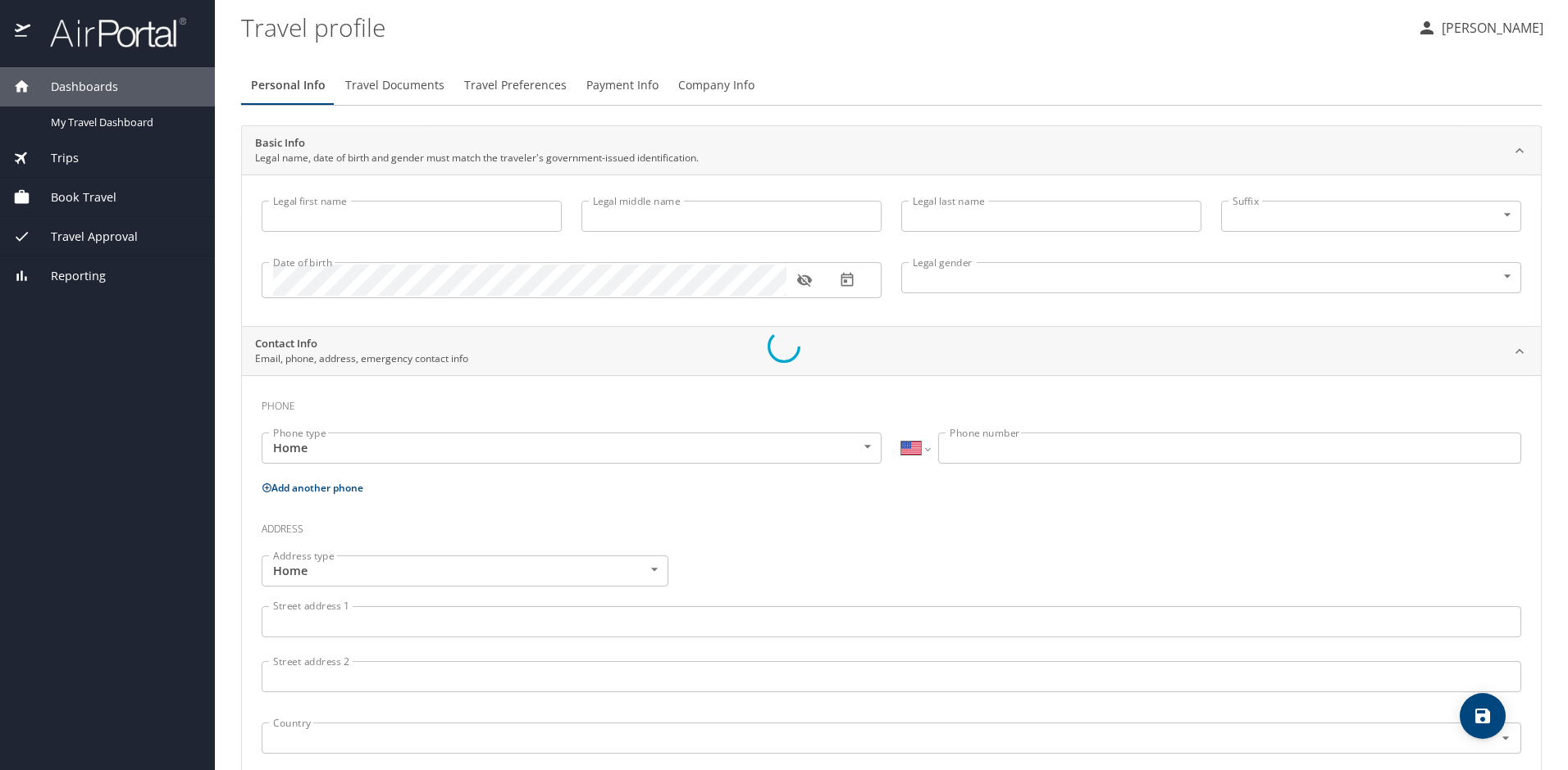
select select "US"
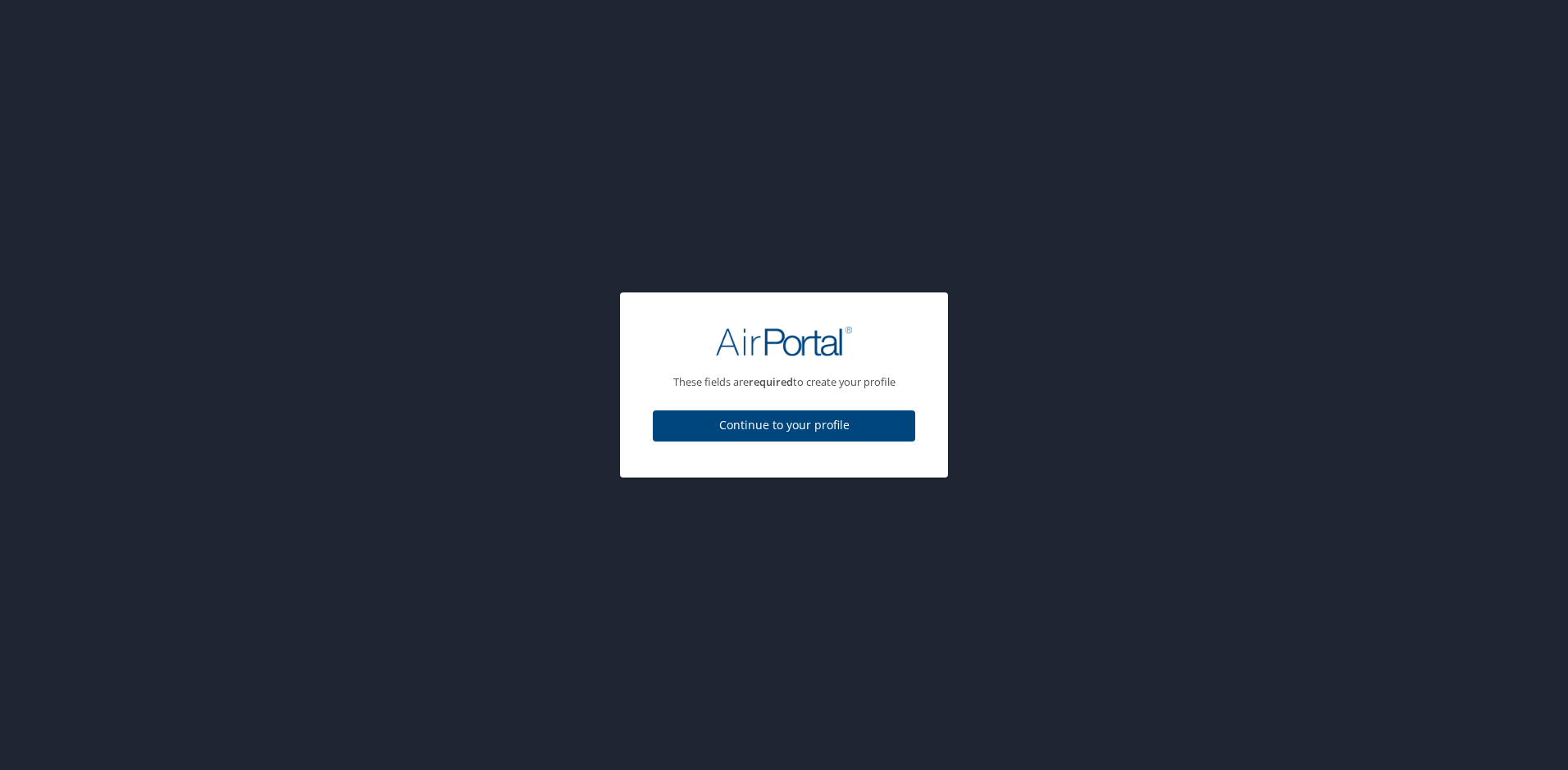
click at [884, 430] on span "Continue to your profile" at bounding box center [784, 425] width 236 height 20
select select "US"
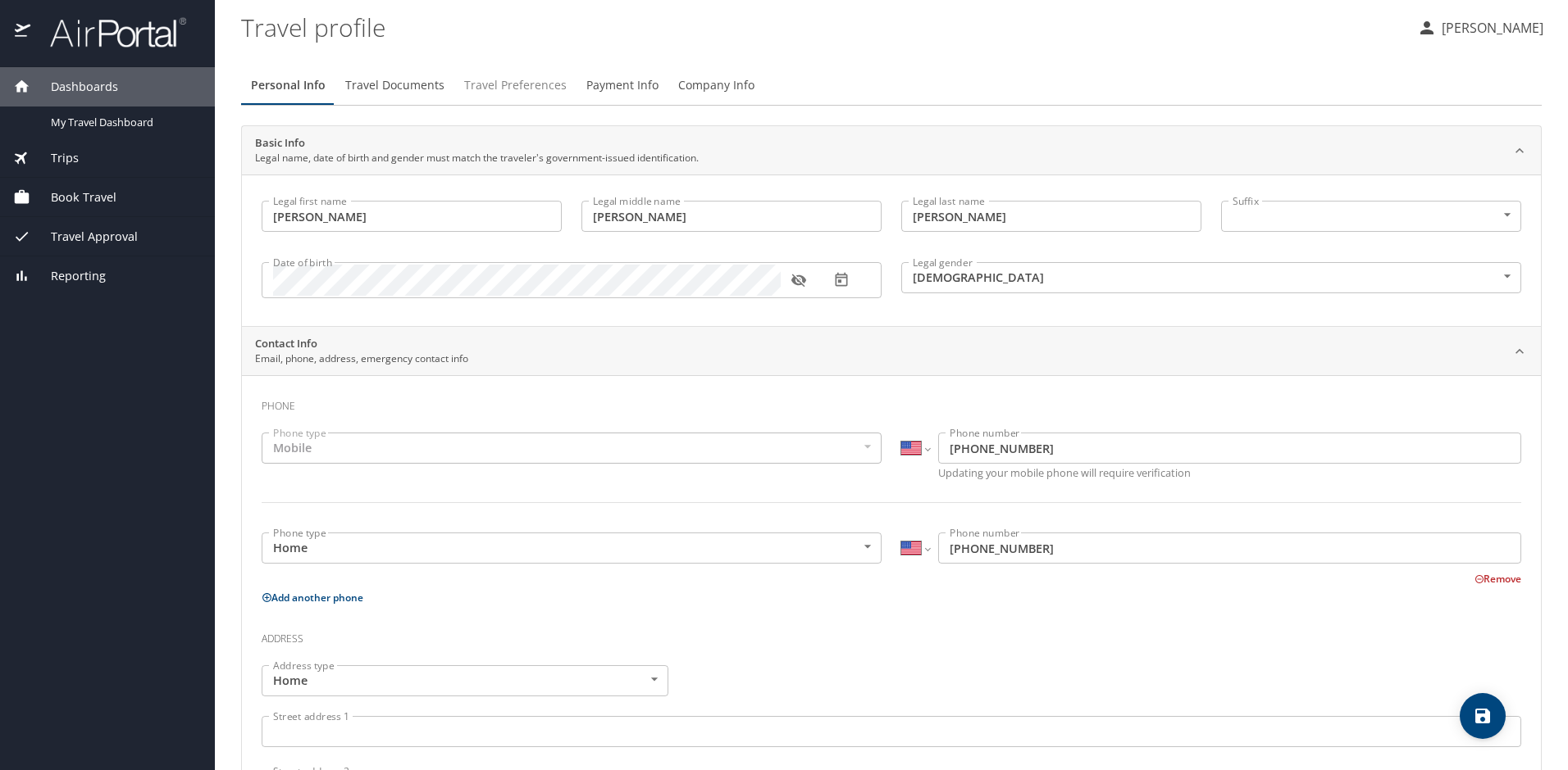
click at [511, 83] on span "Travel Preferences" at bounding box center [515, 85] width 102 height 20
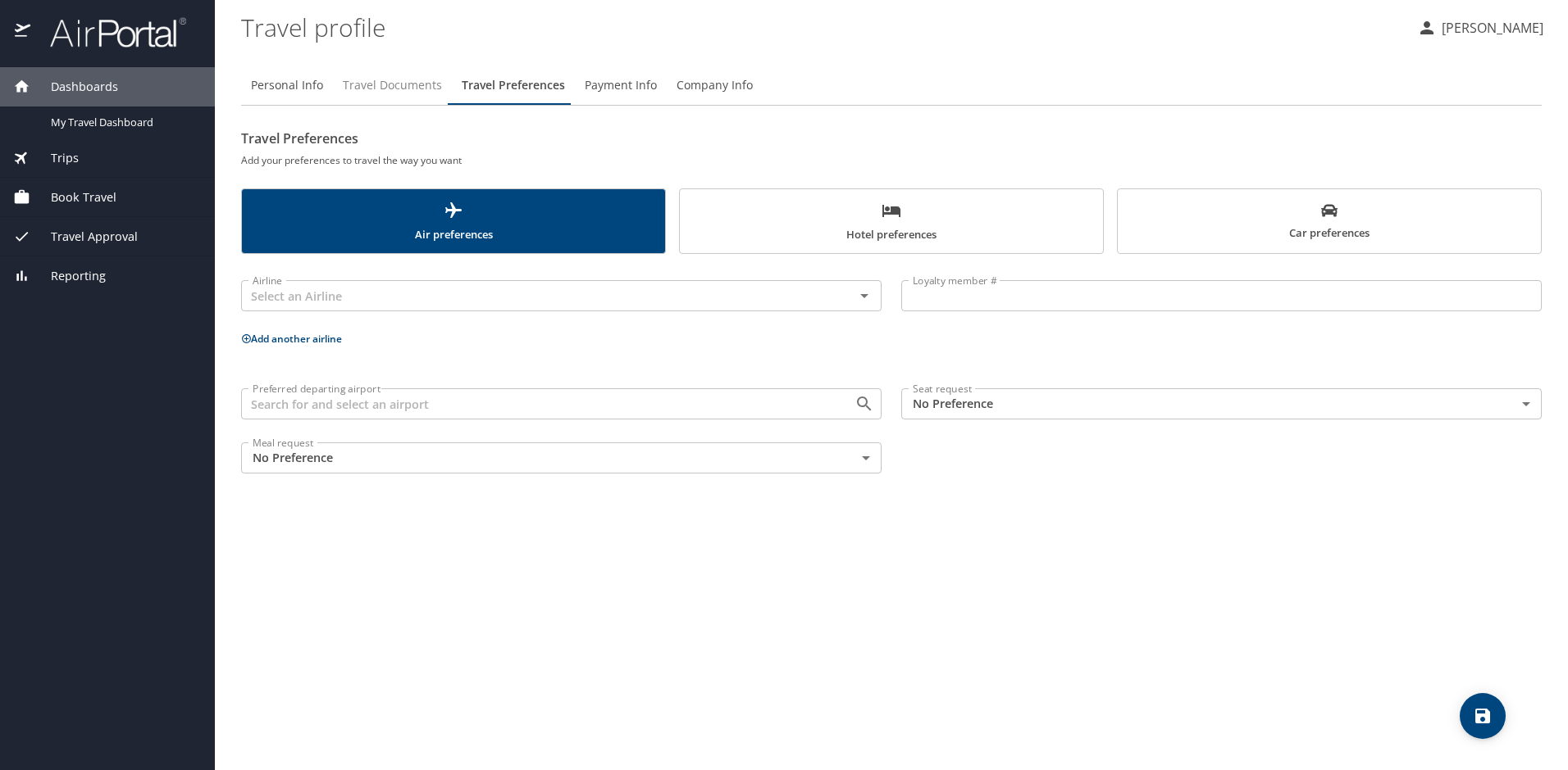
click at [401, 87] on span "Travel Documents" at bounding box center [391, 85] width 99 height 20
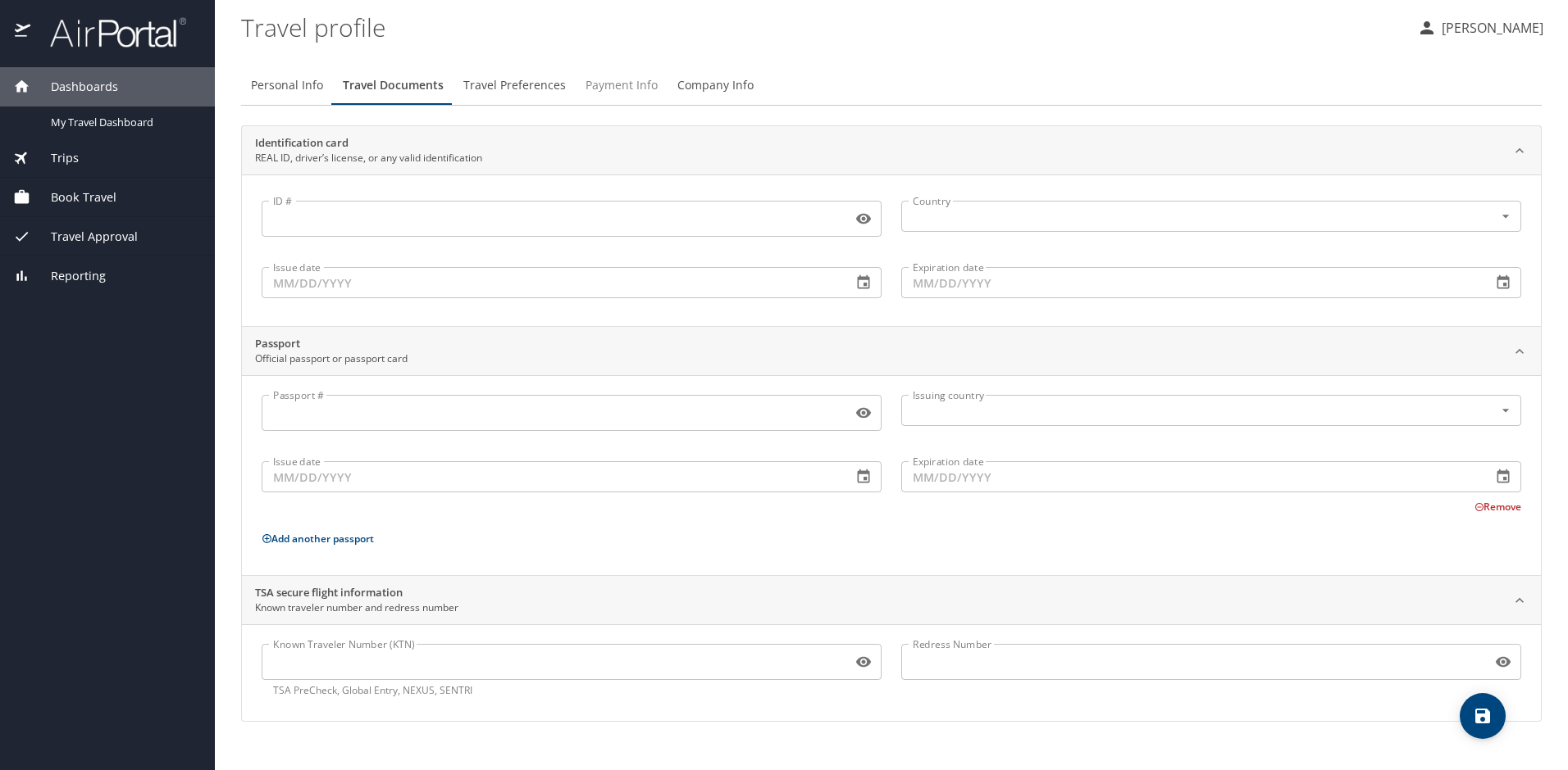
click at [613, 77] on span "Payment Info" at bounding box center [622, 85] width 72 height 20
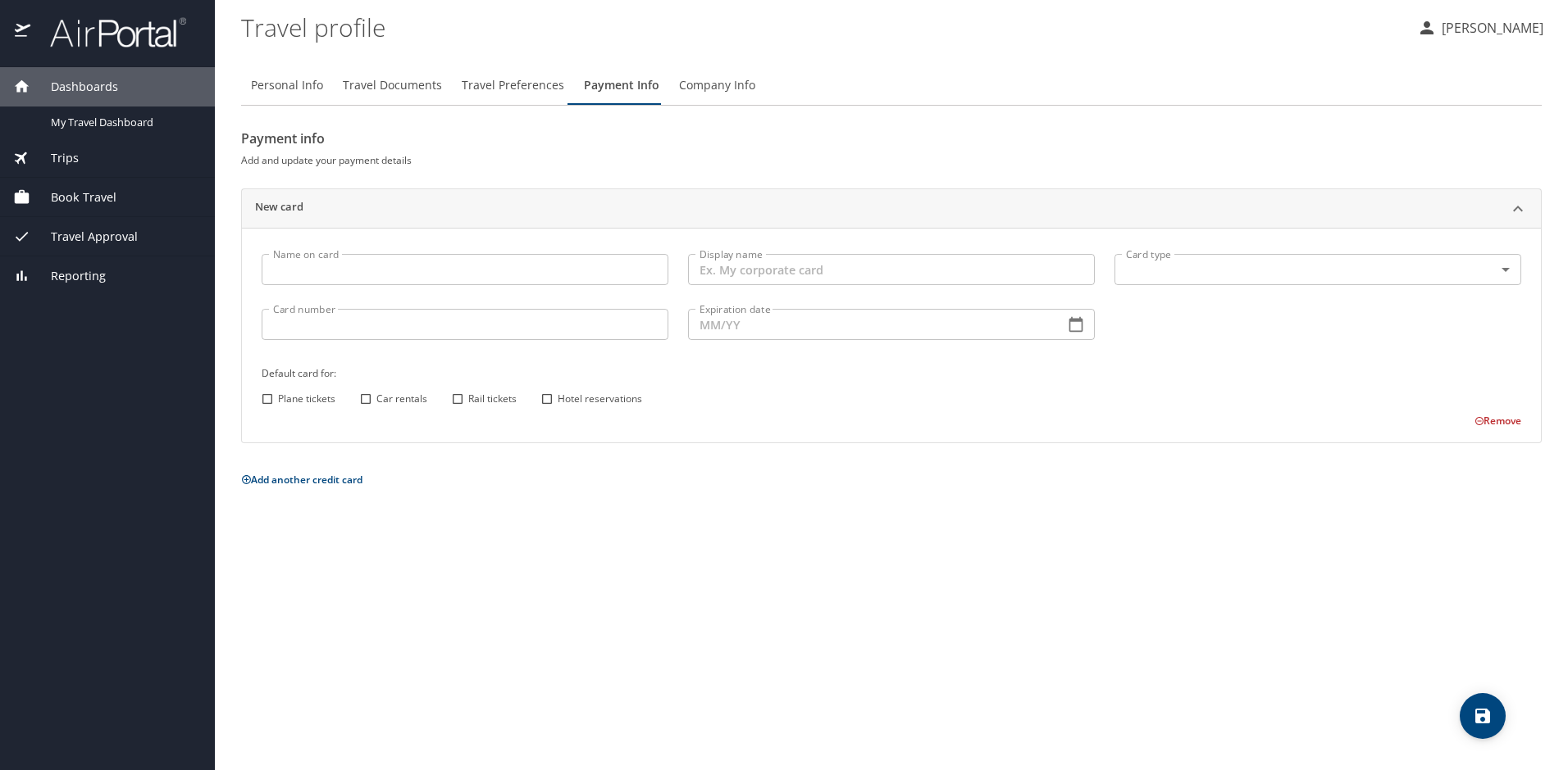
click at [346, 270] on input "Name on card" at bounding box center [465, 270] width 407 height 32
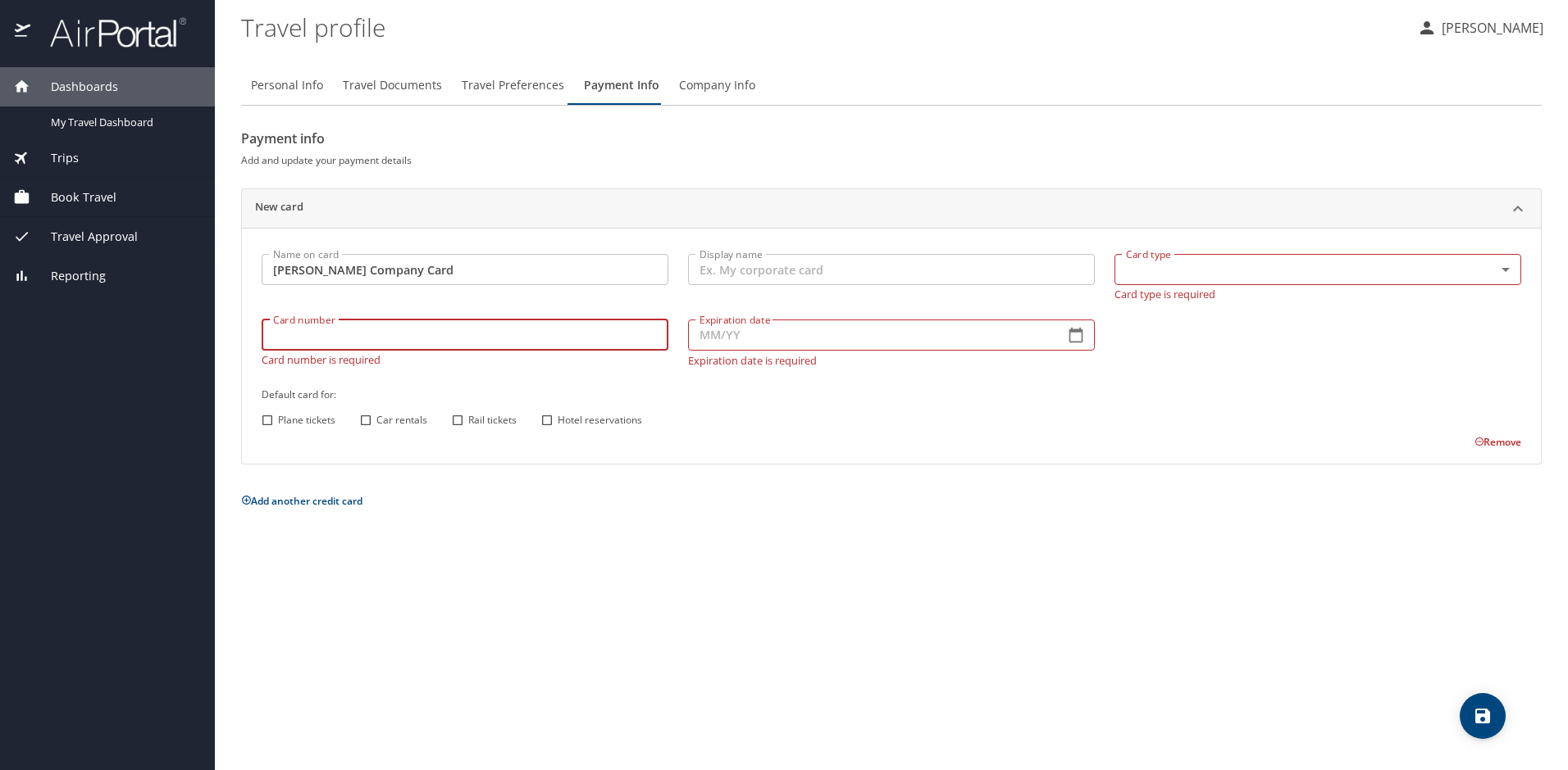
click at [461, 325] on input "Card number" at bounding box center [465, 335] width 407 height 32
click at [486, 259] on input "Ferebee Company Card" at bounding box center [465, 270] width 407 height 32
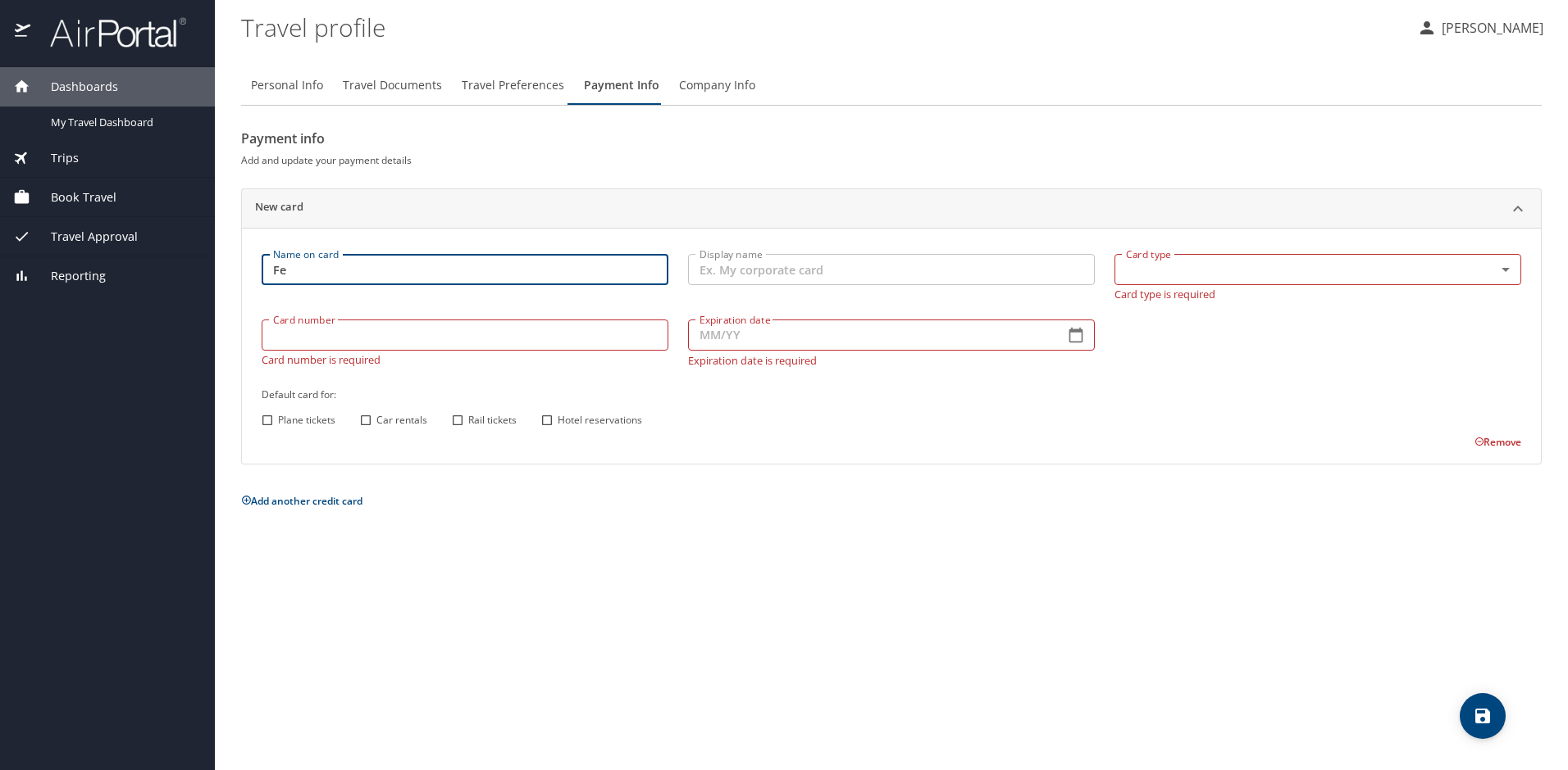
type input "F"
type input "[PERSON_NAME]"
click at [736, 262] on input "Display name" at bounding box center [891, 270] width 407 height 32
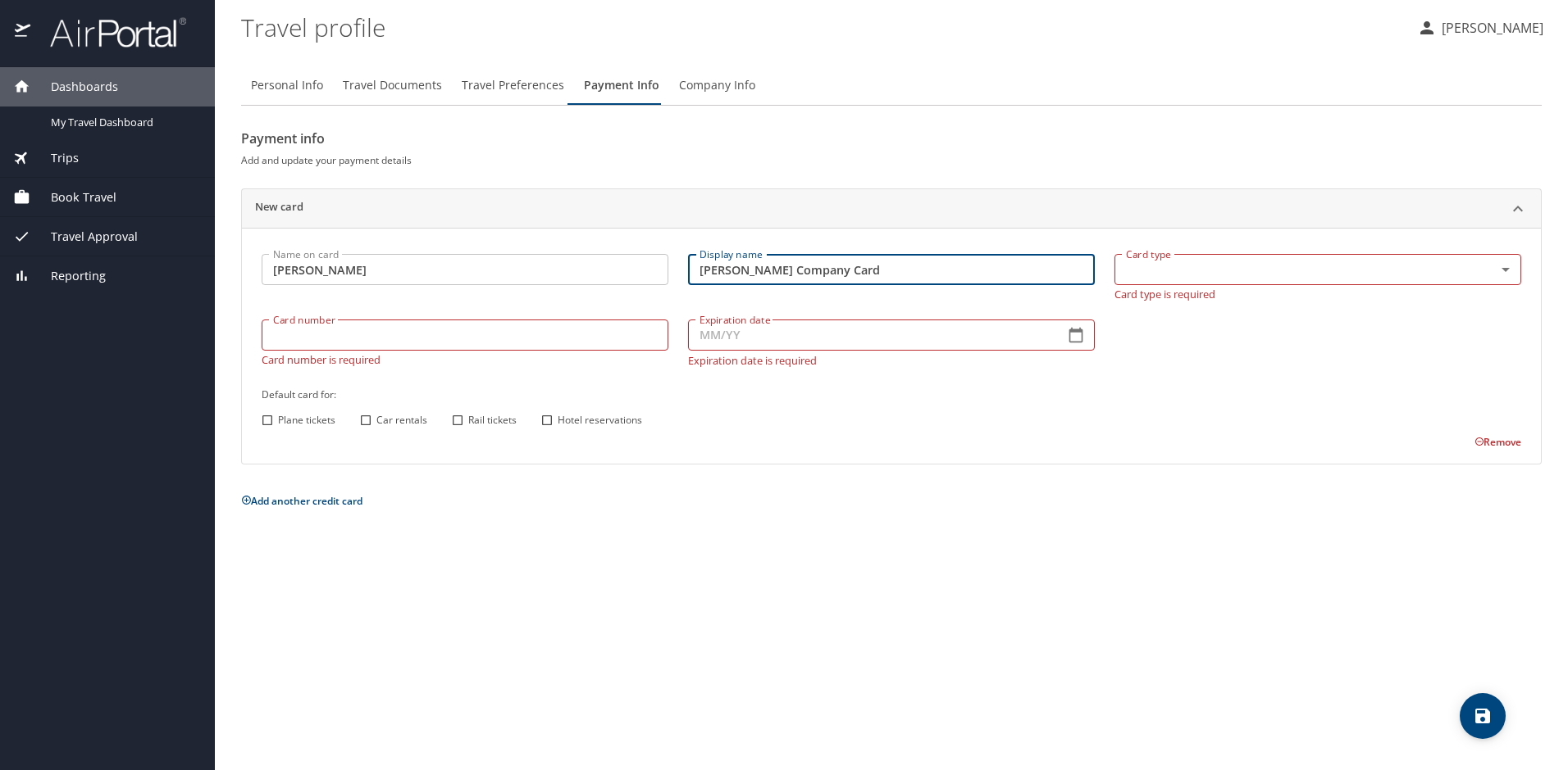
type input "Ferebee Company Card"
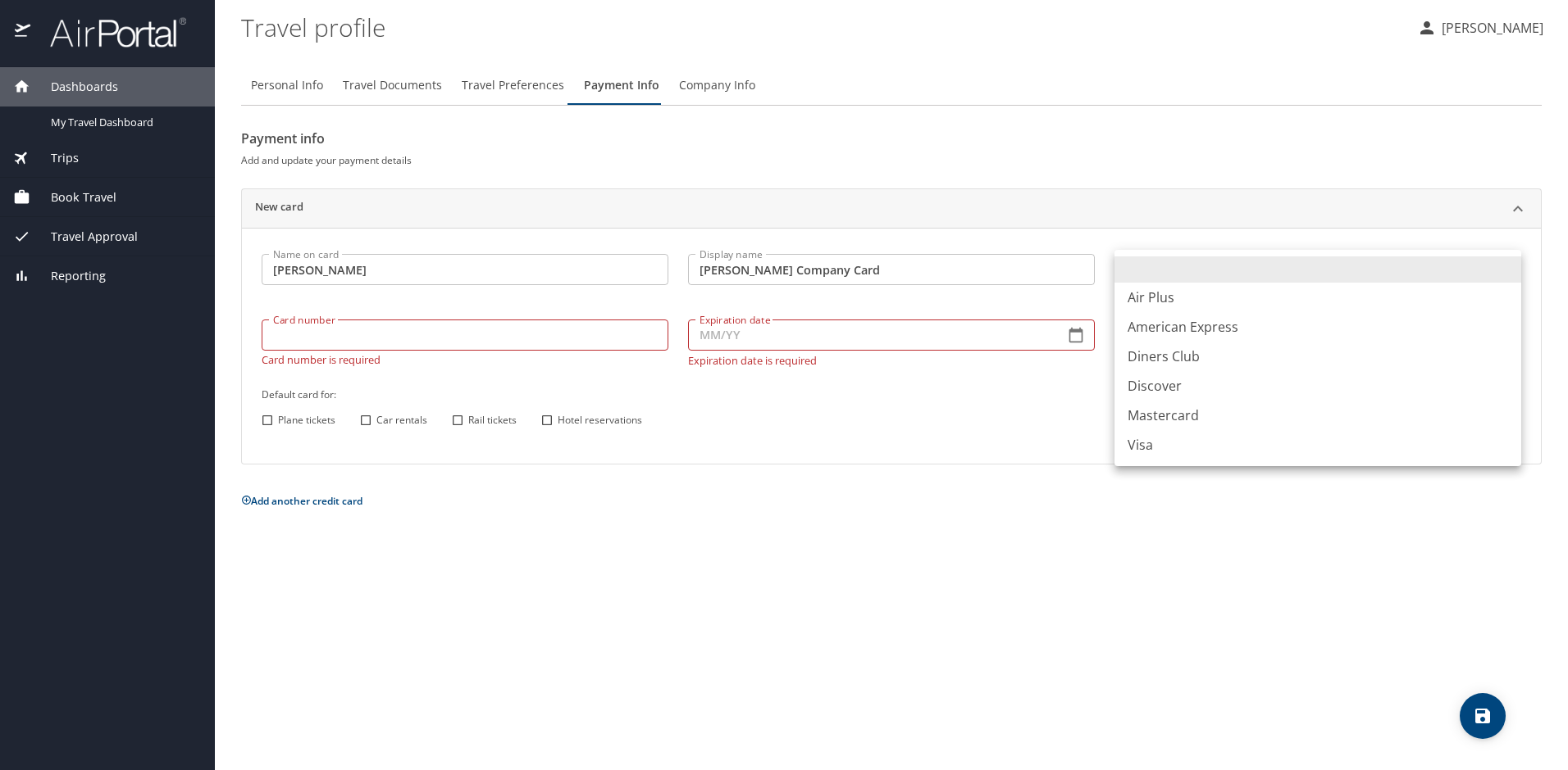
click at [1499, 269] on body "Dashboards My Travel Dashboard Trips Current / Future Trips Past Trips Trips Mi…" at bounding box center [784, 385] width 1568 height 770
click at [1143, 442] on li "Visa" at bounding box center [1318, 445] width 407 height 30
type input "VI"
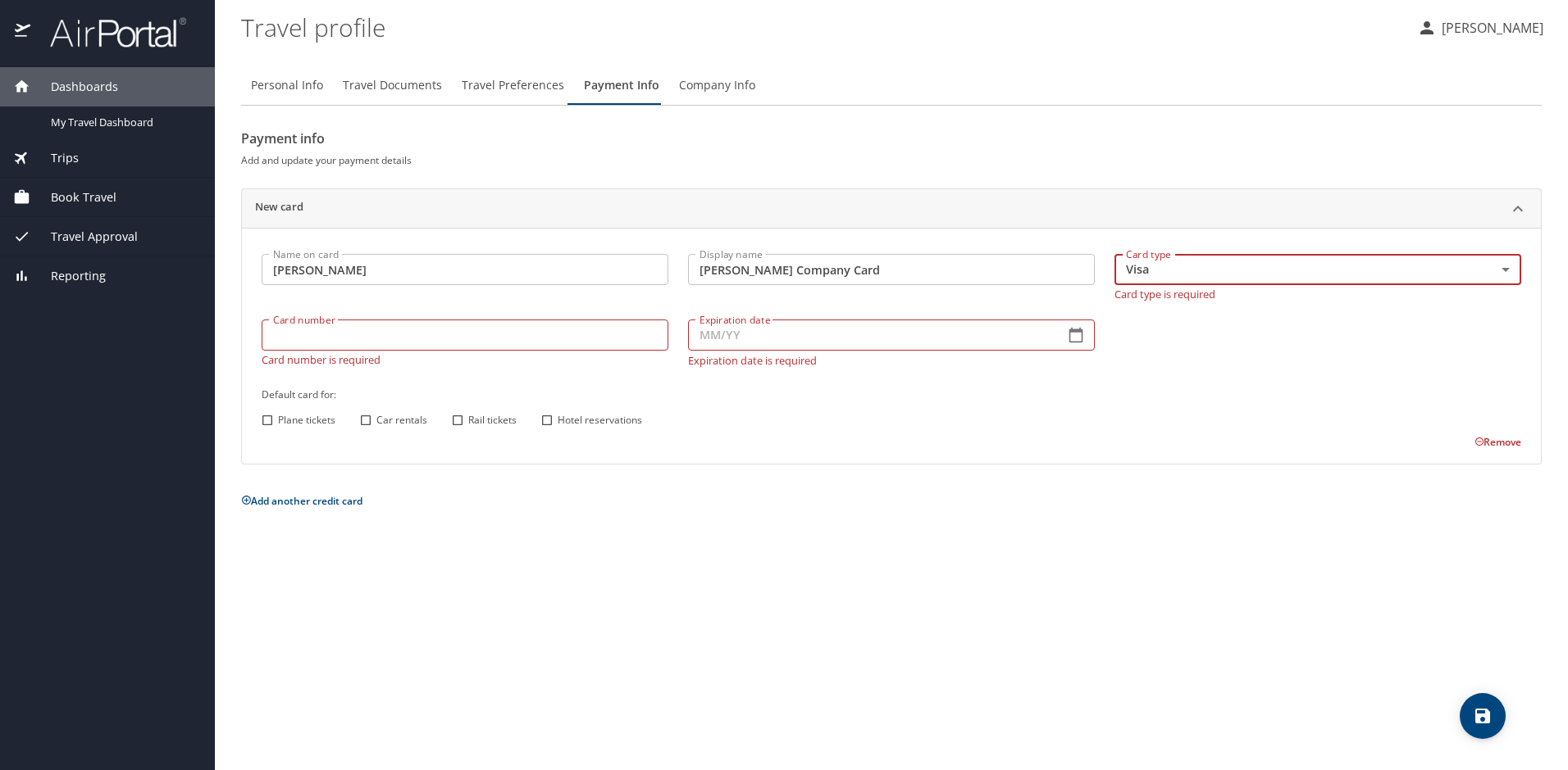
click at [579, 330] on input "Card number" at bounding box center [465, 335] width 407 height 32
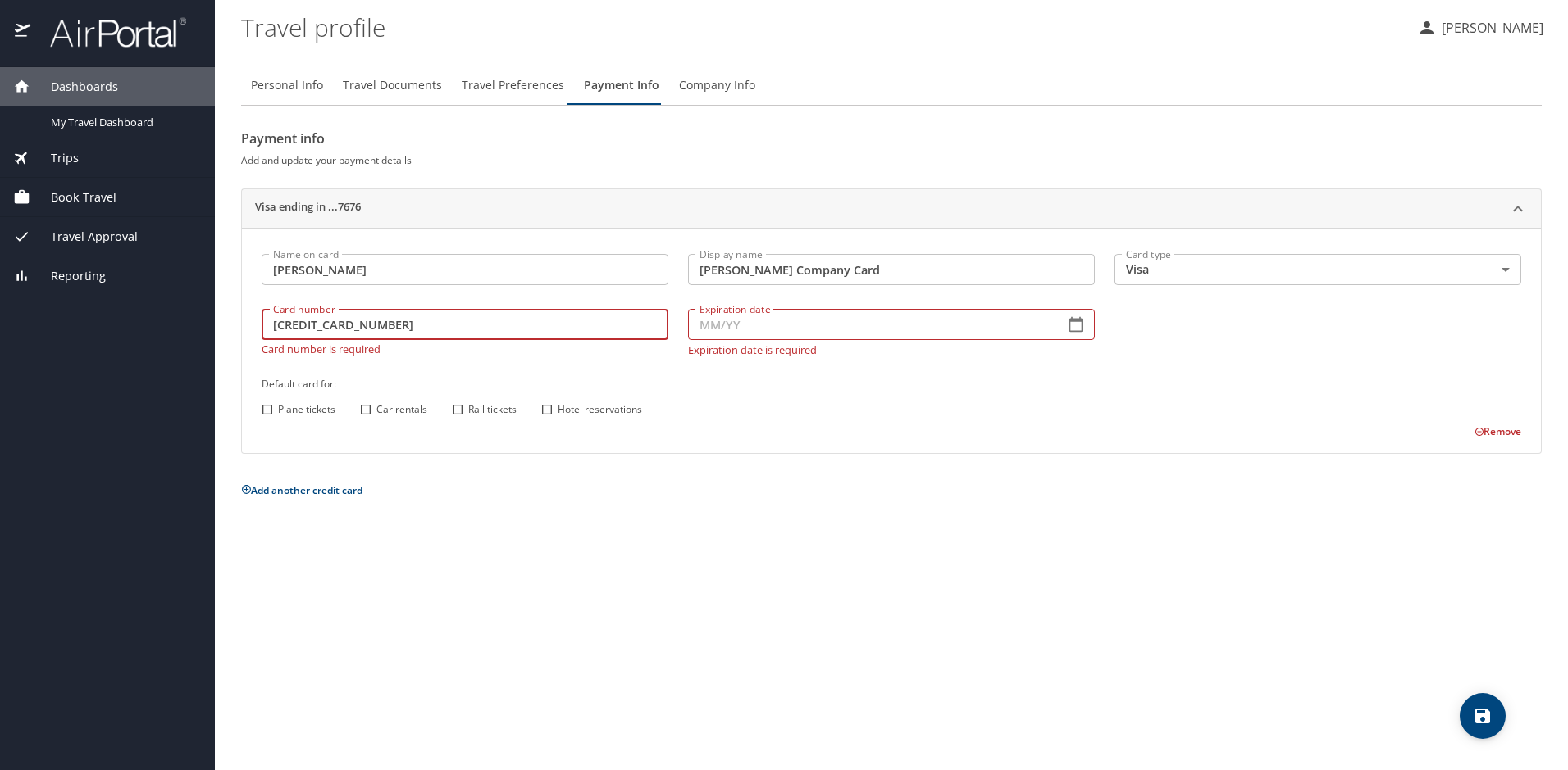
type input "4798511075697676"
click at [753, 326] on input "Expiration date" at bounding box center [869, 325] width 363 height 32
click at [1079, 327] on icon "button" at bounding box center [1075, 325] width 17 height 17
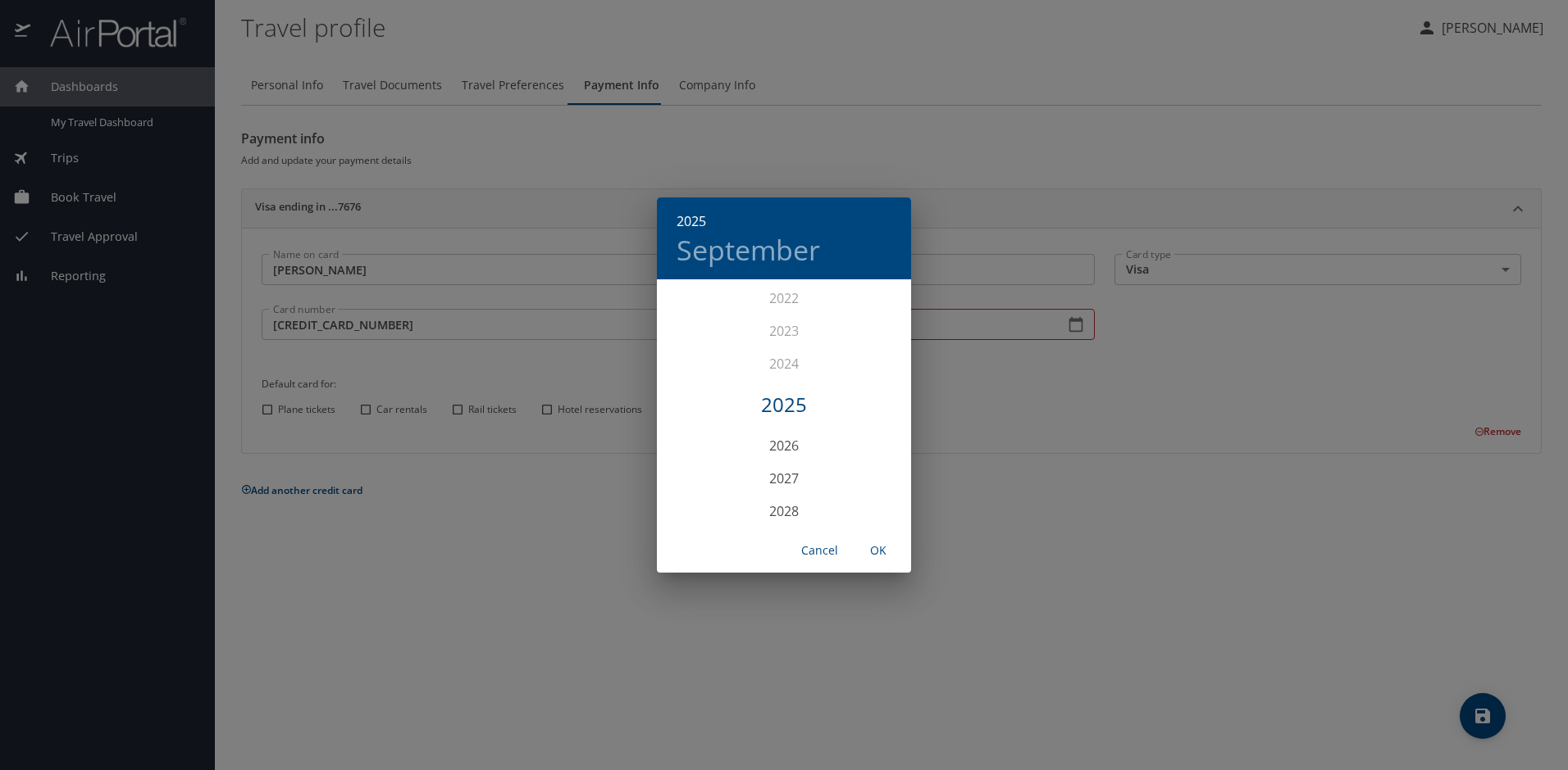
scroll to position [4196, 0]
click at [778, 407] on div "2030" at bounding box center [784, 412] width 254 height 32
click at [861, 368] on div "Jun" at bounding box center [868, 374] width 84 height 61
click at [882, 550] on span "OK" at bounding box center [878, 550] width 39 height 20
type input "06/30"
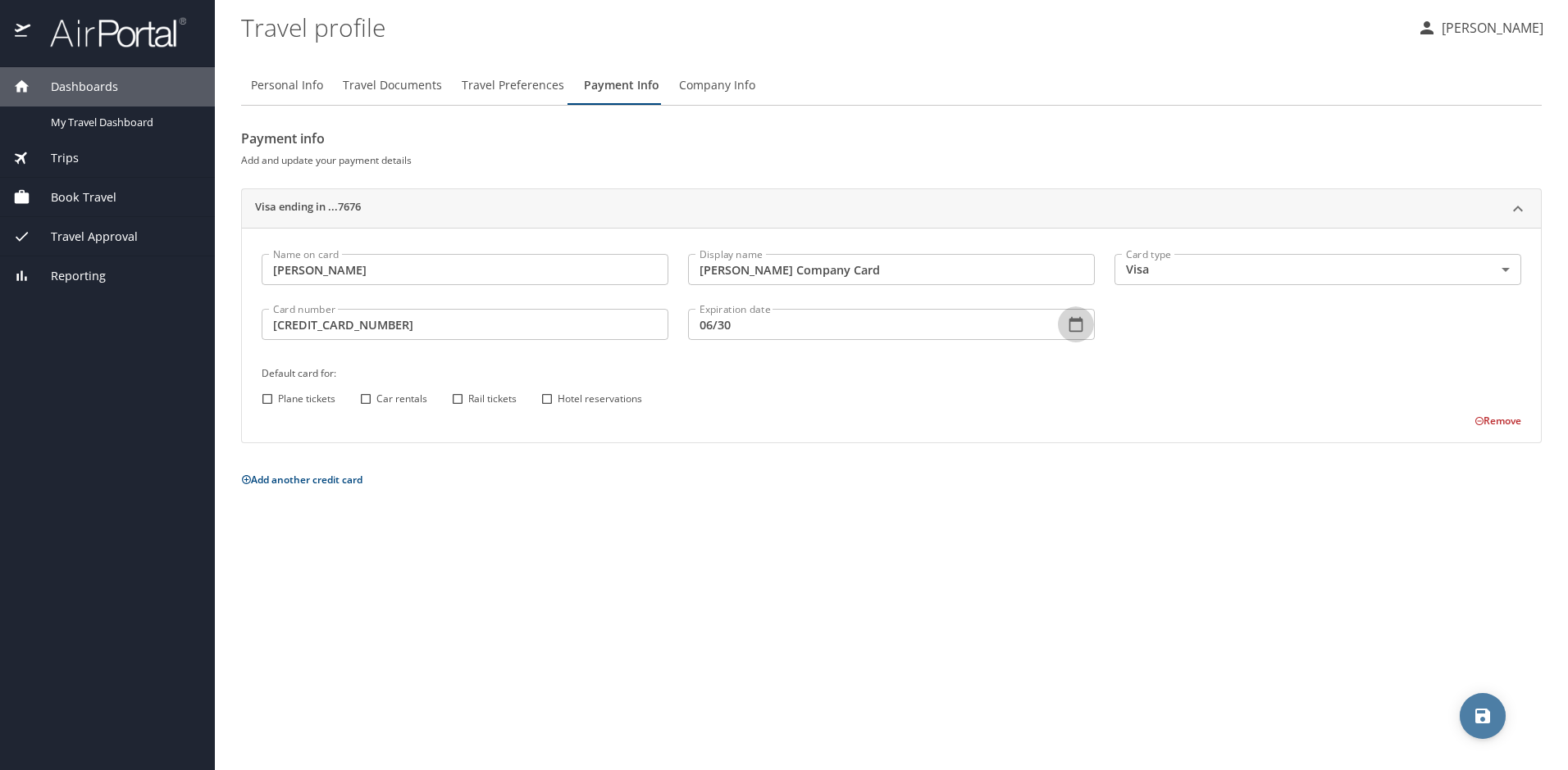
click at [1480, 718] on icon "save" at bounding box center [1482, 716] width 15 height 15
click at [132, 121] on span "My Travel Dashboard" at bounding box center [123, 122] width 144 height 16
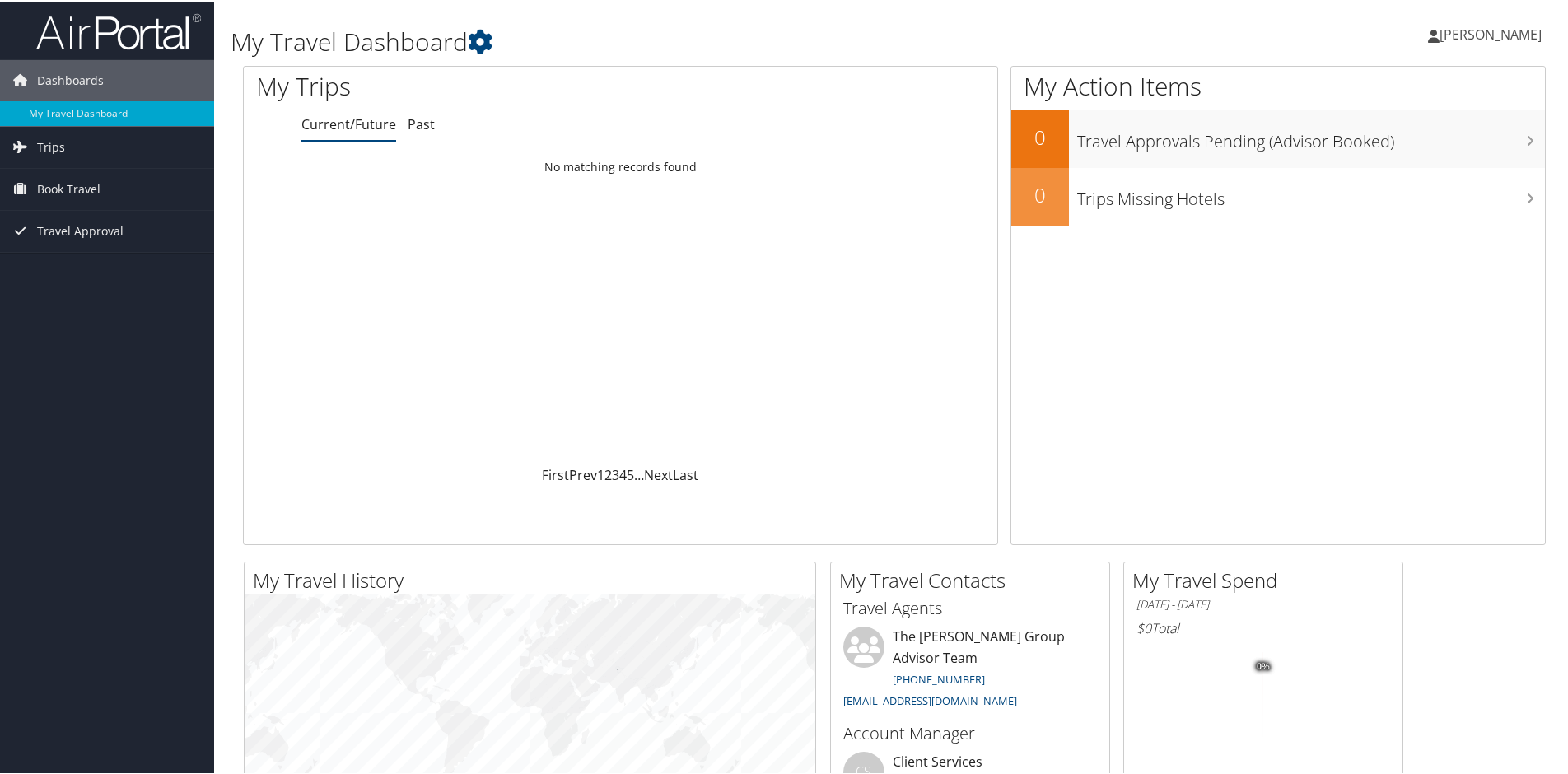
click at [1535, 56] on link "[PERSON_NAME]" at bounding box center [1493, 33] width 130 height 49
click at [1507, 31] on span "[PERSON_NAME]" at bounding box center [1491, 33] width 102 height 18
click at [1435, 85] on link "My Settings" at bounding box center [1447, 91] width 184 height 28
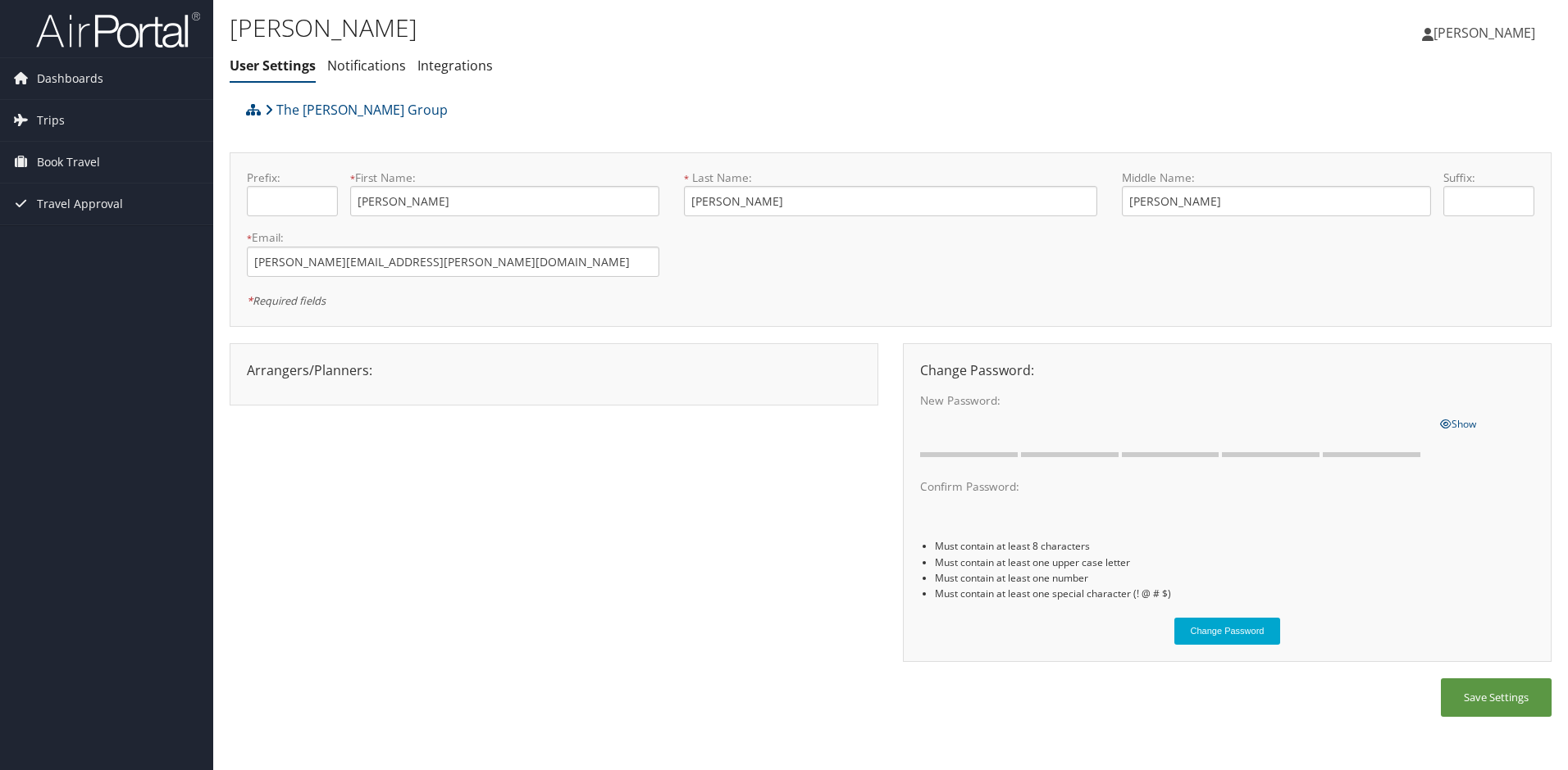
click at [1471, 31] on span "[PERSON_NAME]" at bounding box center [1484, 32] width 102 height 18
click at [1439, 143] on link "View Travel Profile" at bounding box center [1443, 146] width 183 height 28
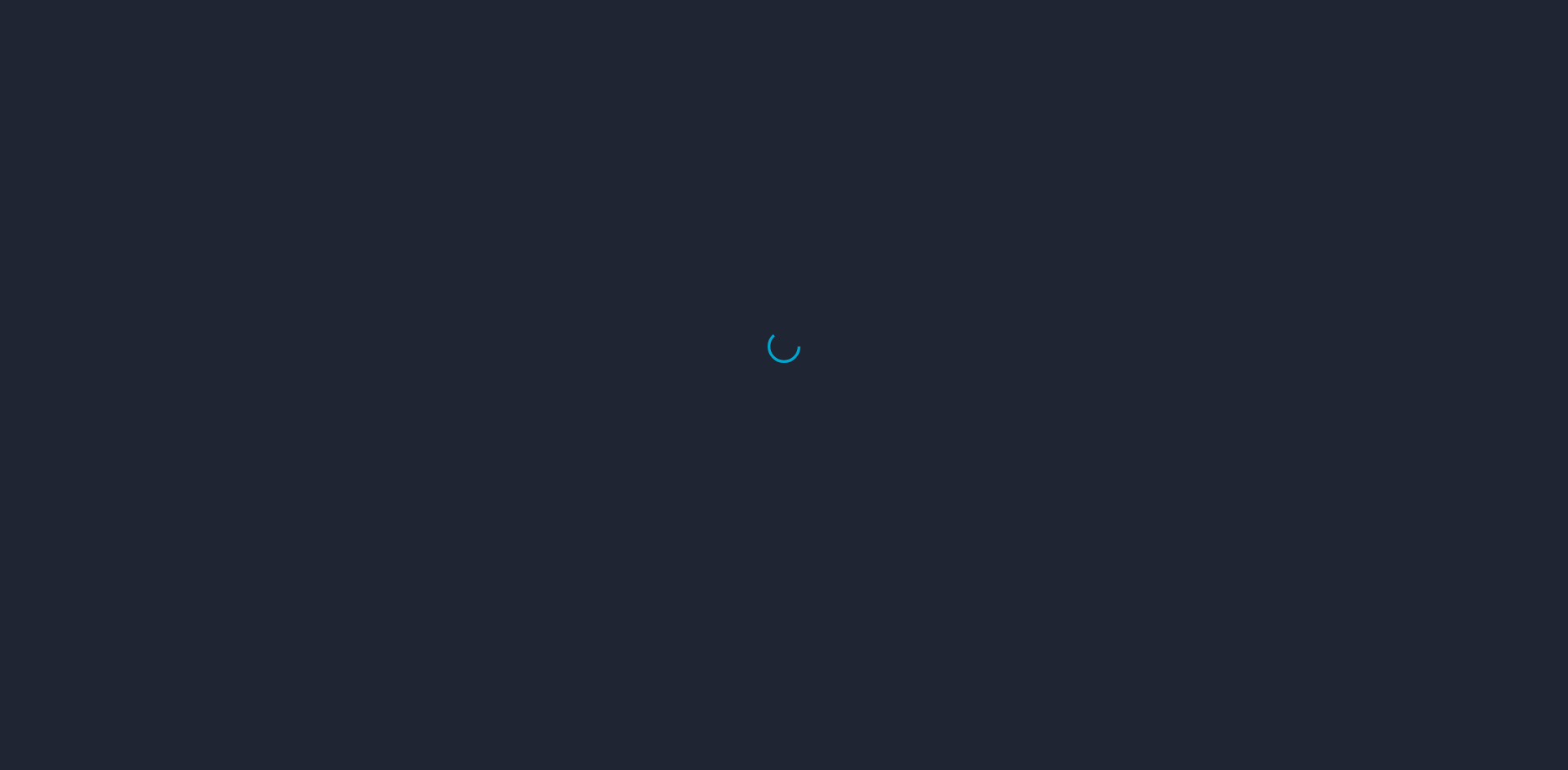
select select "US"
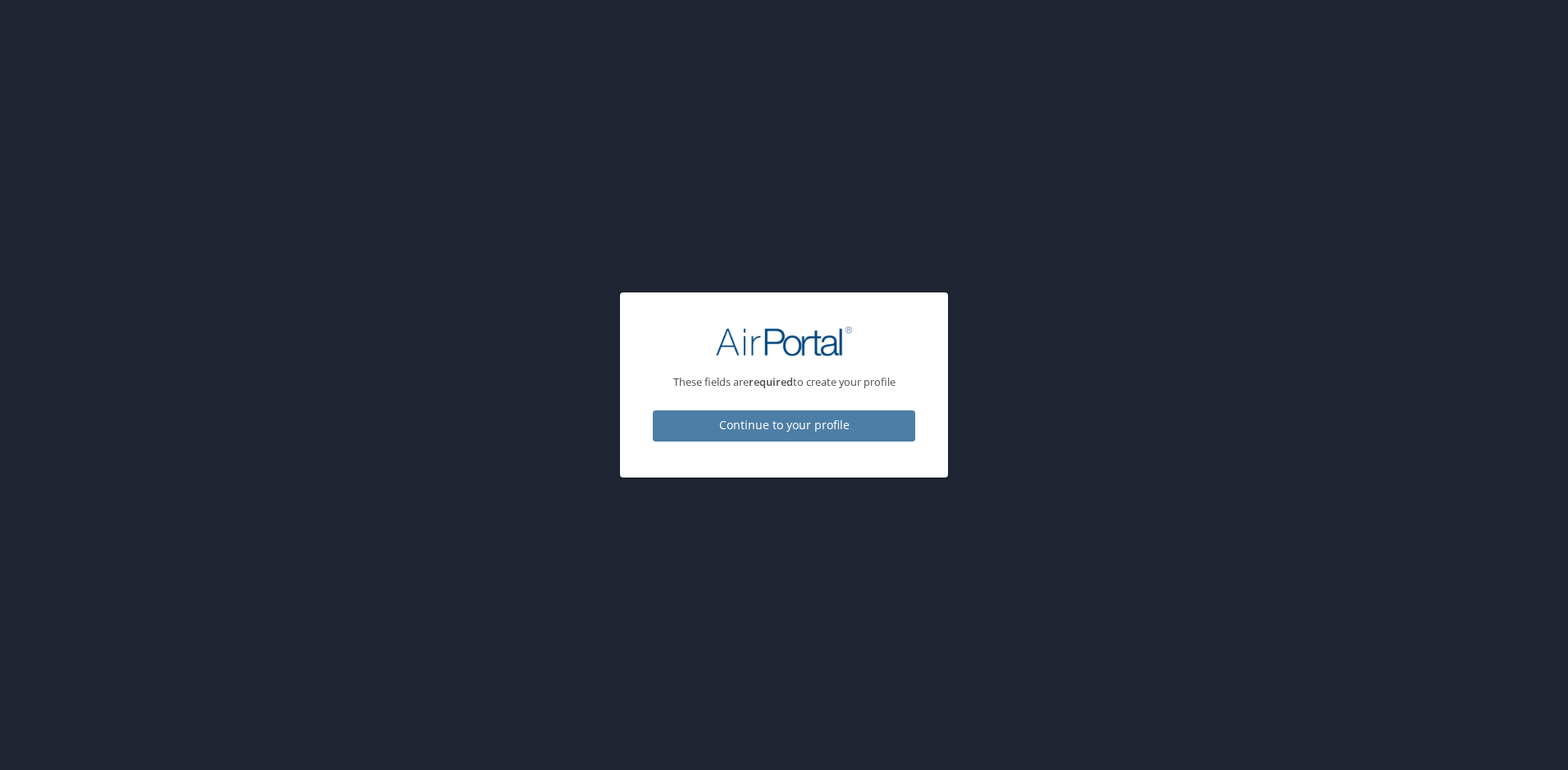
click at [830, 426] on span "Continue to your profile" at bounding box center [784, 425] width 236 height 20
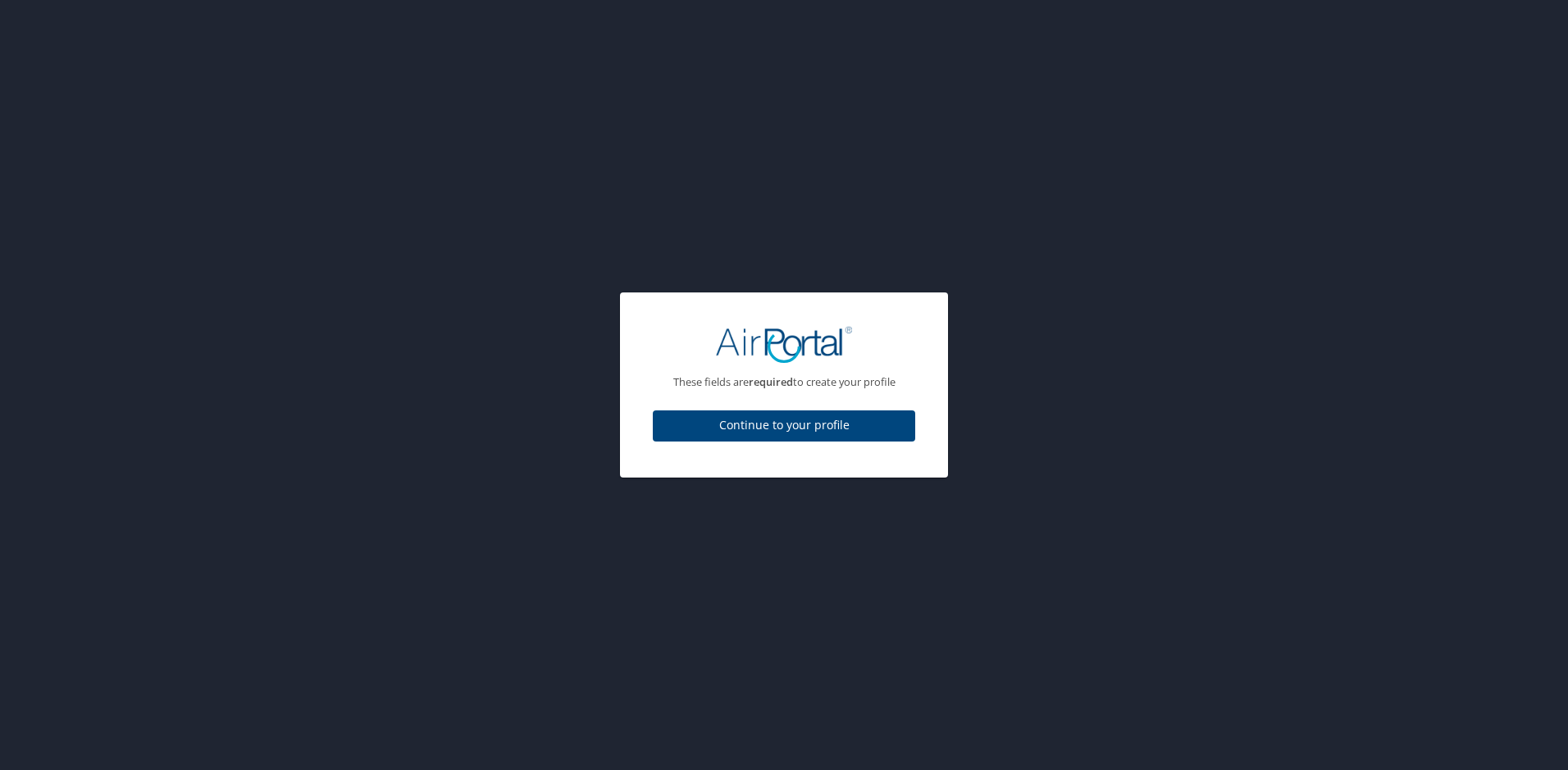
select select "US"
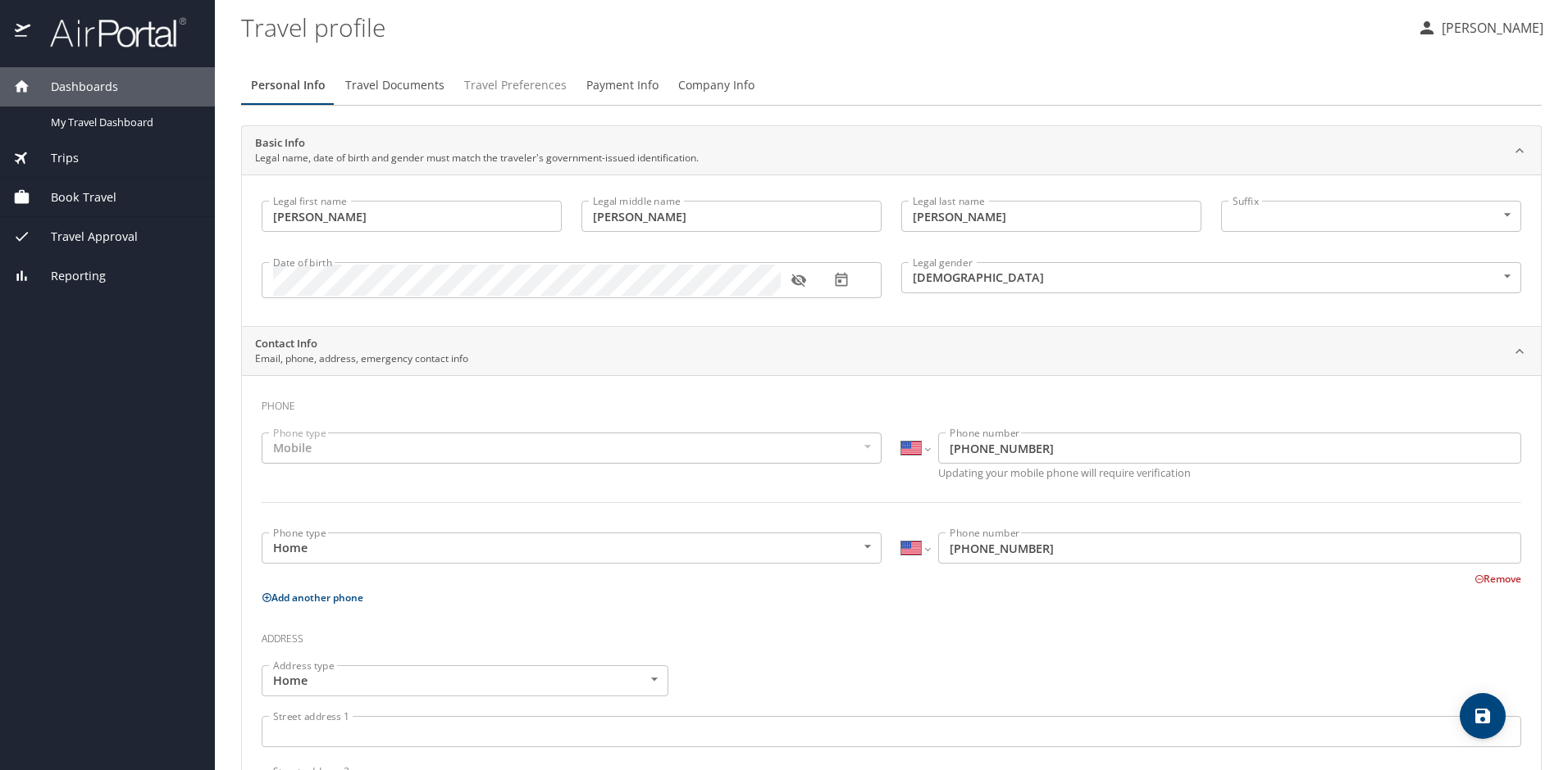
click at [520, 86] on span "Travel Preferences" at bounding box center [515, 85] width 102 height 20
